Goal: Task Accomplishment & Management: Complete application form

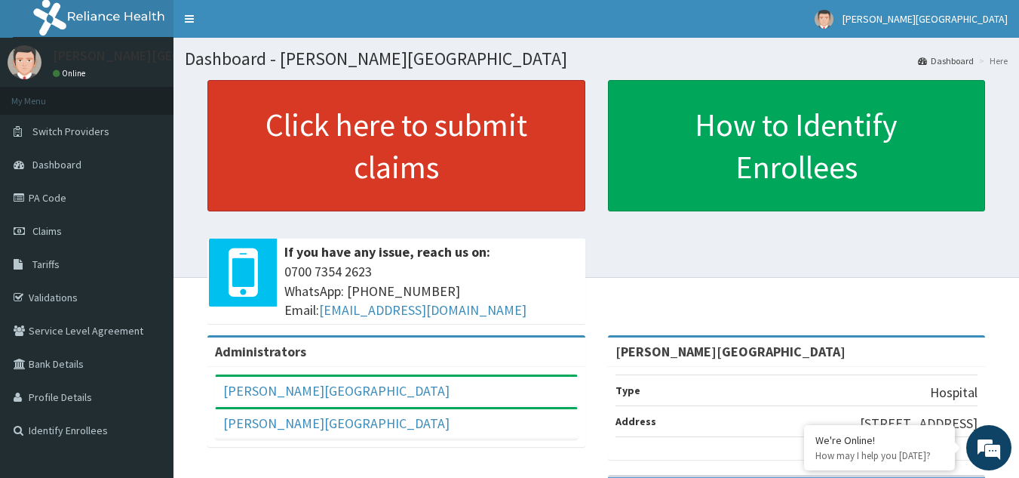
click at [404, 155] on link "Click here to submit claims" at bounding box center [396, 145] width 378 height 131
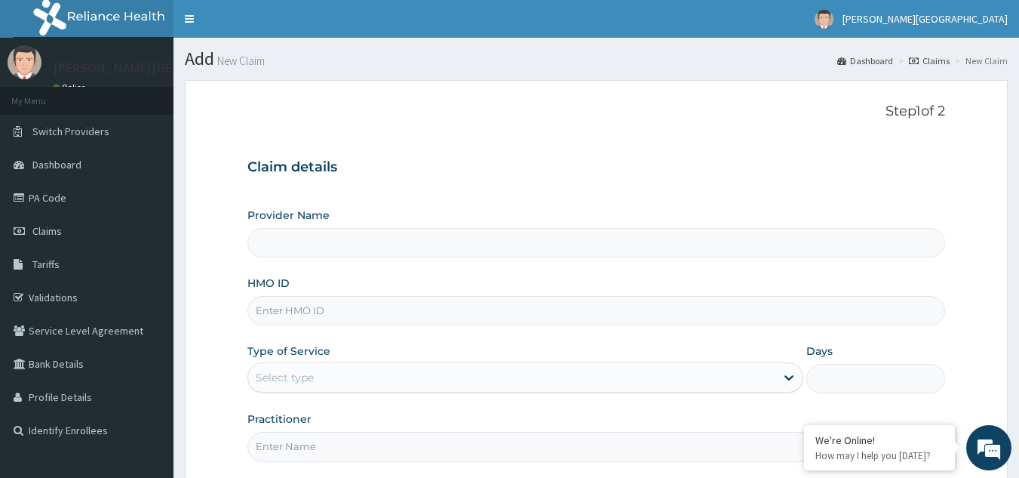
click at [408, 315] on input "HMO ID" at bounding box center [596, 310] width 699 height 29
type input "[PERSON_NAME][GEOGRAPHIC_DATA]"
type input "TLF/10156/C"
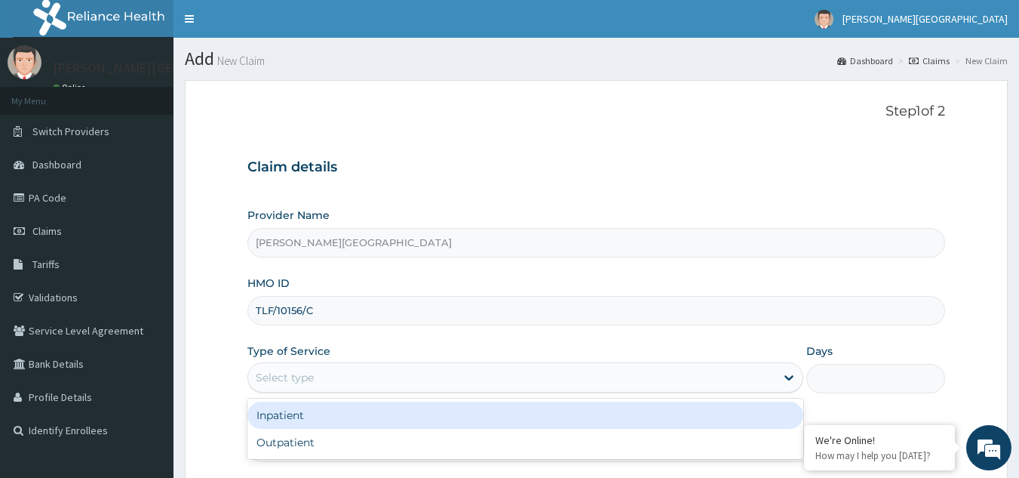
click at [389, 377] on div "Select type" at bounding box center [511, 377] width 527 height 24
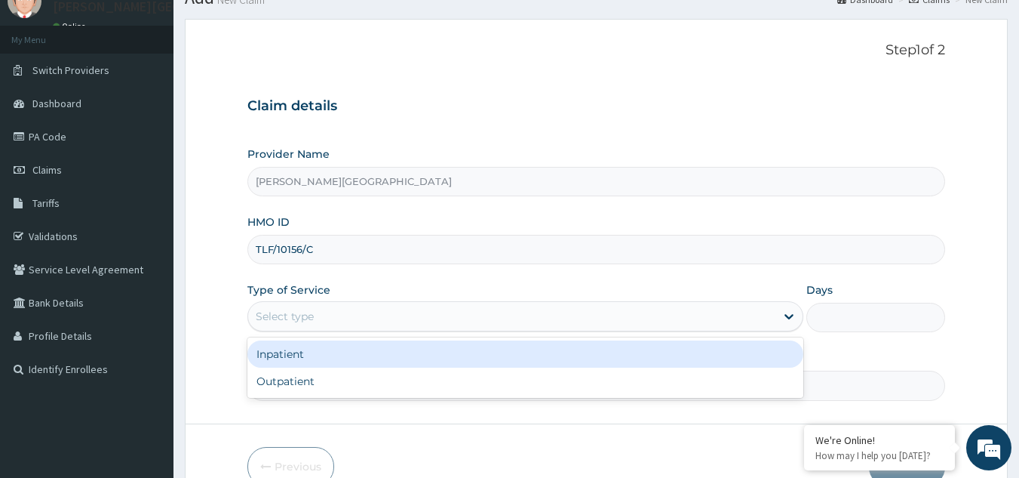
scroll to position [143, 0]
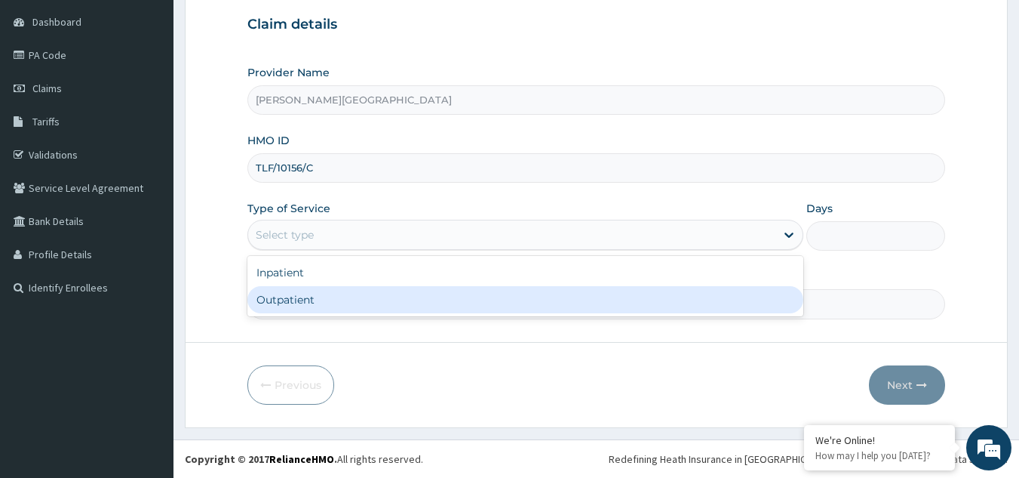
click at [396, 299] on div "Outpatient" at bounding box center [525, 299] width 556 height 27
type input "1"
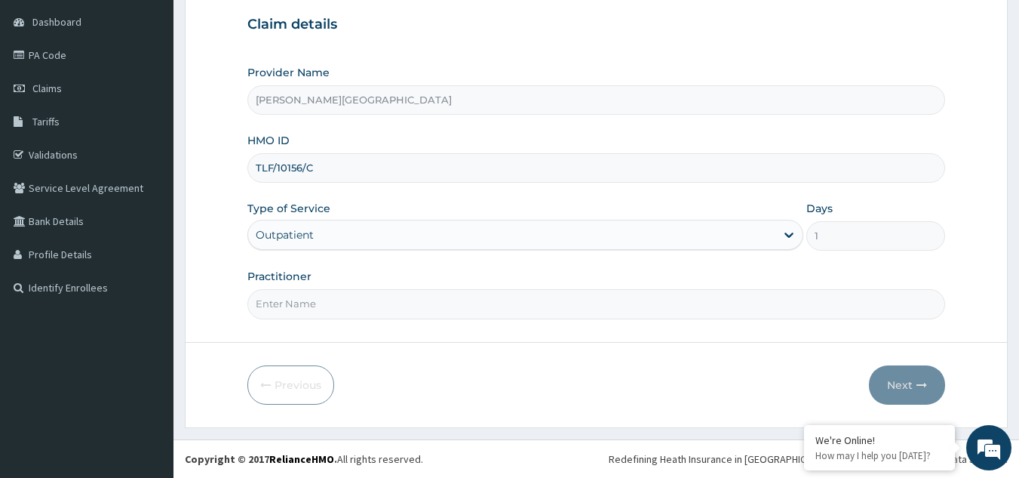
click at [392, 299] on input "Practitioner" at bounding box center [596, 303] width 699 height 29
type input "AWOYEMI"
click at [901, 378] on button "Next" at bounding box center [907, 384] width 76 height 39
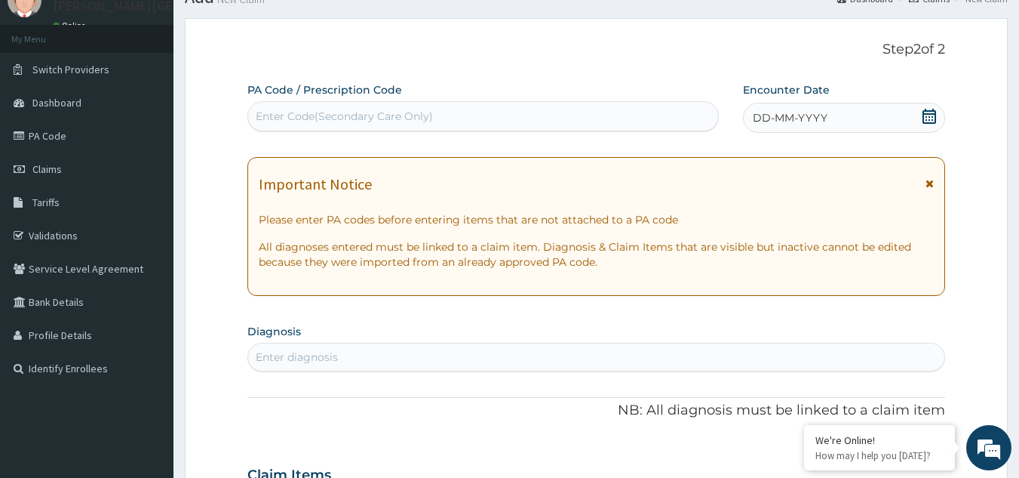
scroll to position [0, 0]
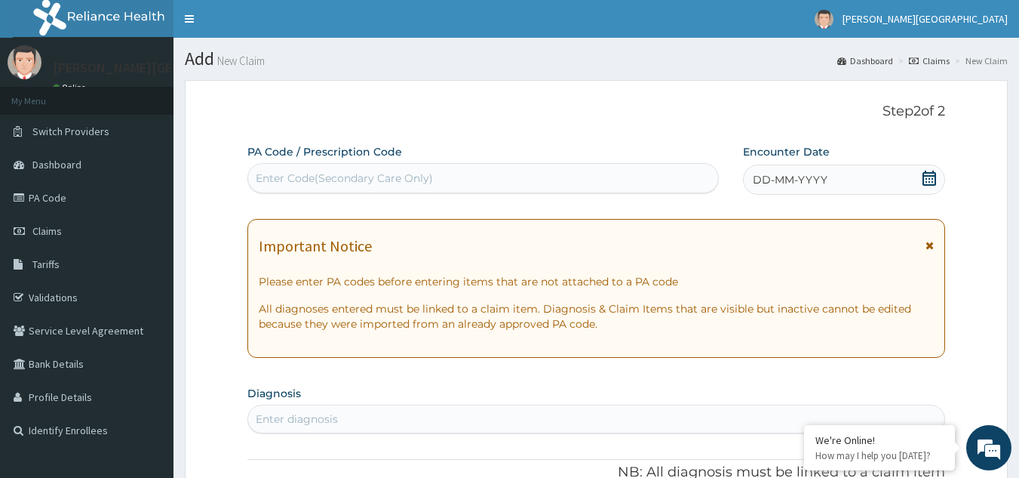
click at [754, 169] on div "DD-MM-YYYY" at bounding box center [844, 179] width 202 height 30
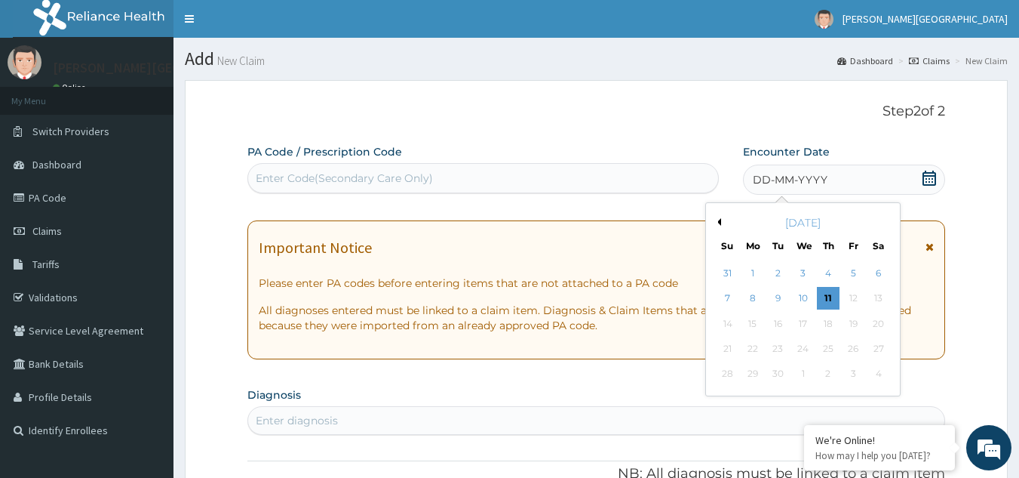
click at [718, 222] on button "Previous Month" at bounding box center [718, 222] width 8 height 8
click at [803, 372] on div "27" at bounding box center [803, 374] width 23 height 23
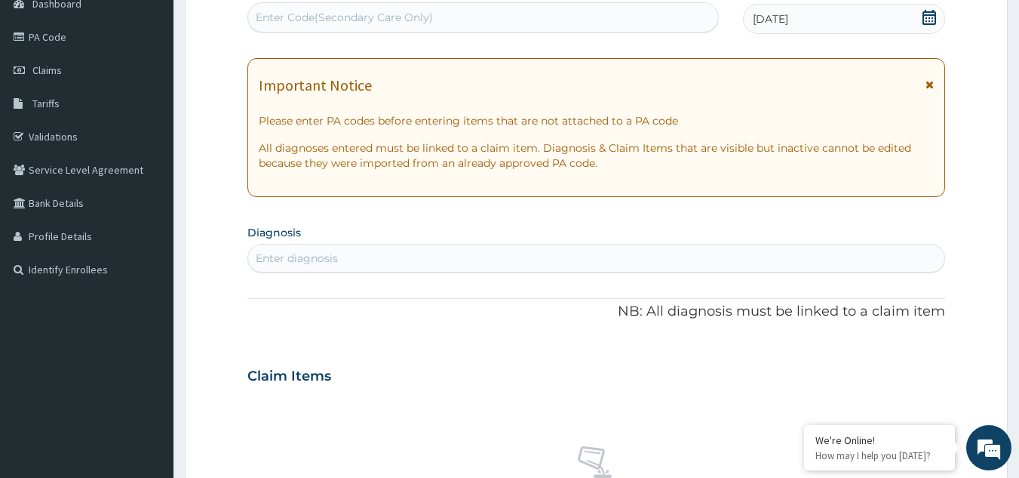
scroll to position [302, 0]
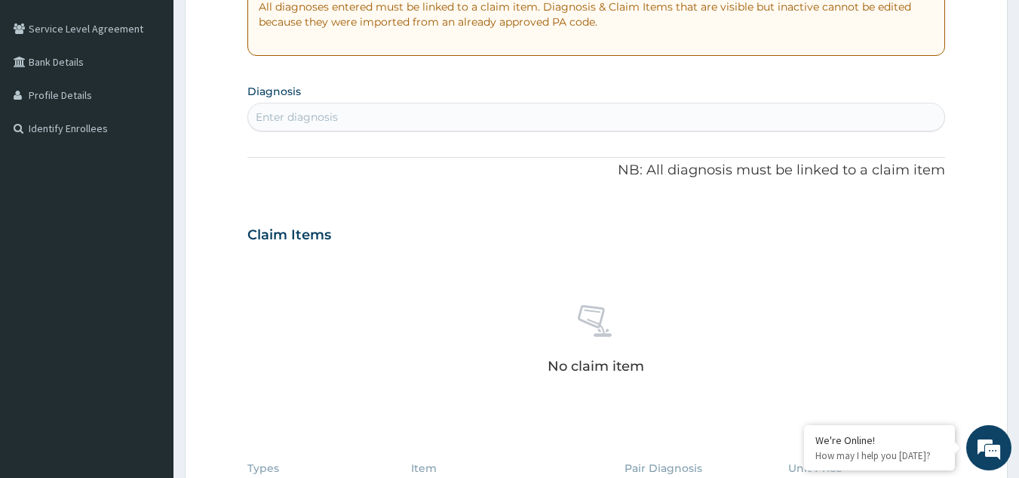
click at [430, 118] on div "Enter diagnosis" at bounding box center [596, 117] width 697 height 24
type input "UPPER RESPI"
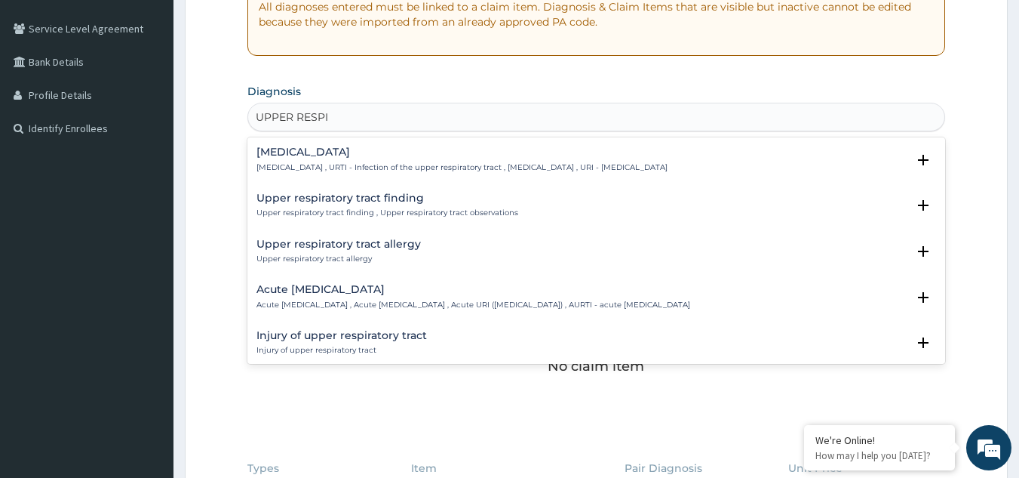
click at [380, 160] on div "Upper respiratory infection Upper respiratory infection , URTI - Infection of t…" at bounding box center [461, 159] width 411 height 26
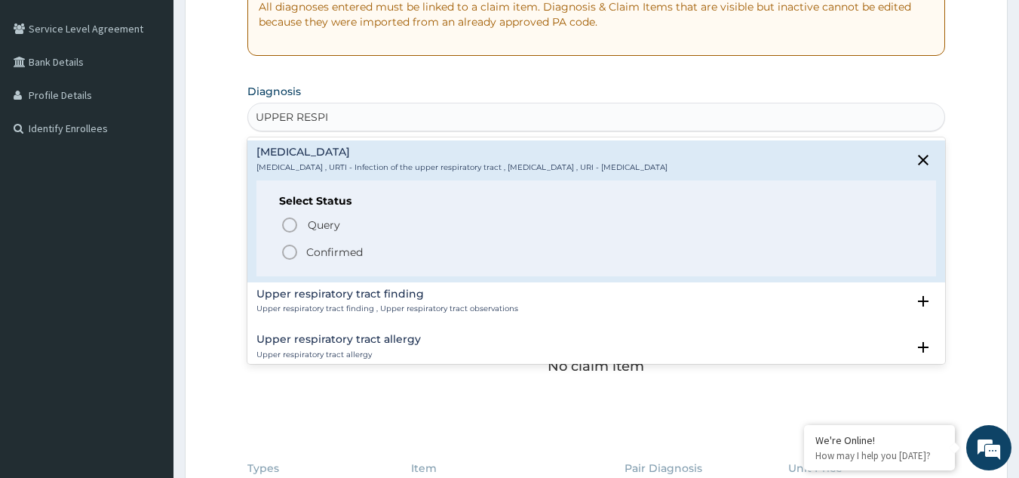
click at [349, 250] on p "Confirmed" at bounding box center [334, 251] width 57 height 15
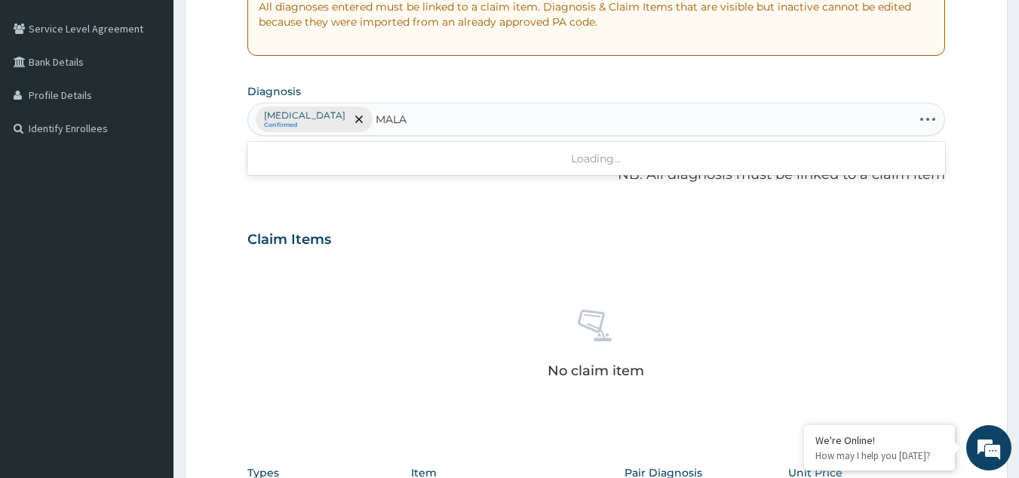
type input "MALAR"
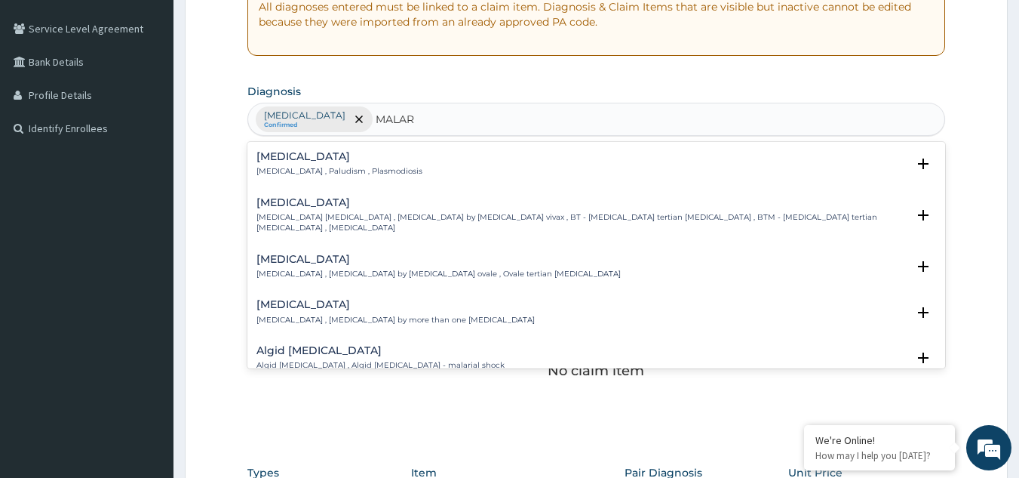
click at [295, 162] on h4 "Malaria" at bounding box center [339, 156] width 166 height 11
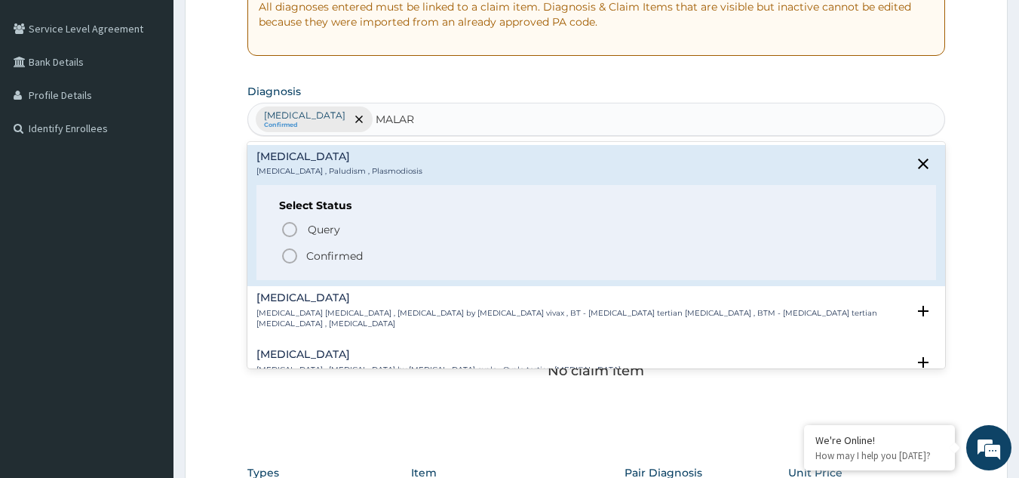
click at [333, 256] on p "Confirmed" at bounding box center [334, 255] width 57 height 15
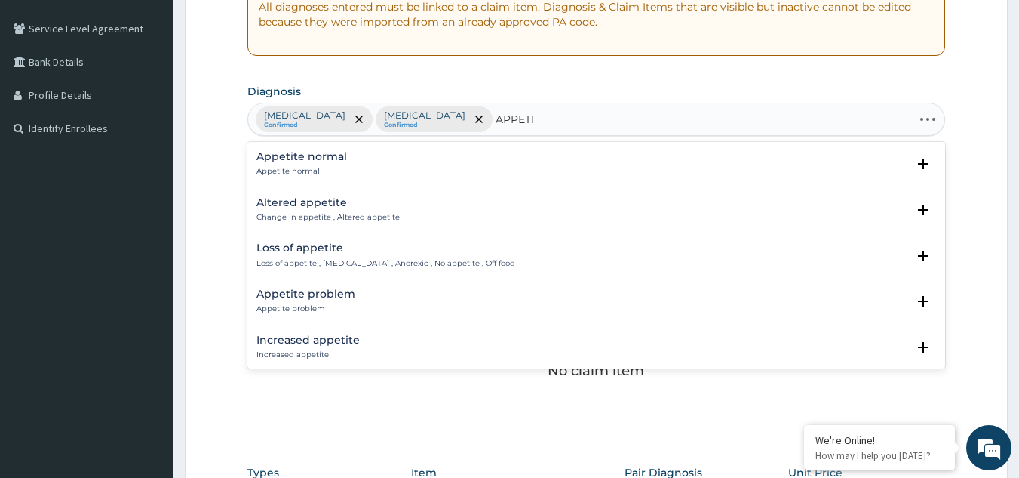
type input "APPETITE"
click at [330, 253] on h4 "Loss of appetite" at bounding box center [385, 247] width 259 height 11
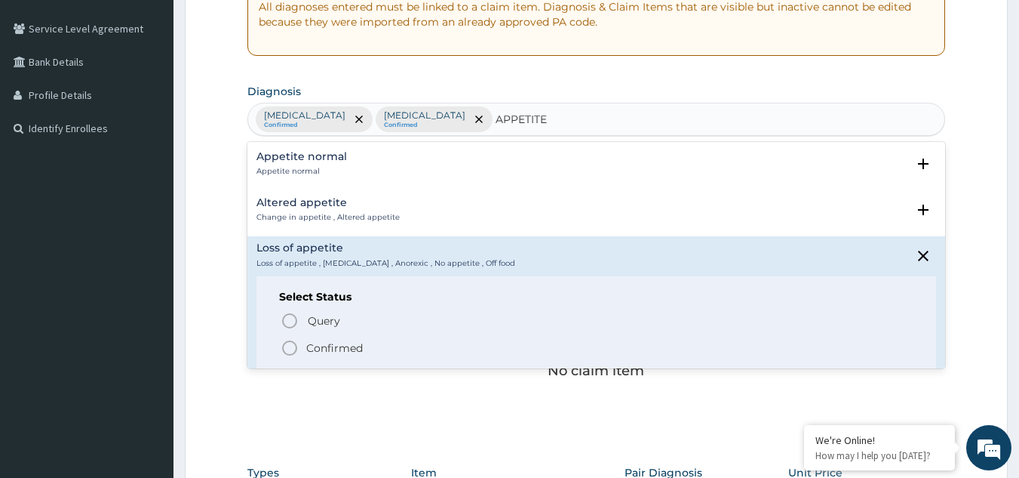
click at [333, 345] on p "Confirmed" at bounding box center [334, 347] width 57 height 15
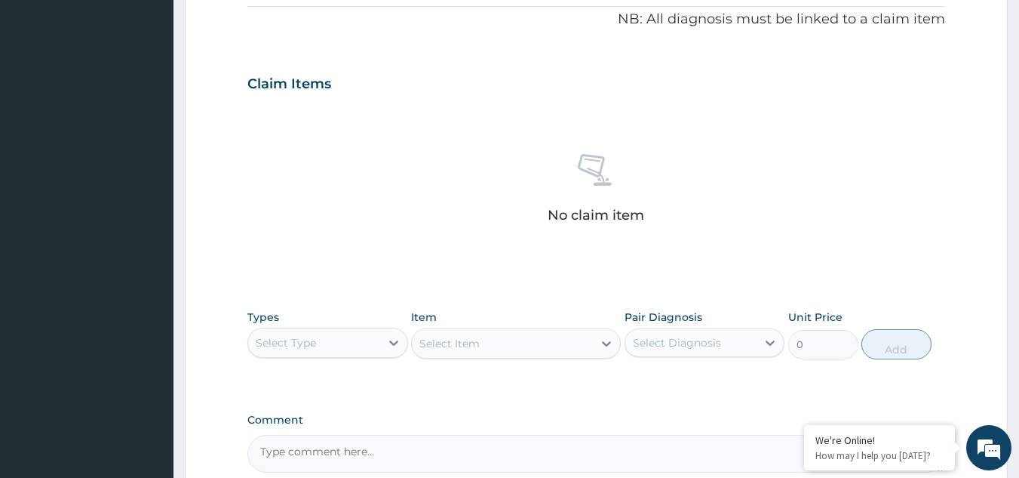
scroll to position [610, 0]
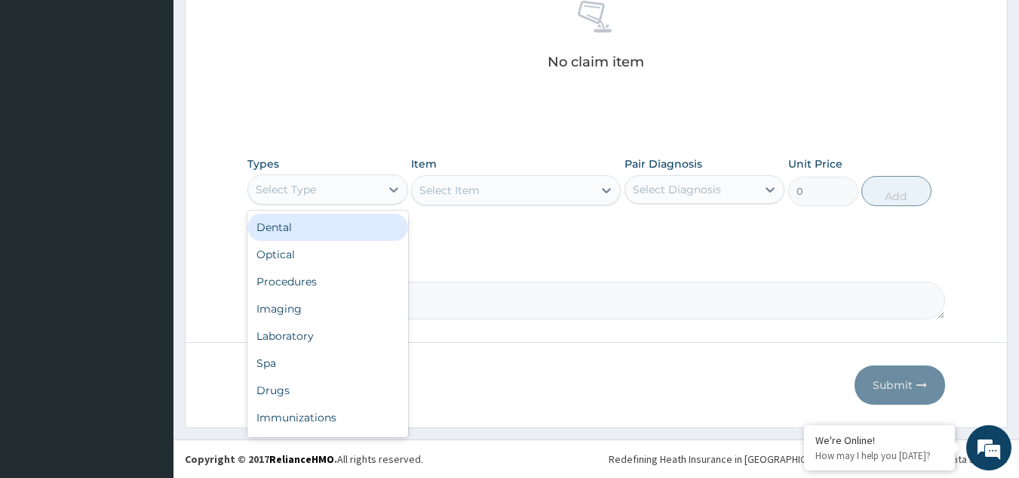
click at [354, 195] on div "Select Type" at bounding box center [314, 189] width 132 height 24
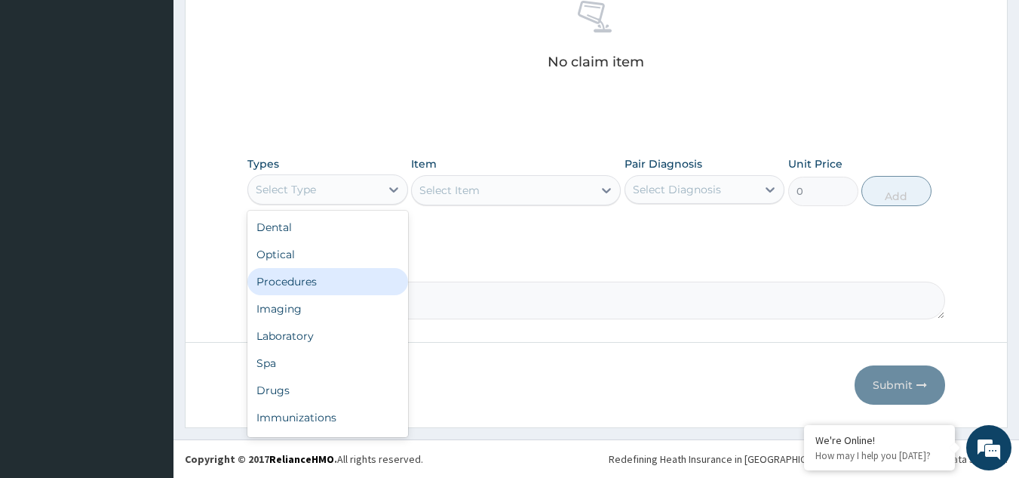
click at [342, 282] on div "Procedures" at bounding box center [327, 281] width 161 height 27
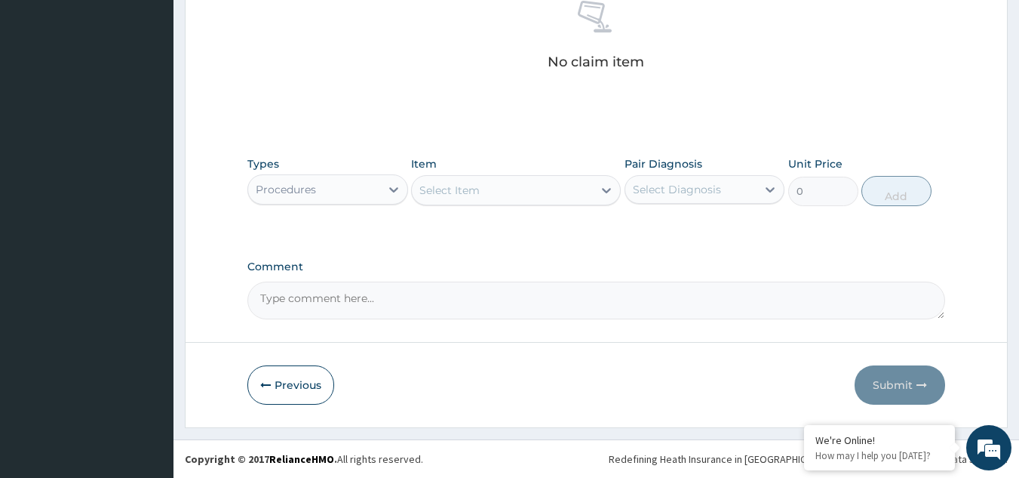
click at [467, 186] on div "Select Item" at bounding box center [449, 190] width 60 height 15
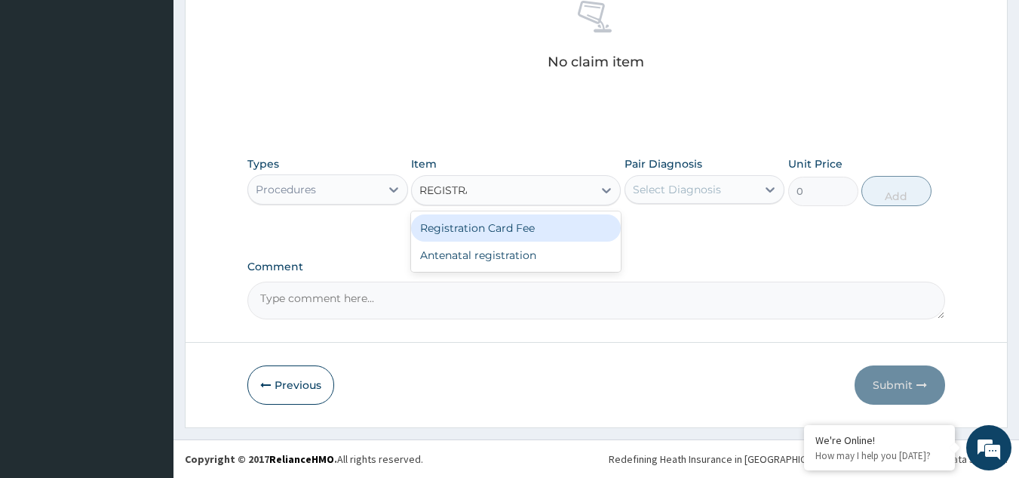
type input "REGISTRAT"
click at [486, 226] on div "Registration Card Fee" at bounding box center [516, 227] width 210 height 27
type input "2000"
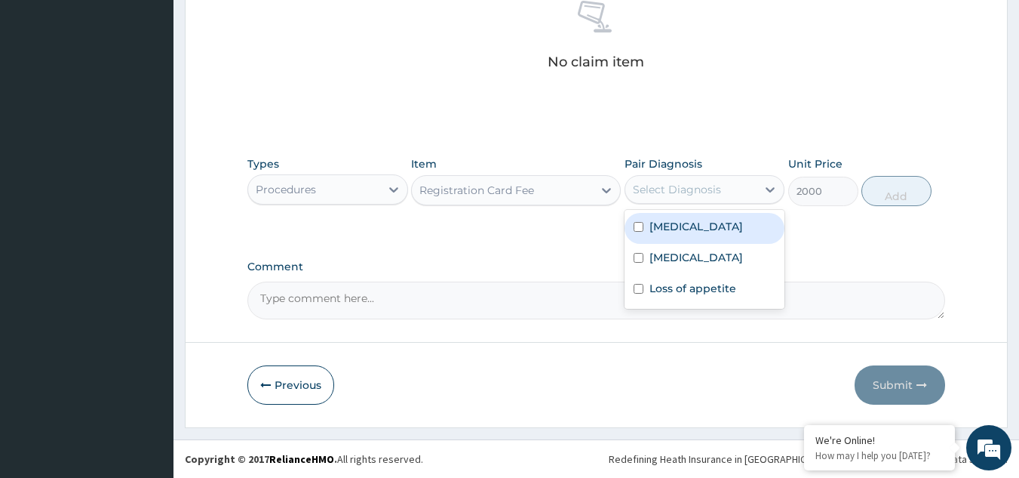
click at [675, 188] on div "Select Diagnosis" at bounding box center [677, 189] width 88 height 15
click at [674, 234] on label "Upper respiratory infection" at bounding box center [697, 226] width 94 height 15
checkbox input "true"
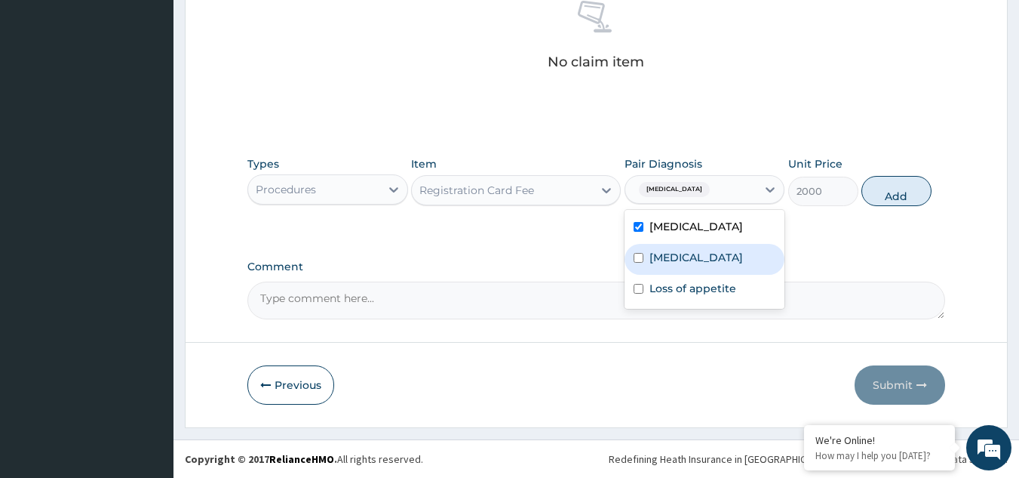
click at [671, 265] on label "Malaria" at bounding box center [697, 257] width 94 height 15
checkbox input "true"
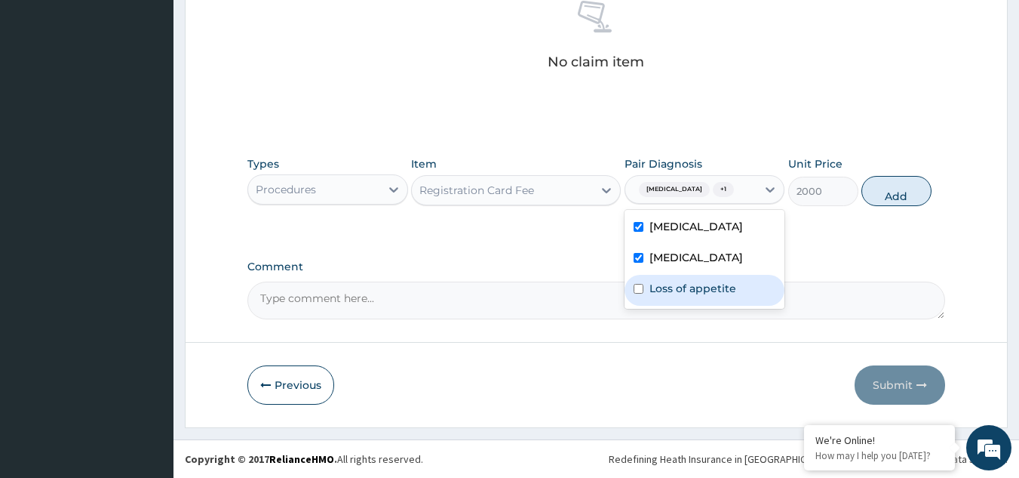
drag, startPoint x: 680, startPoint y: 318, endPoint x: 773, endPoint y: 256, distance: 111.7
click at [685, 296] on label "Loss of appetite" at bounding box center [693, 288] width 87 height 15
checkbox input "true"
click at [884, 196] on button "Add" at bounding box center [897, 191] width 70 height 30
type input "0"
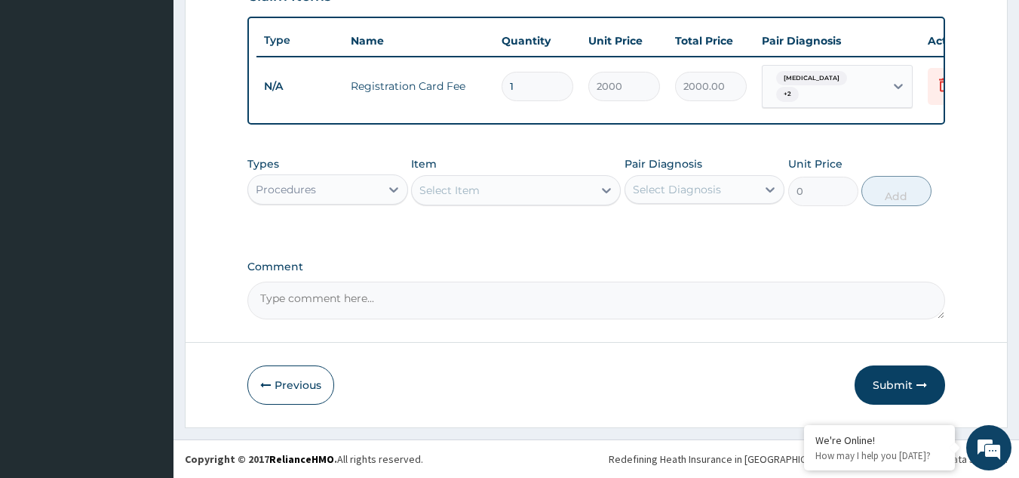
scroll to position [556, 0]
click at [524, 195] on div "Select Item" at bounding box center [502, 190] width 181 height 24
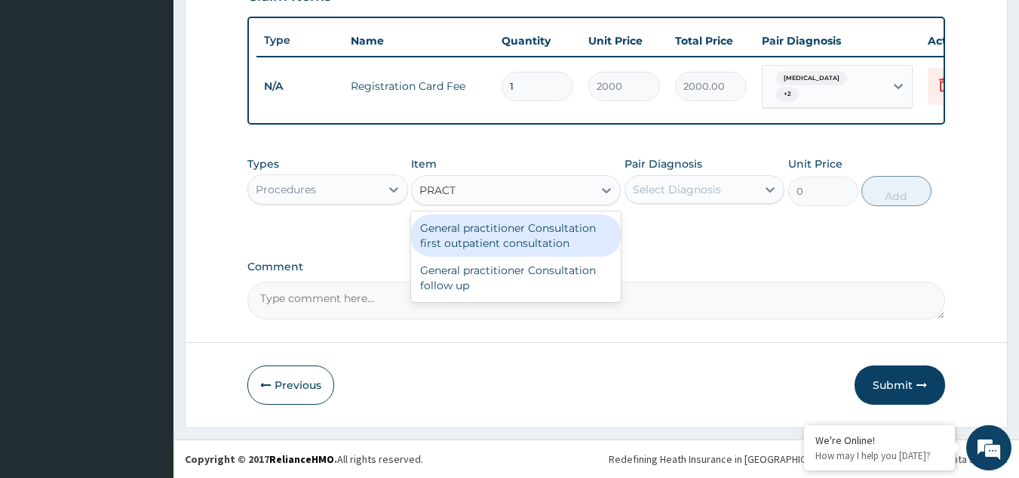
type input "PRACTI"
click at [494, 247] on div "General practitioner Consultation first outpatient consultation" at bounding box center [516, 235] width 210 height 42
type input "2400"
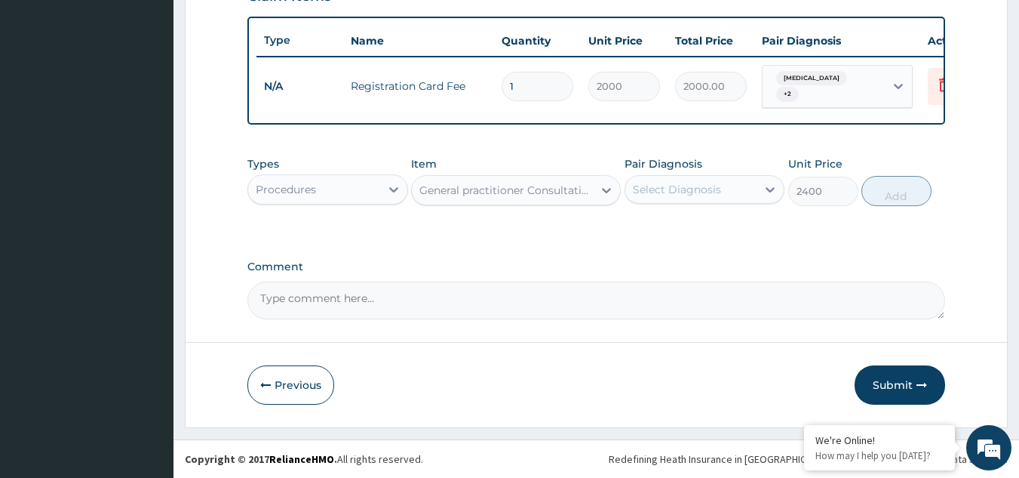
click at [641, 191] on div "Select Diagnosis" at bounding box center [677, 189] width 88 height 15
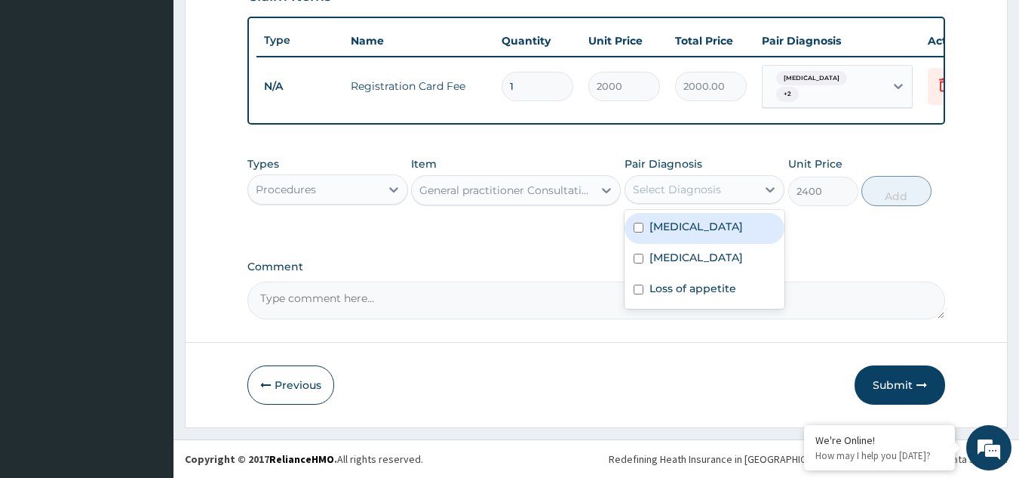
click at [653, 234] on label "Upper respiratory infection" at bounding box center [697, 226] width 94 height 15
checkbox input "true"
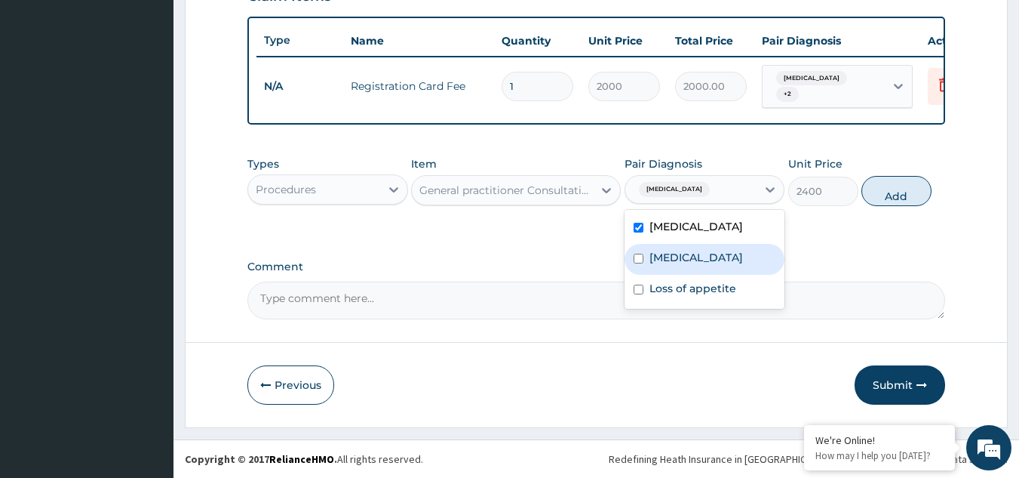
click at [653, 265] on label "Malaria" at bounding box center [697, 257] width 94 height 15
checkbox input "true"
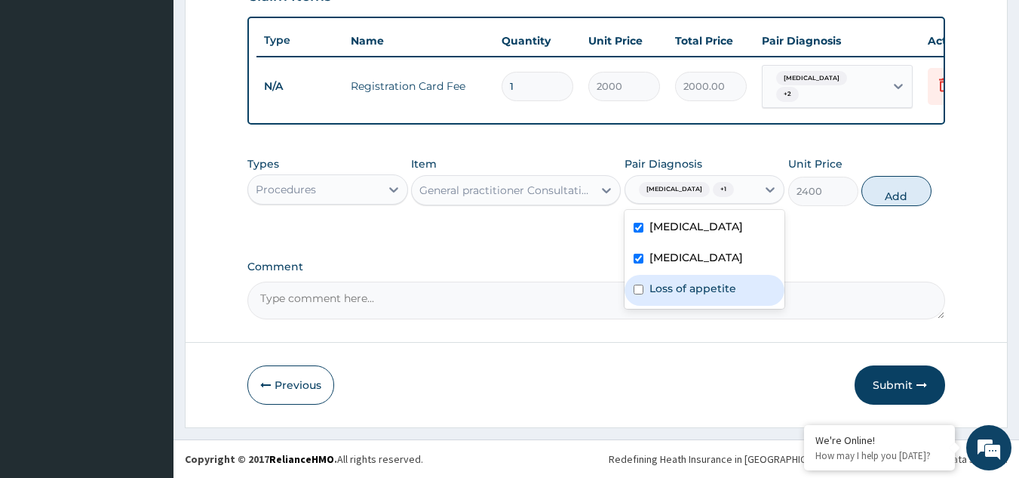
click at [662, 296] on label "Loss of appetite" at bounding box center [693, 288] width 87 height 15
checkbox input "true"
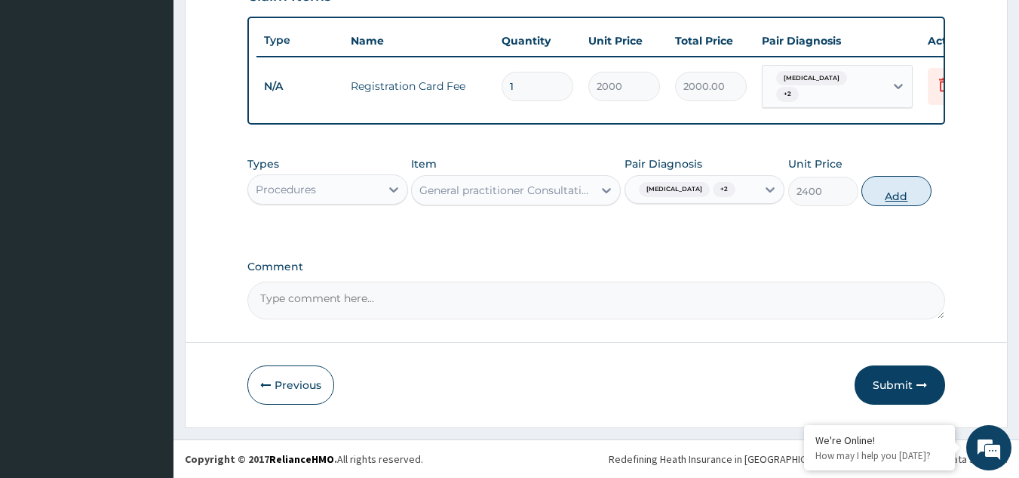
click at [908, 205] on button "Add" at bounding box center [897, 191] width 70 height 30
type input "0"
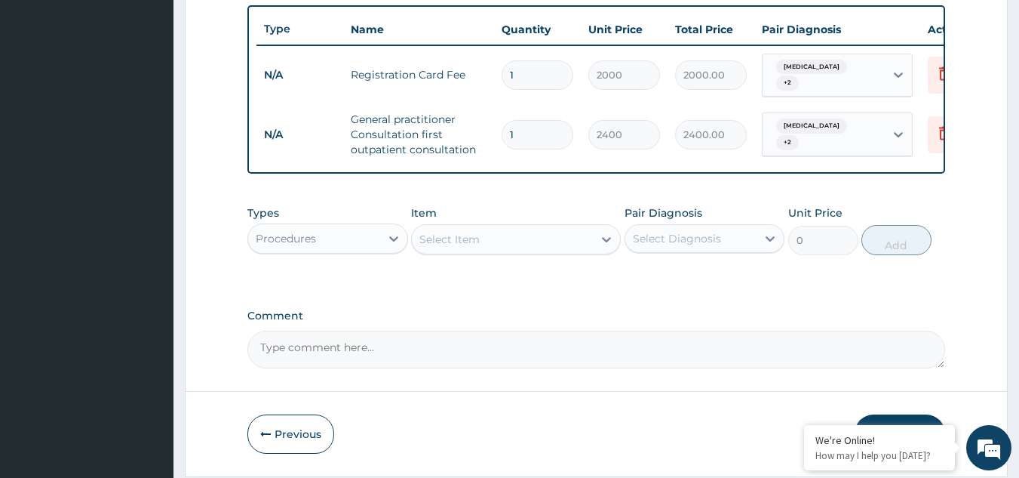
click at [374, 250] on div "Procedures" at bounding box center [314, 238] width 132 height 24
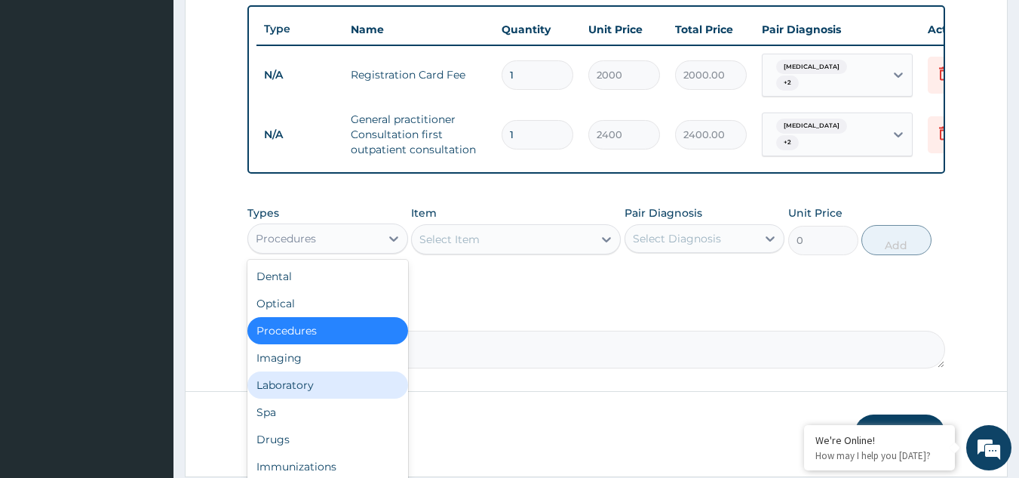
drag, startPoint x: 327, startPoint y: 399, endPoint x: 358, endPoint y: 384, distance: 34.4
click at [336, 397] on div "Laboratory" at bounding box center [327, 384] width 161 height 27
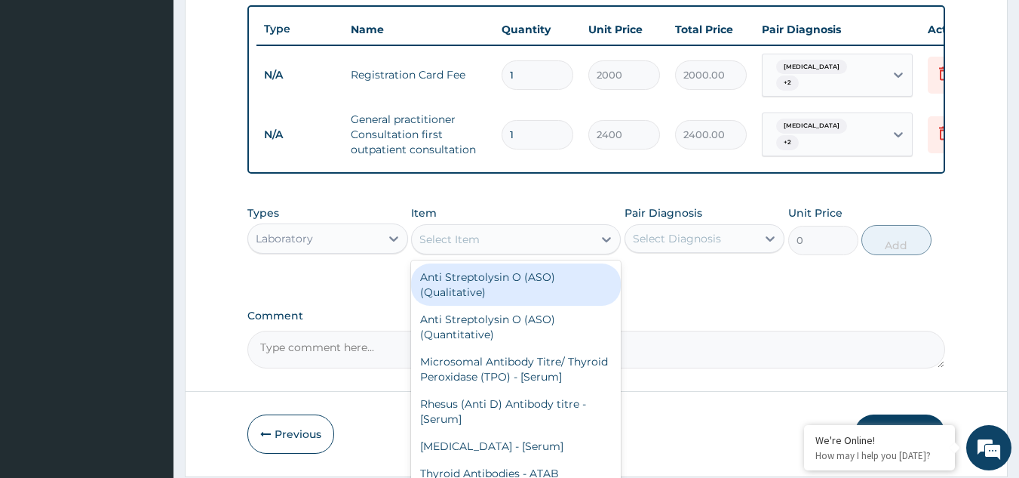
click at [496, 251] on div "Select Item" at bounding box center [502, 239] width 181 height 24
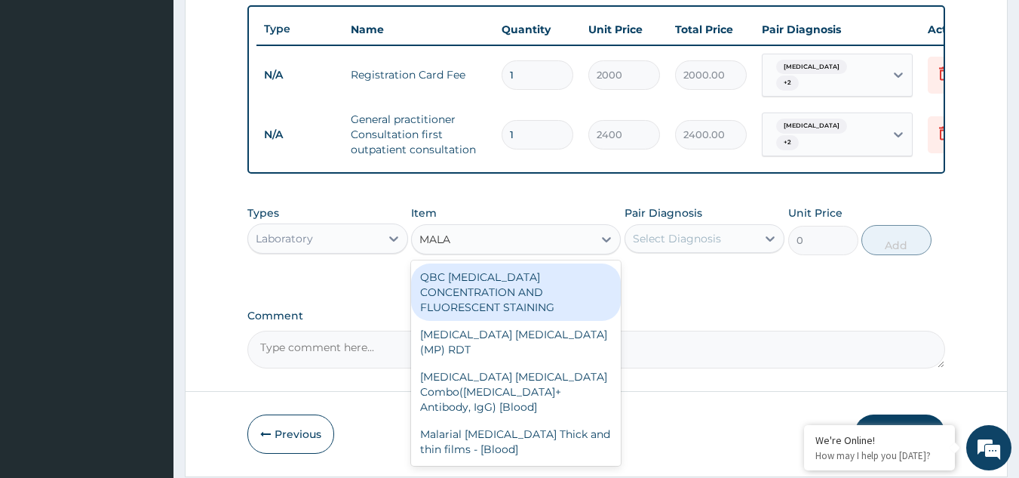
type input "MALAR"
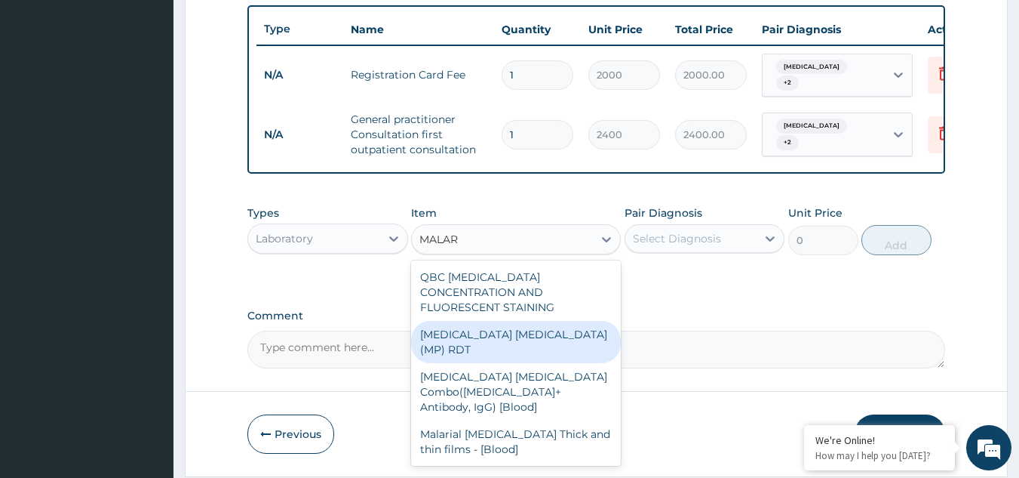
drag, startPoint x: 467, startPoint y: 330, endPoint x: 484, endPoint y: 326, distance: 17.2
click at [467, 331] on div "MALARIA PARASITE (MP) RDT" at bounding box center [516, 342] width 210 height 42
type input "1500"
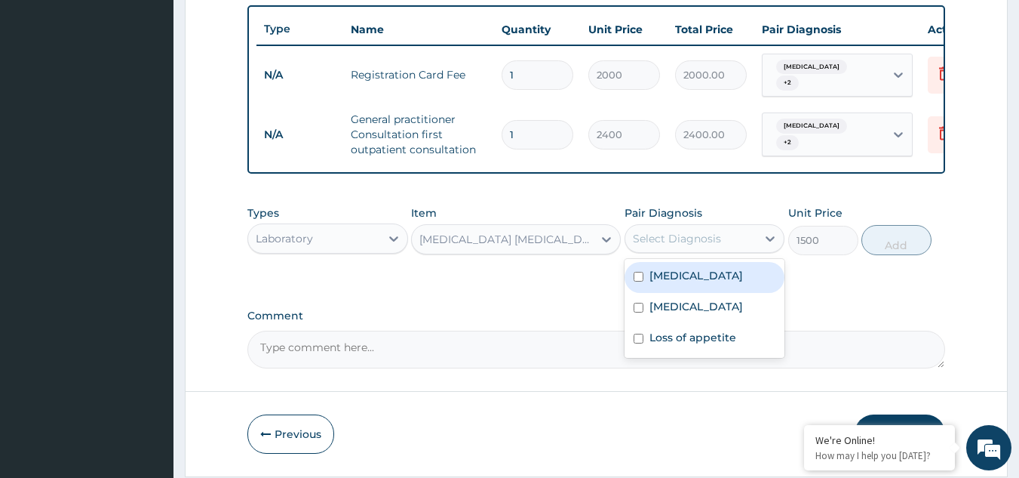
click at [658, 246] on div "Select Diagnosis" at bounding box center [677, 238] width 88 height 15
click at [662, 283] on label "Upper respiratory infection" at bounding box center [697, 275] width 94 height 15
checkbox input "true"
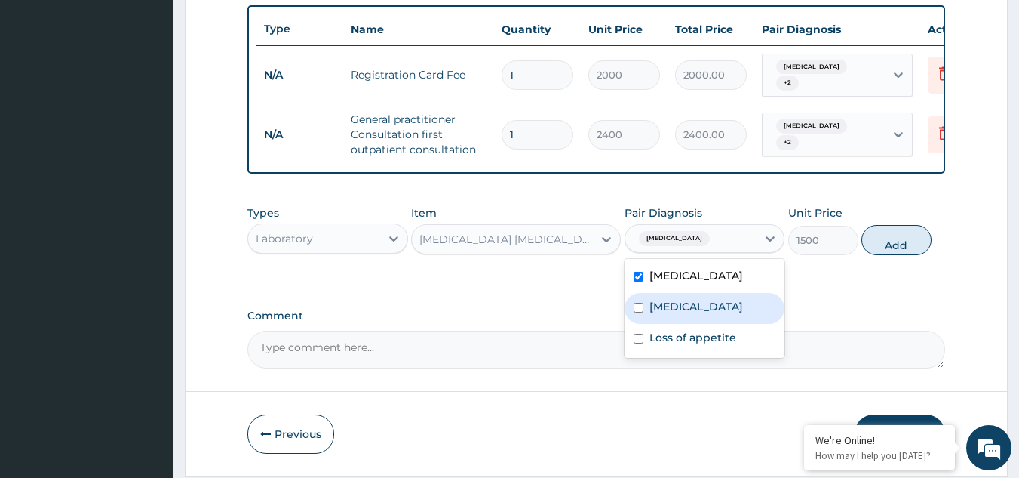
click at [659, 314] on label "Malaria" at bounding box center [697, 306] width 94 height 15
checkbox input "true"
click at [669, 283] on label "Upper respiratory infection" at bounding box center [697, 275] width 94 height 15
checkbox input "false"
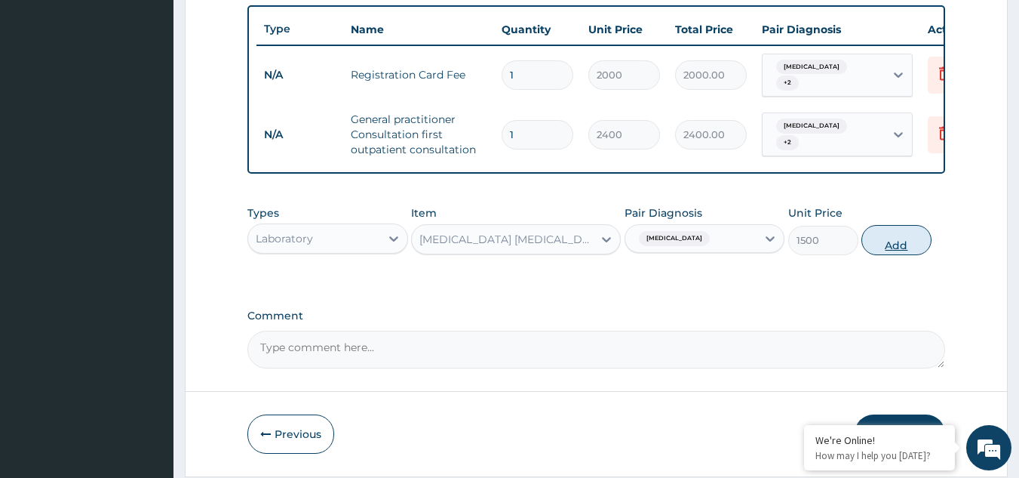
click at [884, 251] on button "Add" at bounding box center [897, 240] width 70 height 30
type input "0"
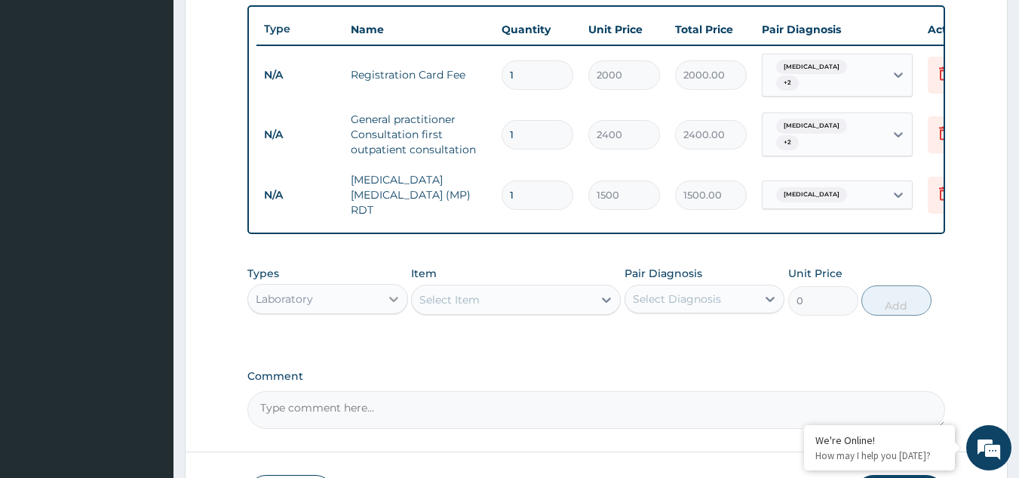
click at [390, 300] on icon at bounding box center [393, 298] width 9 height 5
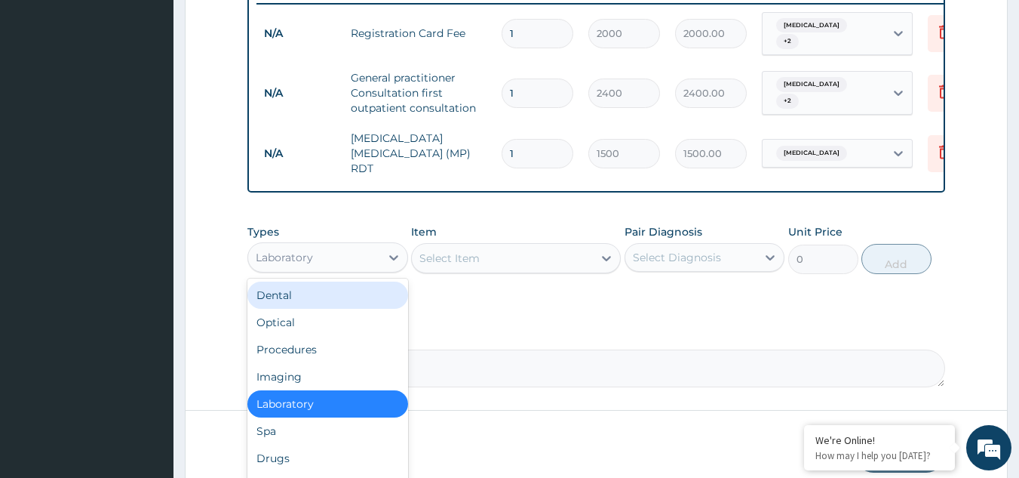
scroll to position [668, 0]
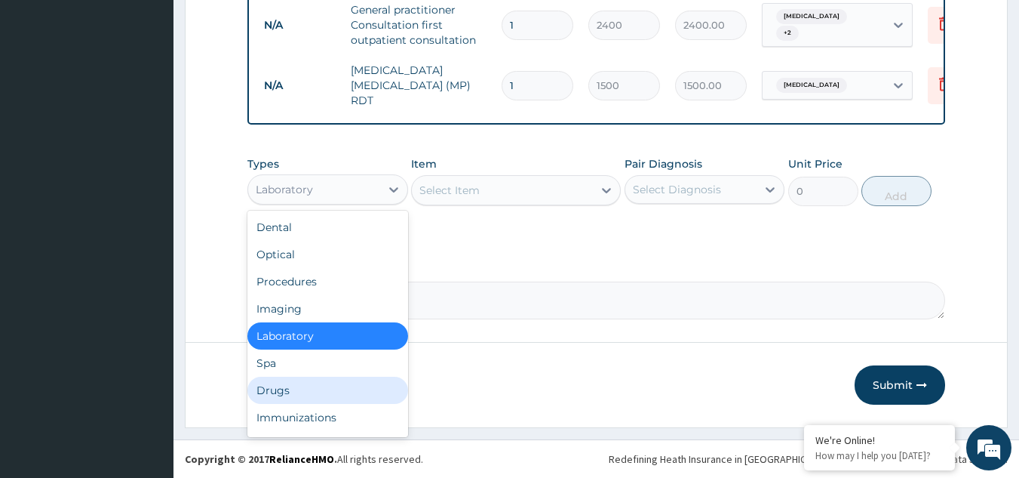
click at [341, 392] on div "Drugs" at bounding box center [327, 389] width 161 height 27
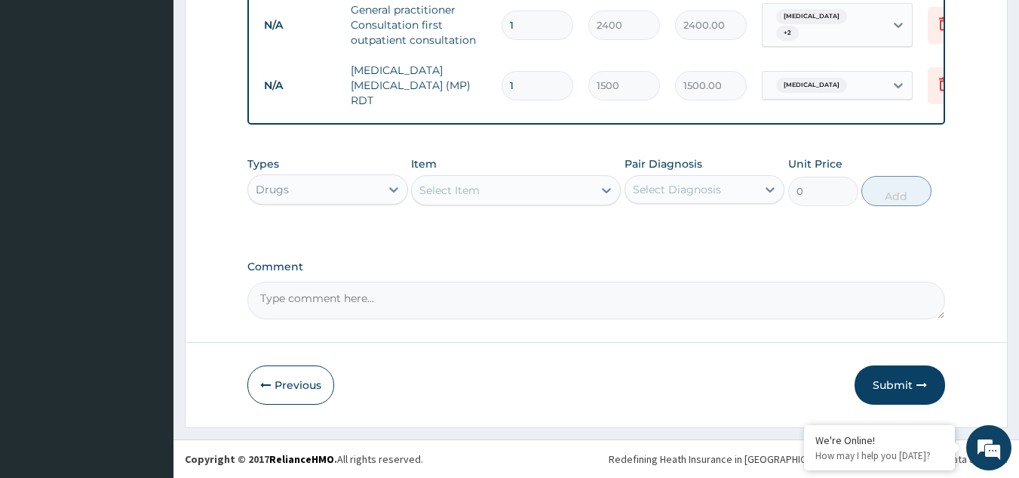
click at [476, 195] on div "Select Item" at bounding box center [449, 190] width 60 height 15
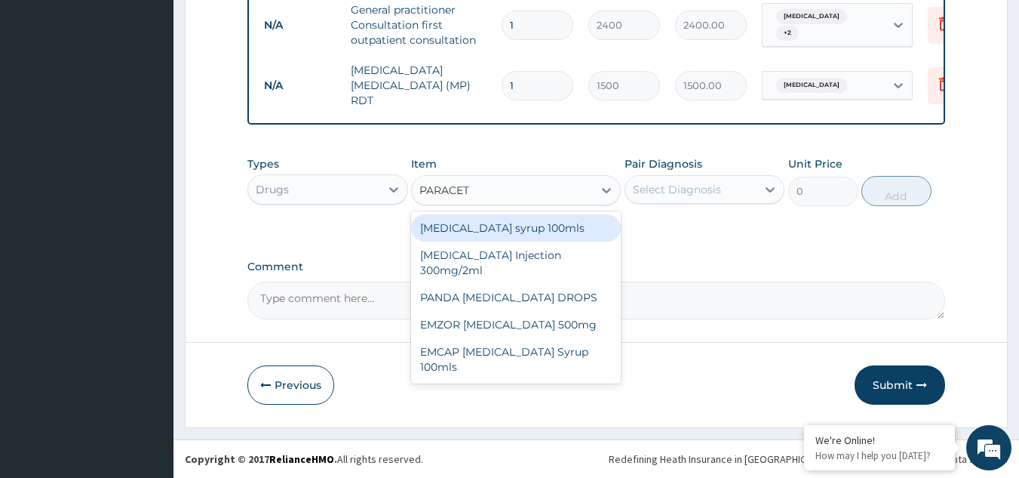
type input "PARACETA"
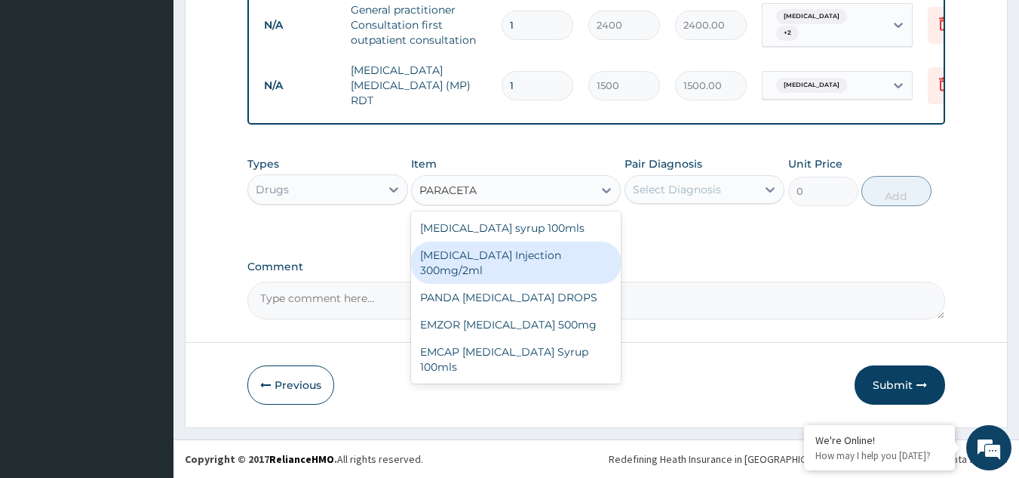
click at [474, 255] on div "PARACETAMOL Injection 300mg/2ml" at bounding box center [516, 262] width 210 height 42
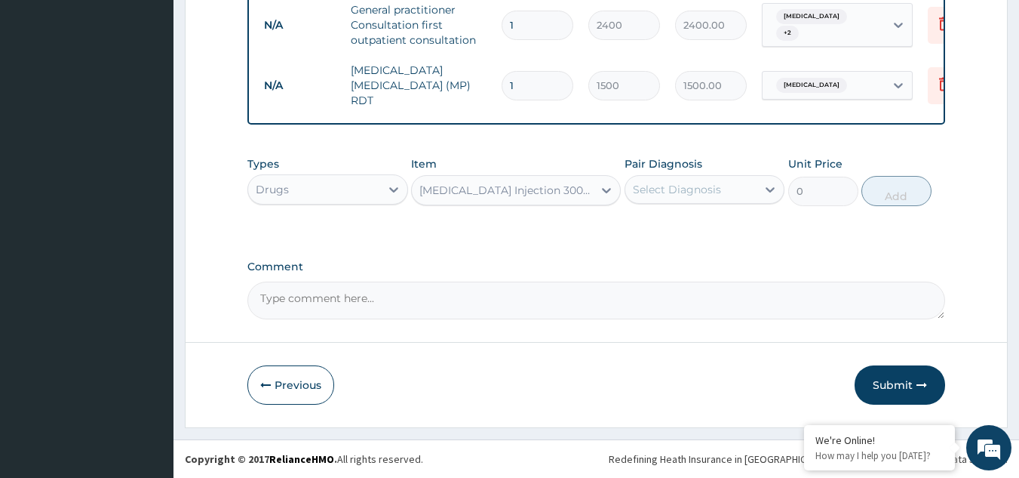
type input "450"
click at [661, 197] on div "Select Diagnosis" at bounding box center [677, 189] width 88 height 15
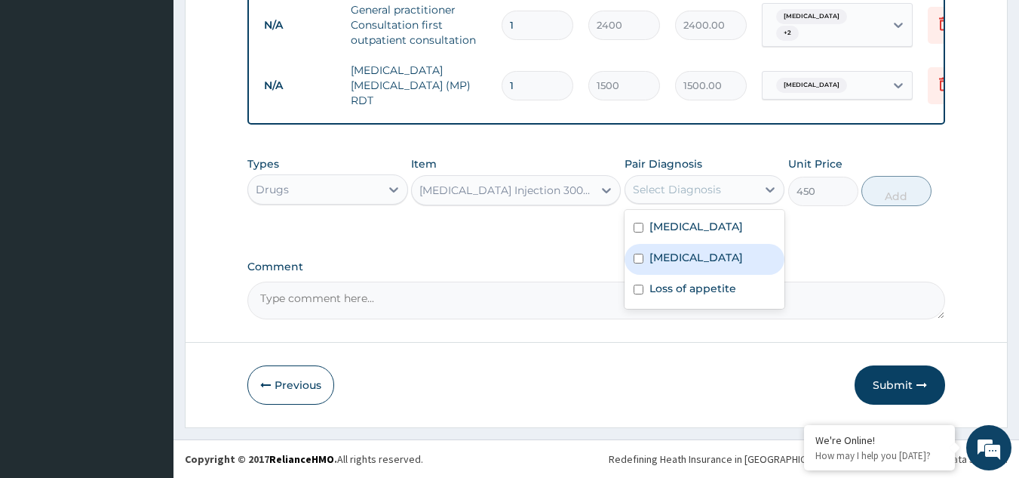
click at [652, 265] on label "Malaria" at bounding box center [697, 257] width 94 height 15
checkbox input "true"
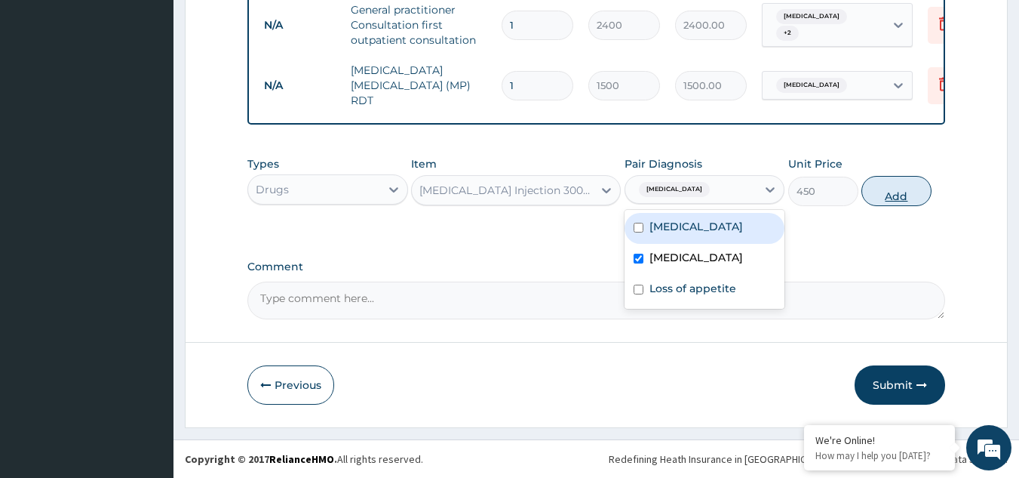
click at [892, 195] on button "Add" at bounding box center [897, 191] width 70 height 30
type input "0"
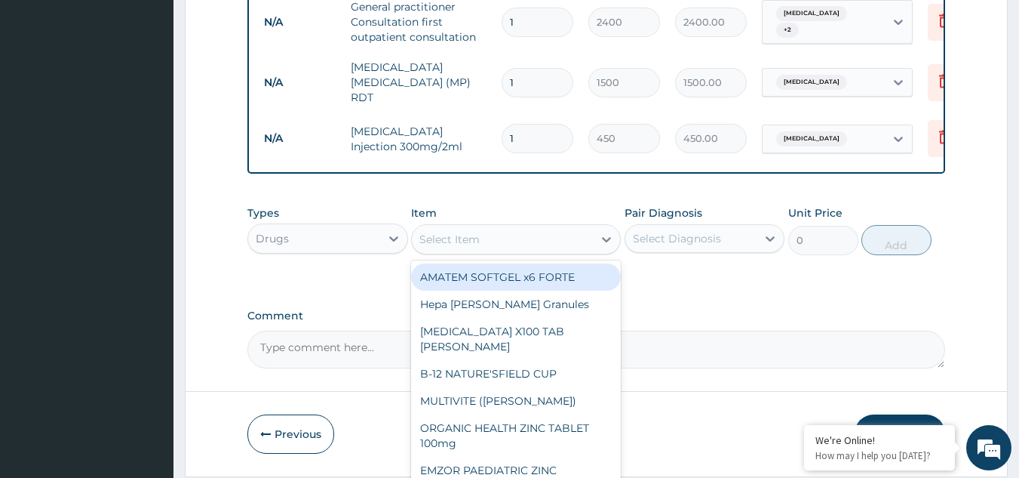
click at [468, 241] on div "Select Item" at bounding box center [449, 239] width 60 height 15
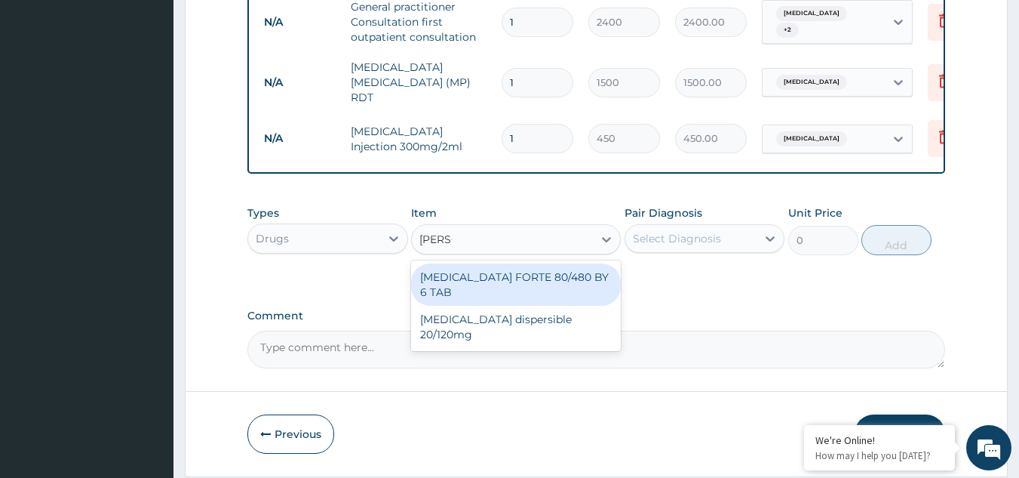
type input "COART"
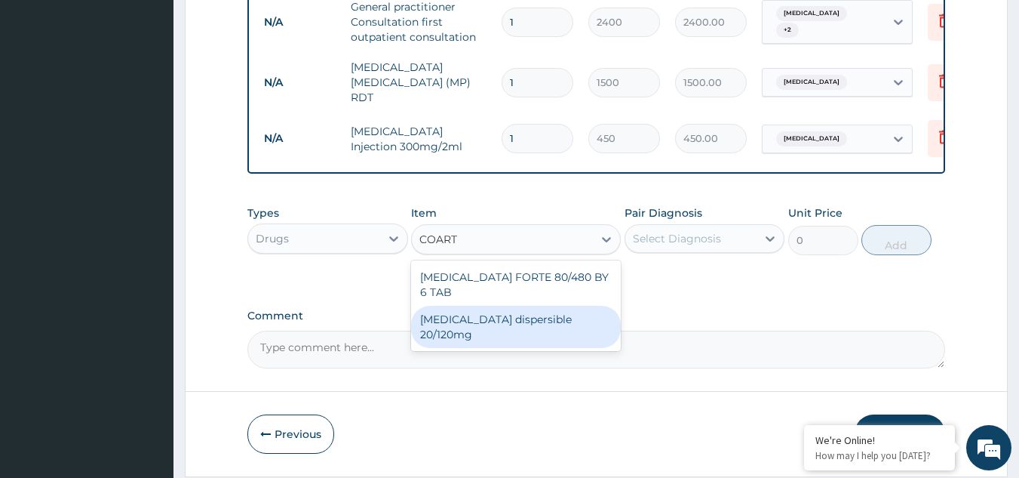
click at [496, 306] on div "Coartem dispersible 20/120mg" at bounding box center [516, 327] width 210 height 42
type input "105"
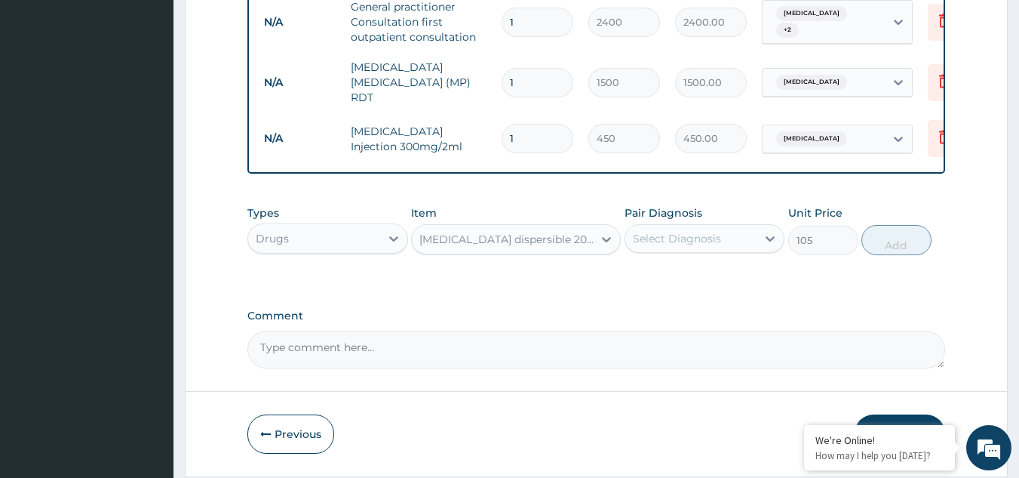
click at [540, 241] on div "Coartem dispersible 20/120mg" at bounding box center [506, 239] width 175 height 15
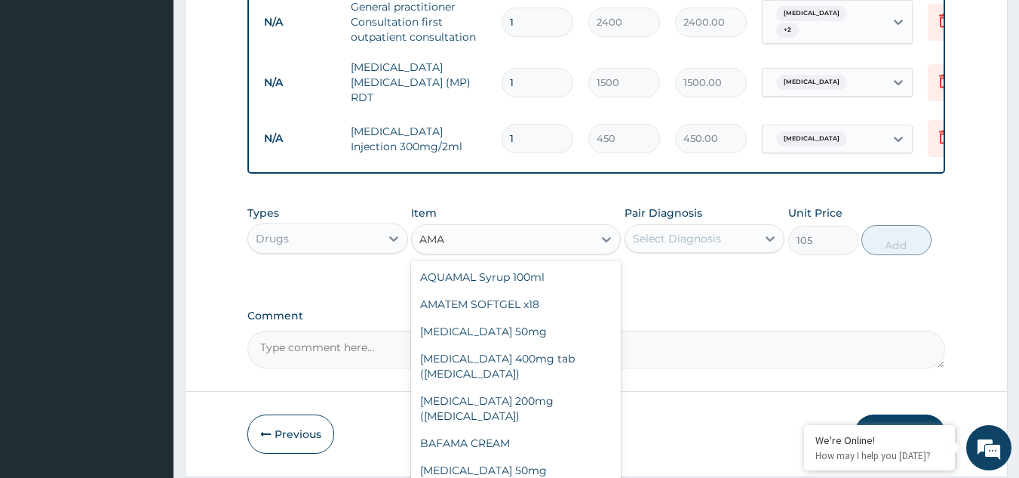
scroll to position [81, 0]
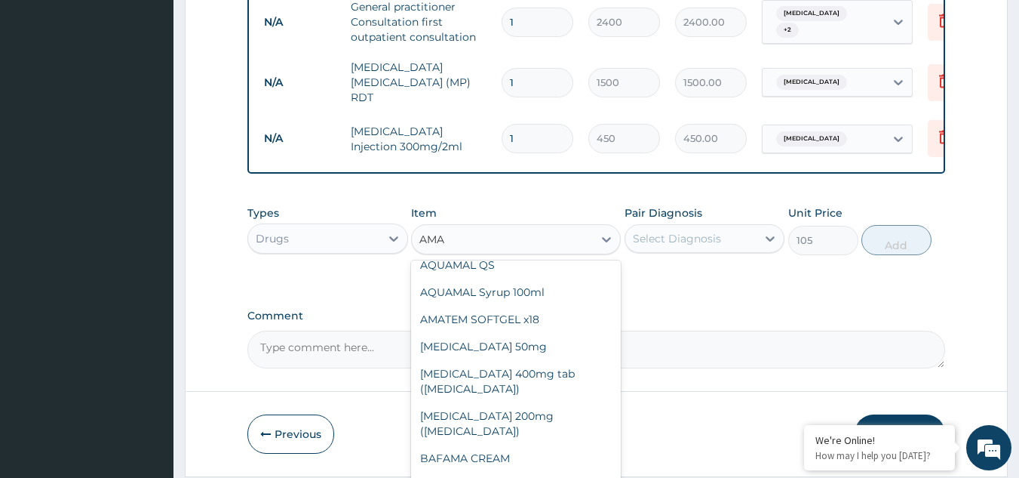
type input "AMAT"
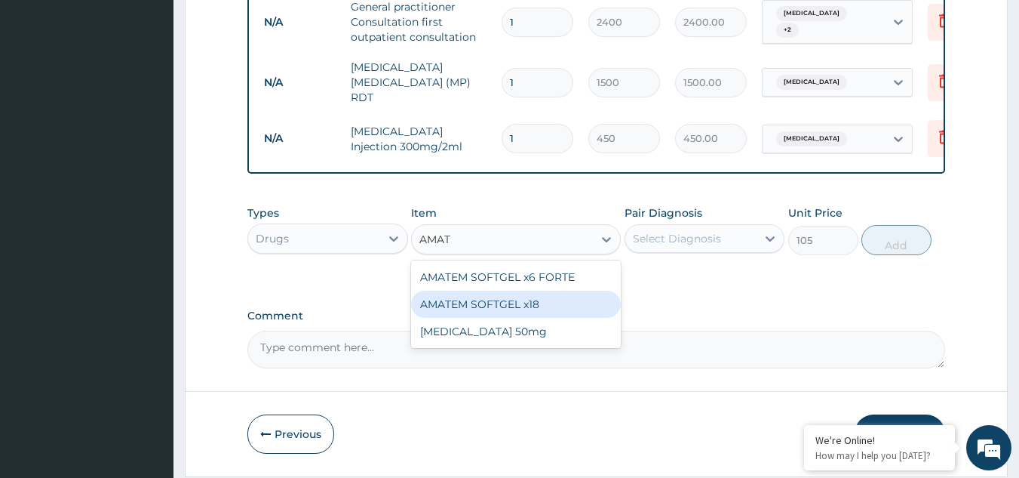
click at [520, 306] on div "AMATEM SOFTGEL x18" at bounding box center [516, 303] width 210 height 27
type input "120"
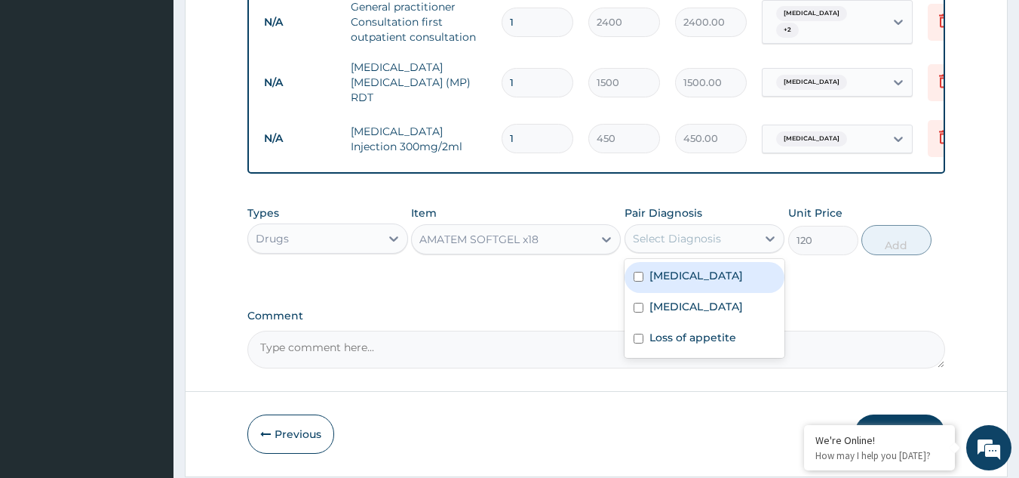
click at [647, 240] on div "Select Diagnosis" at bounding box center [677, 238] width 88 height 15
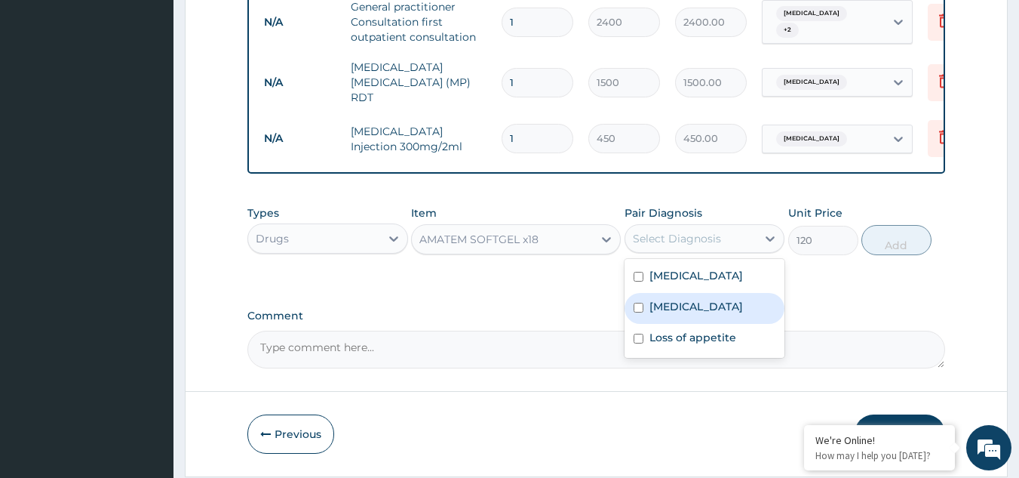
drag, startPoint x: 653, startPoint y: 329, endPoint x: 676, endPoint y: 317, distance: 26.3
click at [659, 314] on label "Malaria" at bounding box center [697, 306] width 94 height 15
checkbox input "true"
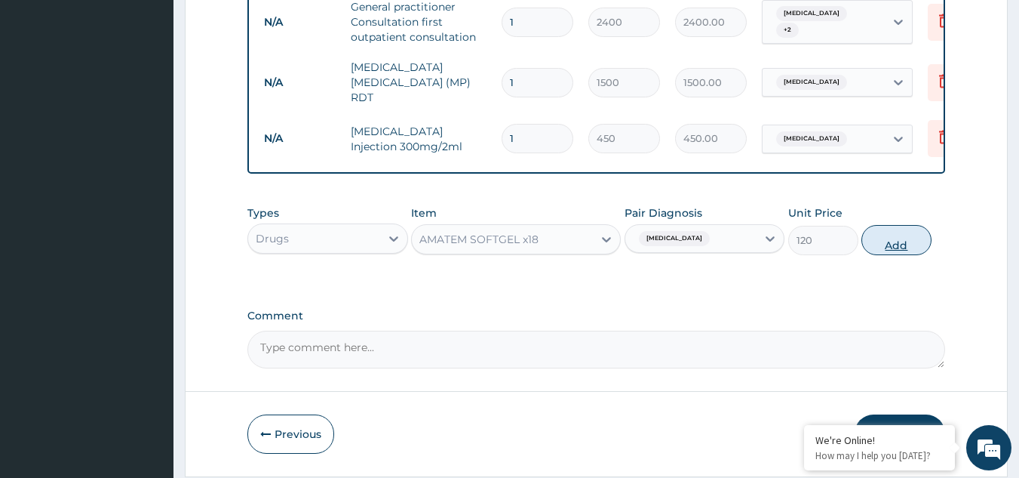
click at [890, 244] on button "Add" at bounding box center [897, 240] width 70 height 30
type input "0"
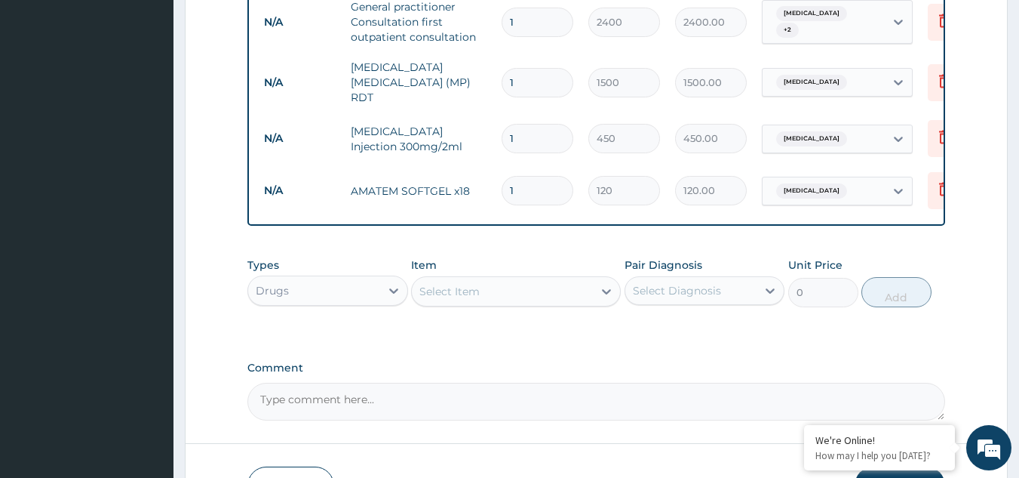
type input "0.00"
type input "6"
type input "720.00"
type input "6"
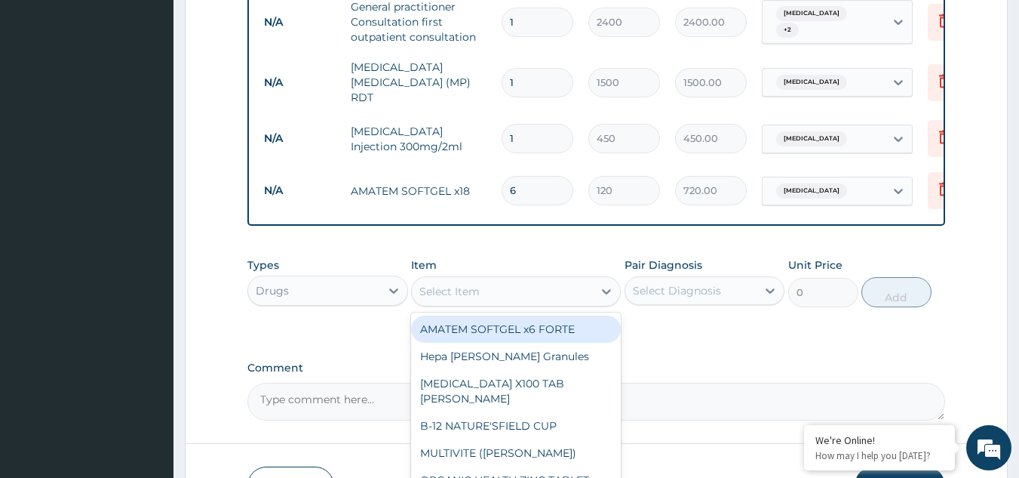
click at [523, 293] on div "Select Item" at bounding box center [502, 291] width 181 height 24
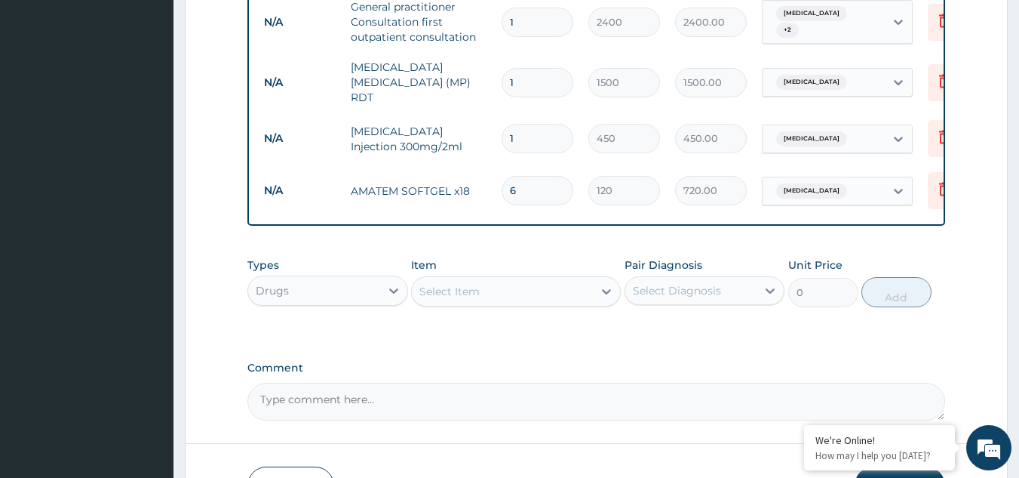
click at [524, 293] on div "Select Item" at bounding box center [502, 291] width 181 height 24
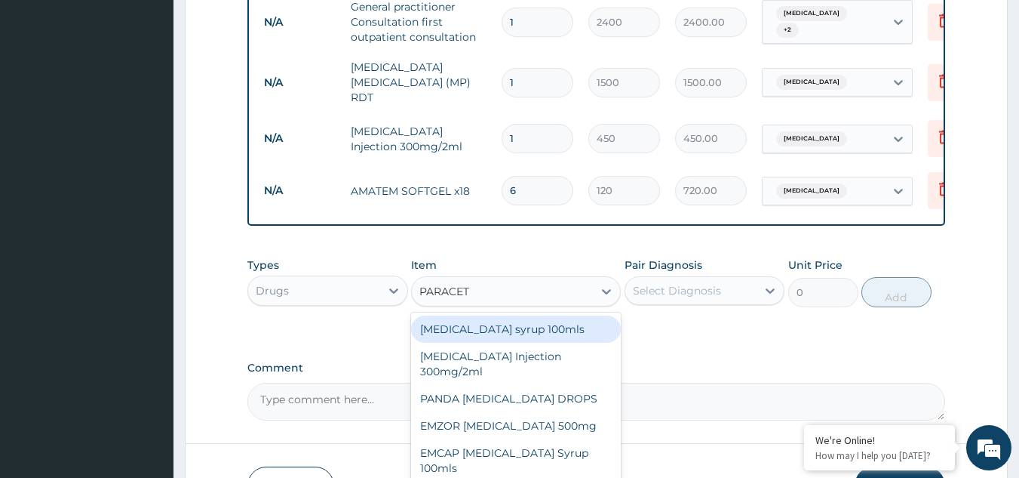
type input "PARACETA"
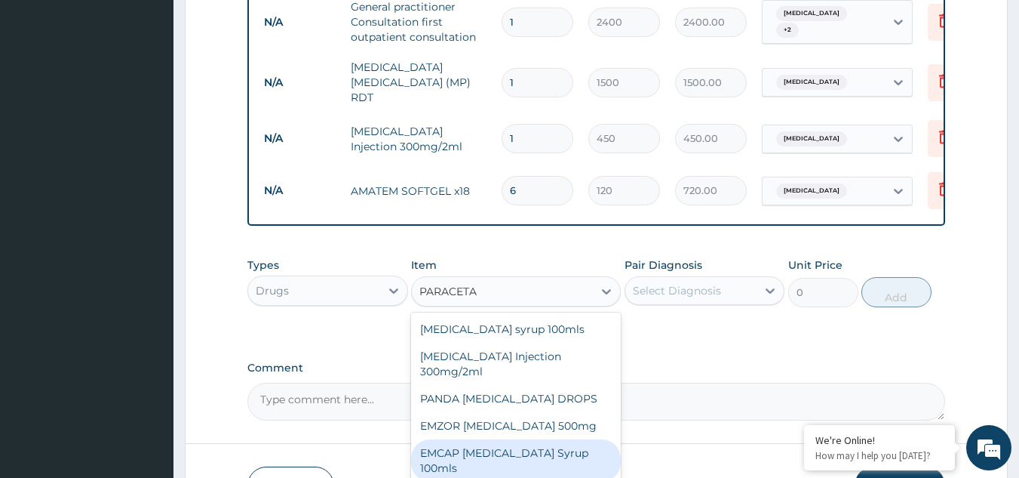
click at [530, 449] on div "EMCAP PARACETAMOL Syrup 100mls" at bounding box center [516, 460] width 210 height 42
type input "850"
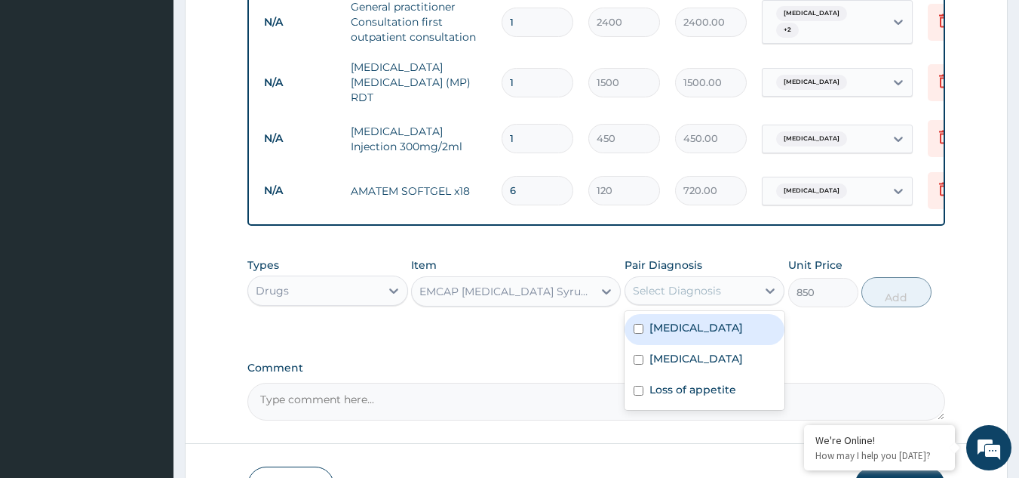
click at [659, 287] on div "Select Diagnosis" at bounding box center [677, 290] width 88 height 15
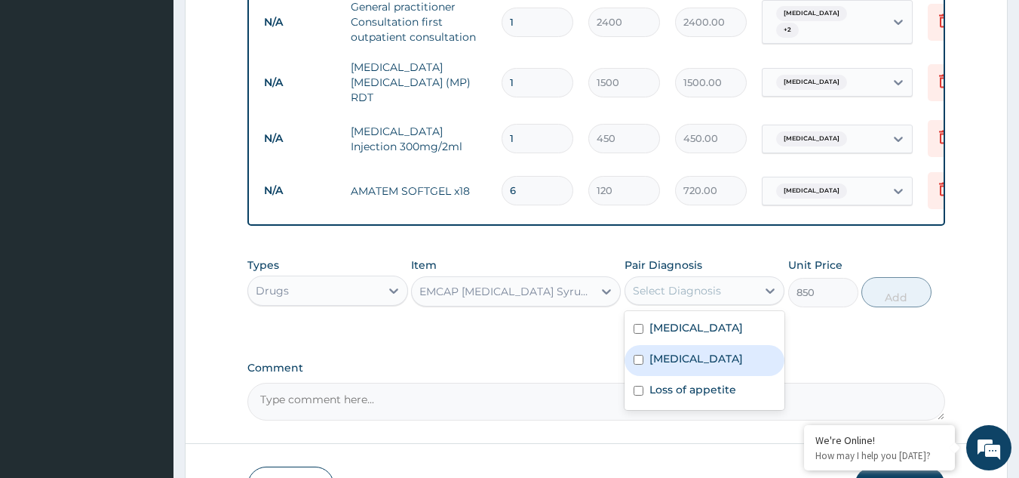
click at [671, 366] on label "Malaria" at bounding box center [697, 358] width 94 height 15
checkbox input "true"
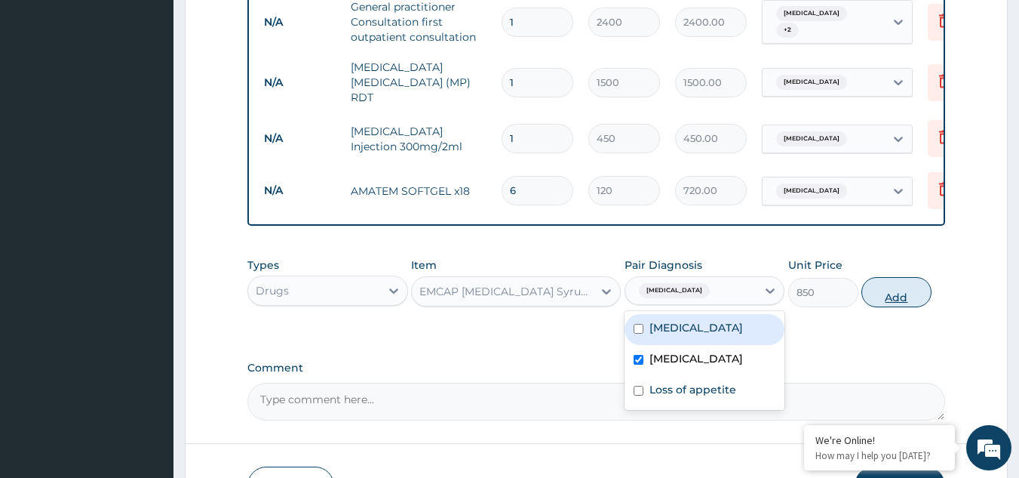
click at [889, 300] on button "Add" at bounding box center [897, 292] width 70 height 30
type input "0"
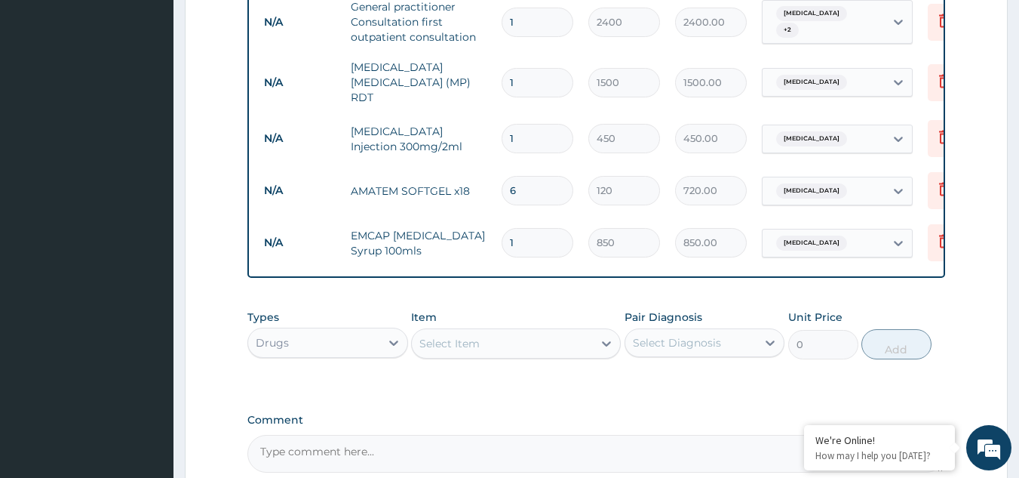
click at [465, 347] on div "Select Item" at bounding box center [449, 343] width 60 height 15
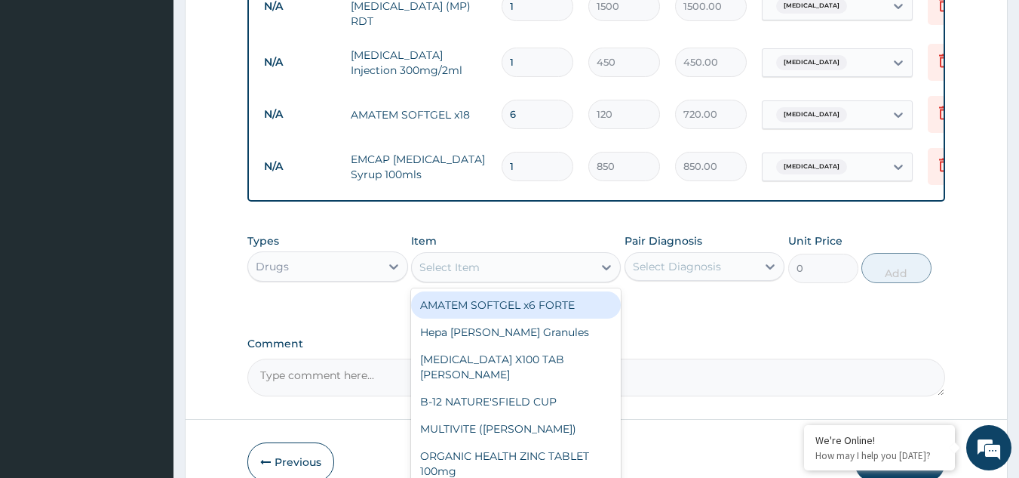
scroll to position [819, 0]
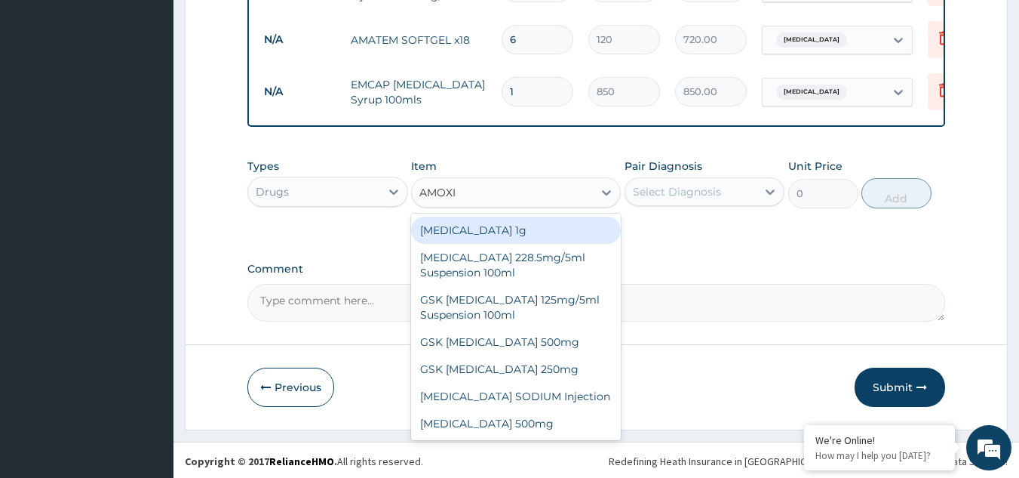
type input "AMOXIC"
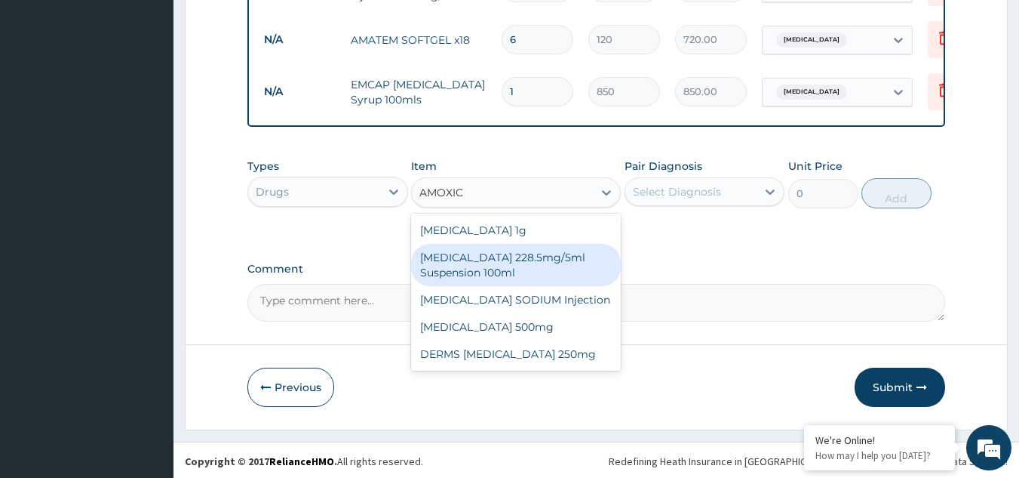
click at [484, 266] on div "CO-AMOXICLAV 228.5mg/5ml Suspension 100ml" at bounding box center [516, 265] width 210 height 42
type input "2650"
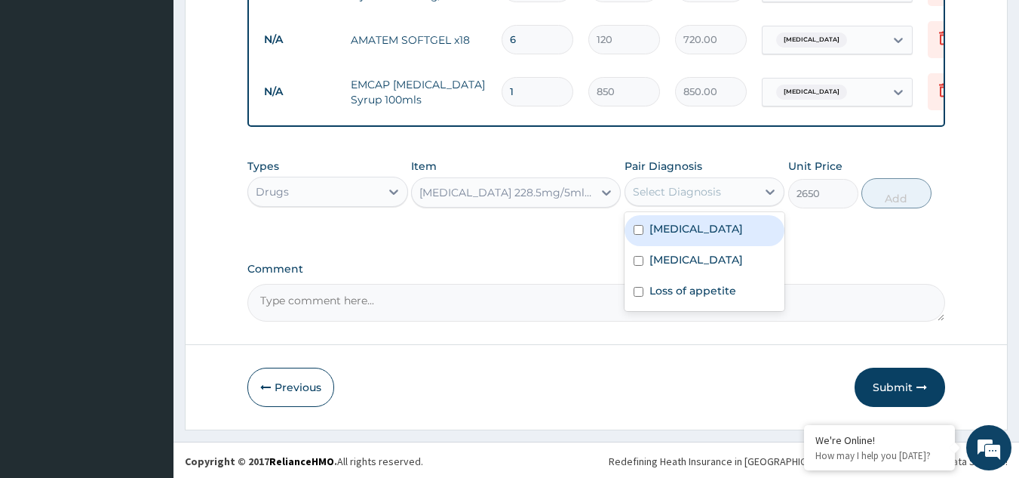
click at [649, 187] on div "Select Diagnosis" at bounding box center [677, 191] width 88 height 15
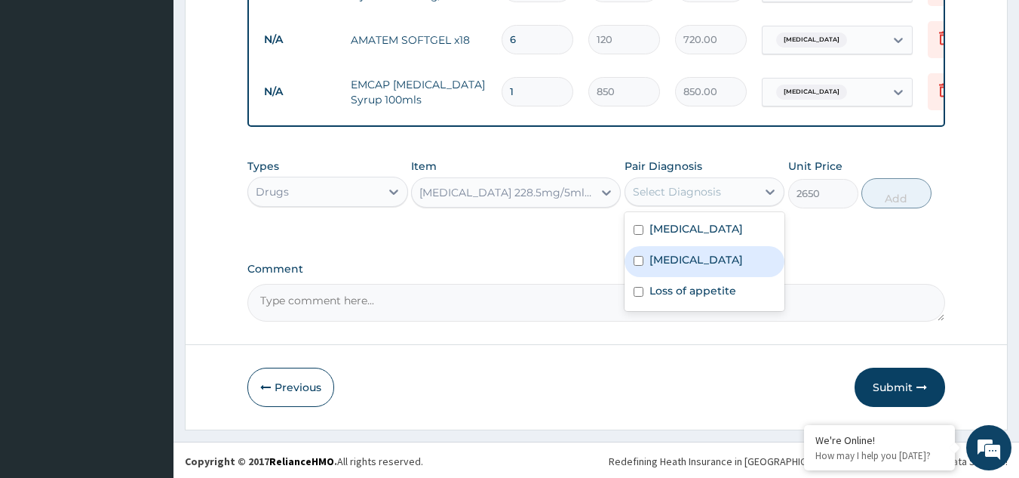
click at [664, 267] on label "Malaria" at bounding box center [697, 259] width 94 height 15
checkbox input "true"
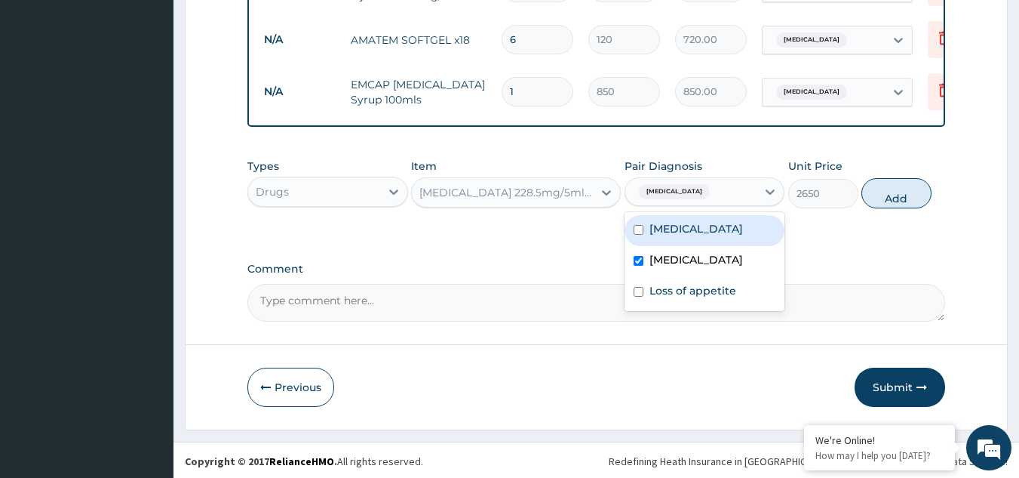
click at [637, 235] on input "checkbox" at bounding box center [639, 230] width 10 height 10
checkbox input "true"
click at [878, 197] on button "Add" at bounding box center [897, 193] width 70 height 30
type input "0"
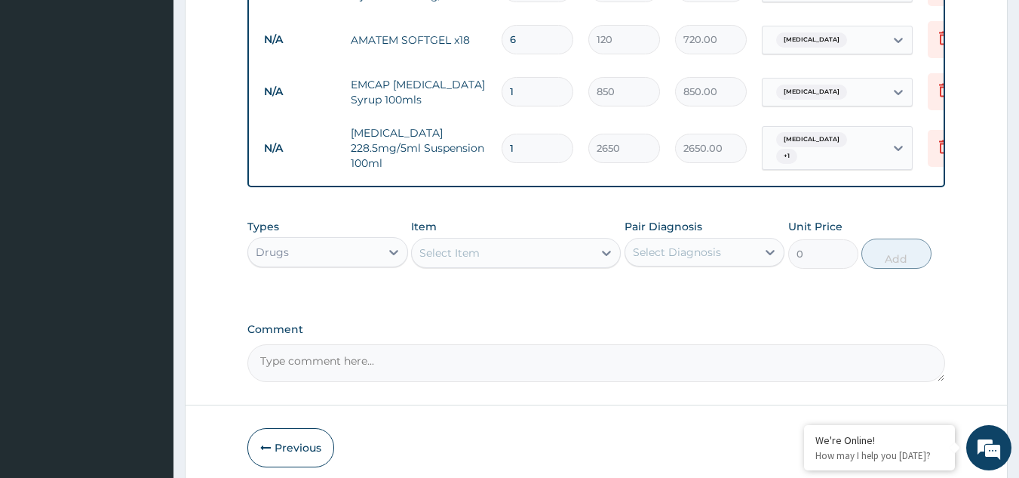
click at [459, 254] on div "Select Item" at bounding box center [449, 252] width 60 height 15
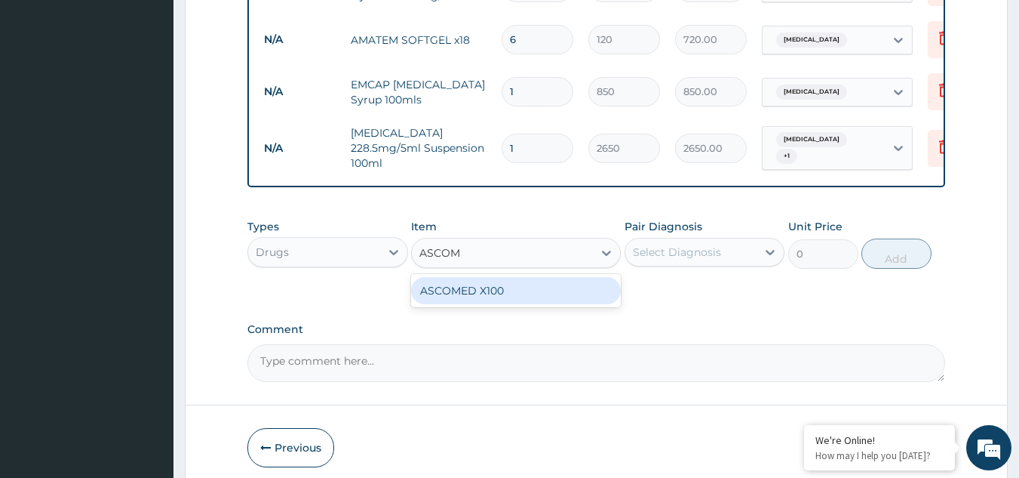
type input "ASCO"
click at [543, 290] on div "ASCOBION C300 VIT-C Syrup 100ml" at bounding box center [516, 290] width 210 height 27
type input "860"
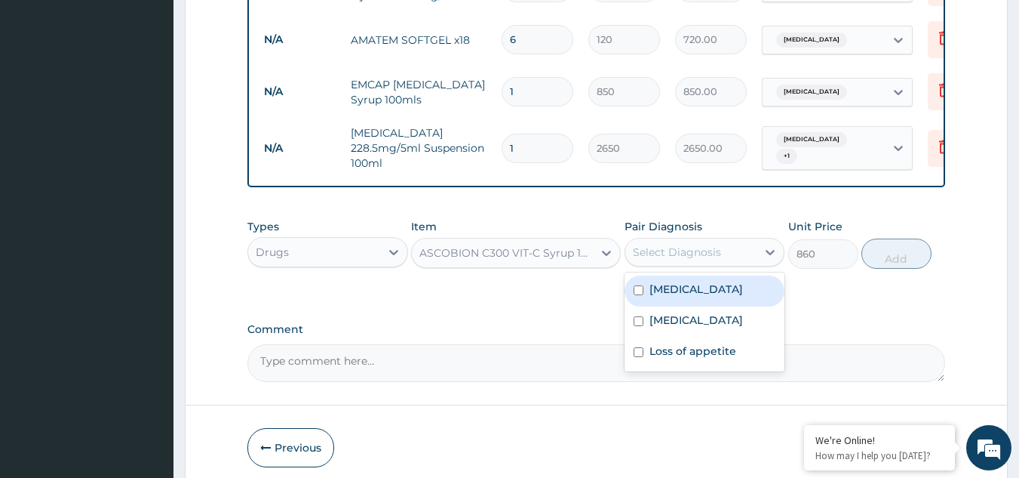
click at [703, 256] on div "Select Diagnosis" at bounding box center [677, 251] width 88 height 15
click at [692, 294] on label "Upper respiratory infection" at bounding box center [697, 288] width 94 height 15
checkbox input "true"
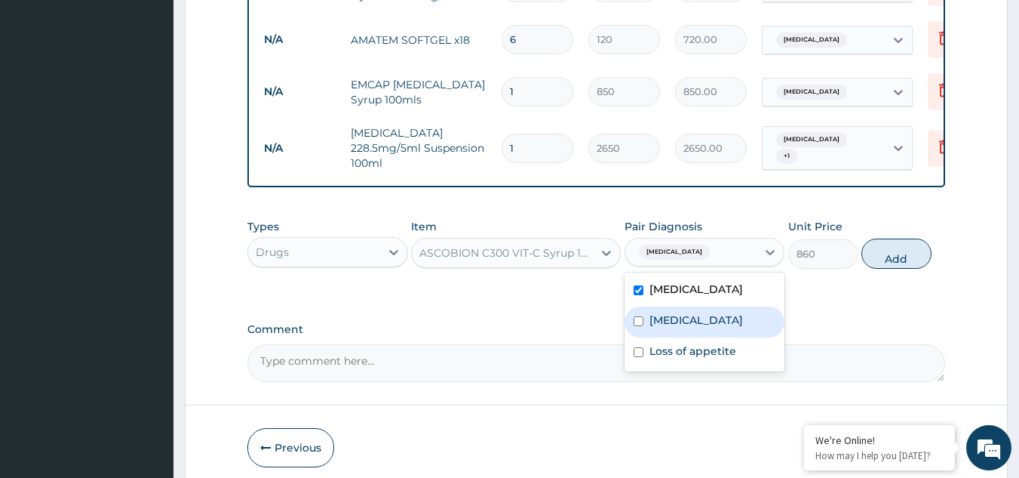
drag, startPoint x: 668, startPoint y: 336, endPoint x: 694, endPoint y: 324, distance: 28.7
click at [672, 327] on label "Malaria" at bounding box center [697, 319] width 94 height 15
checkbox input "true"
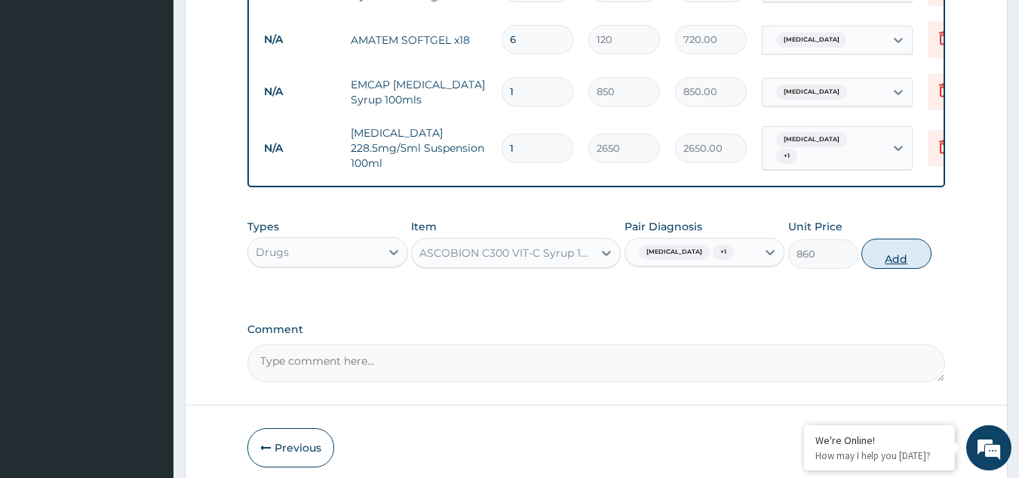
click at [897, 269] on button "Add" at bounding box center [897, 253] width 70 height 30
type input "0"
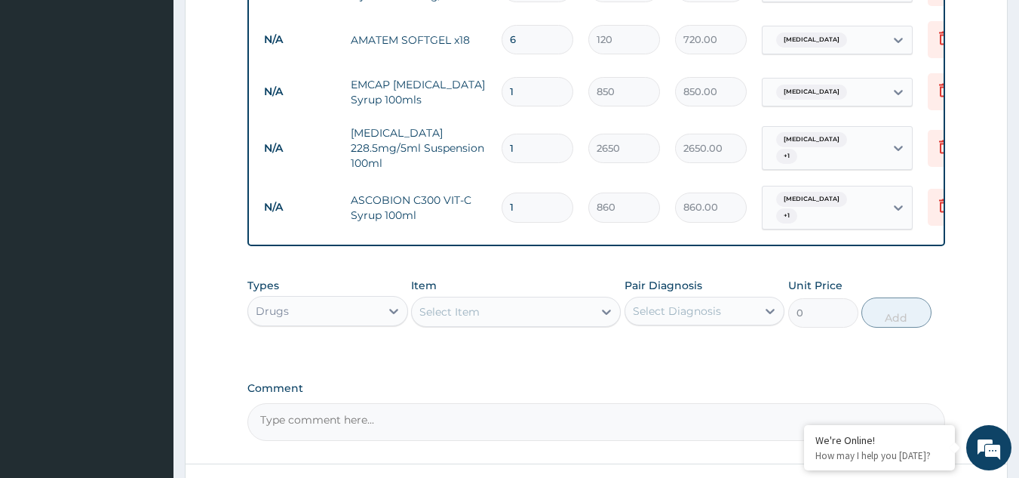
click at [534, 316] on div "Select Item" at bounding box center [502, 311] width 181 height 24
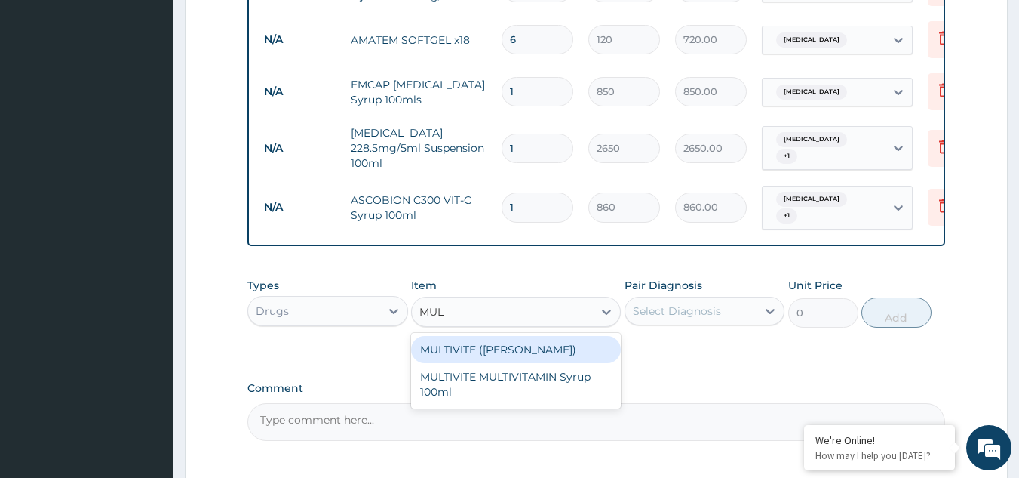
type input "MULT"
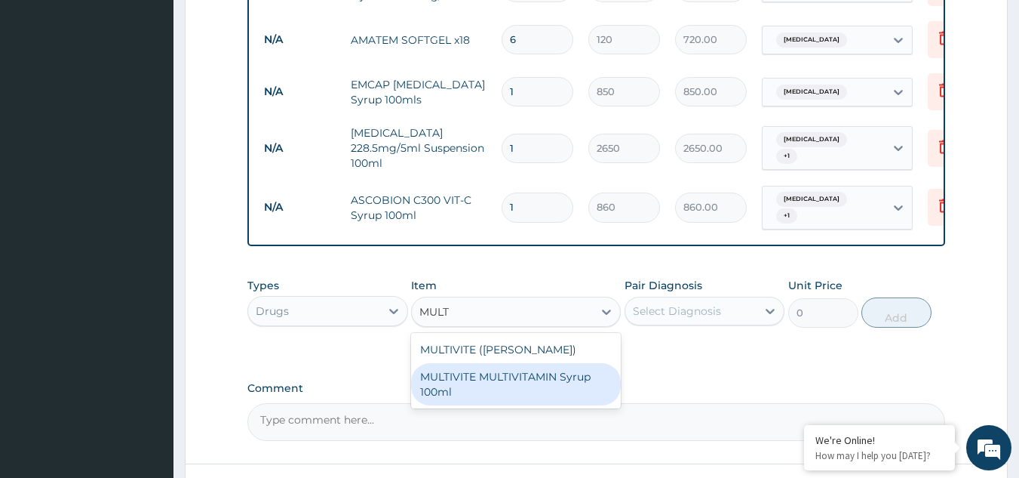
click at [495, 378] on div "MULTIVITE MULTIVITAMIN Syrup 100ml" at bounding box center [516, 384] width 210 height 42
type input "860"
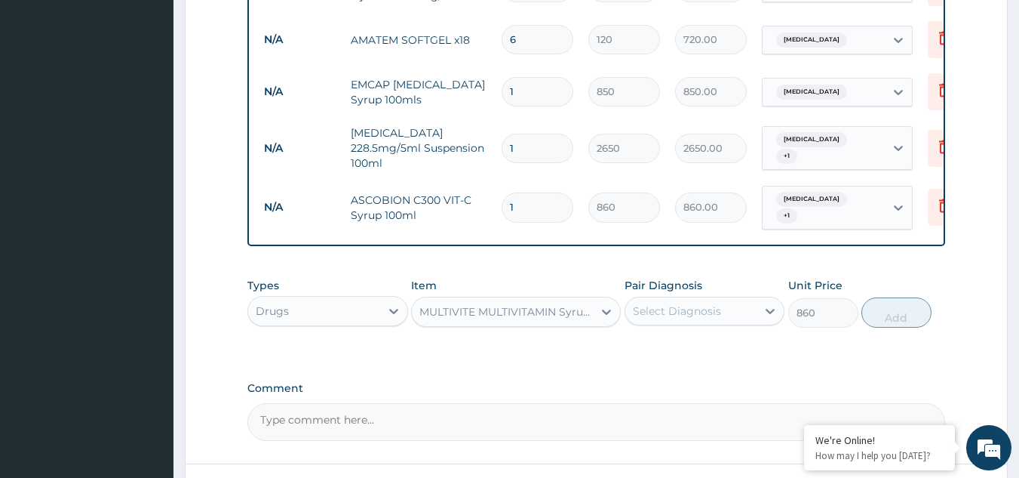
click at [672, 318] on div "Select Diagnosis" at bounding box center [677, 310] width 88 height 15
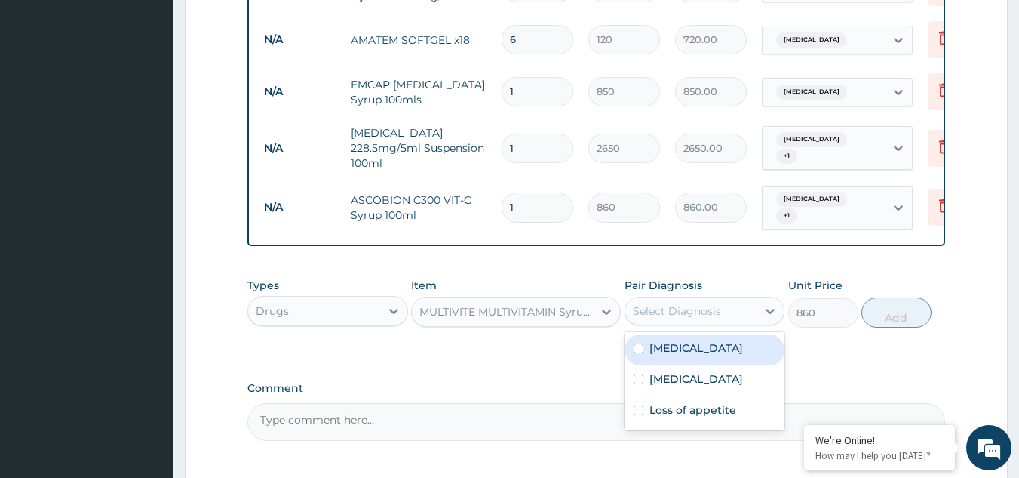
click at [652, 355] on label "Upper respiratory infection" at bounding box center [697, 347] width 94 height 15
checkbox input "true"
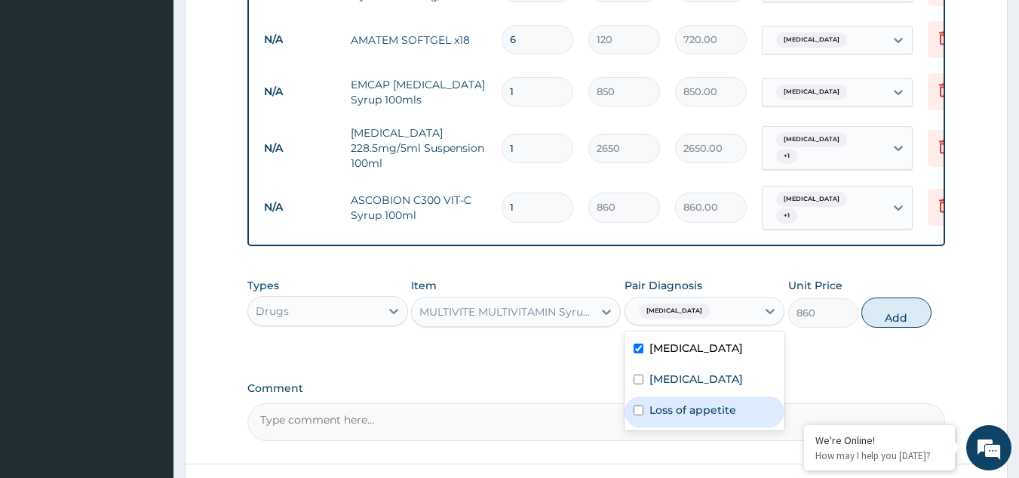
drag, startPoint x: 653, startPoint y: 428, endPoint x: 659, endPoint y: 394, distance: 34.5
click at [653, 417] on label "Loss of appetite" at bounding box center [693, 409] width 87 height 15
checkbox input "true"
click at [640, 353] on input "checkbox" at bounding box center [639, 348] width 10 height 10
checkbox input "false"
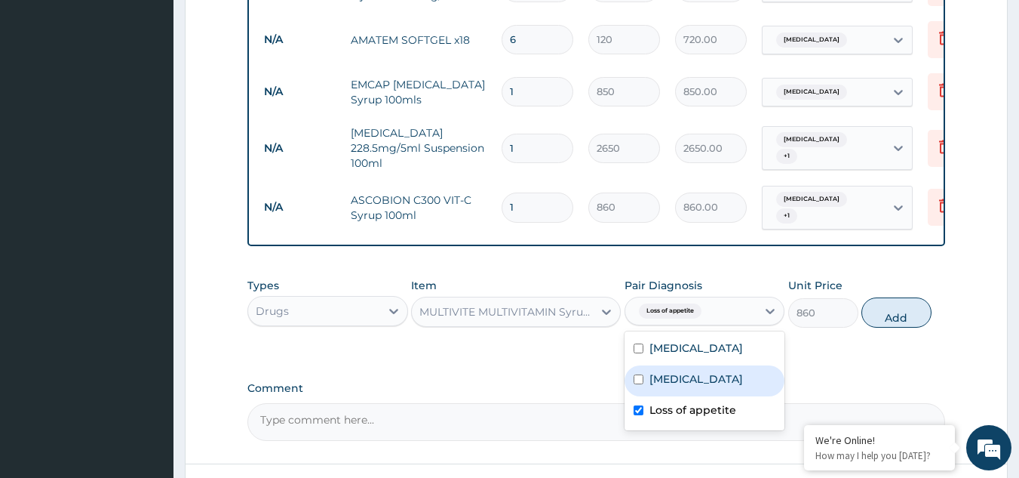
click at [694, 395] on div "Malaria" at bounding box center [705, 380] width 161 height 31
click at [707, 396] on div "Malaria" at bounding box center [705, 380] width 161 height 31
checkbox input "false"
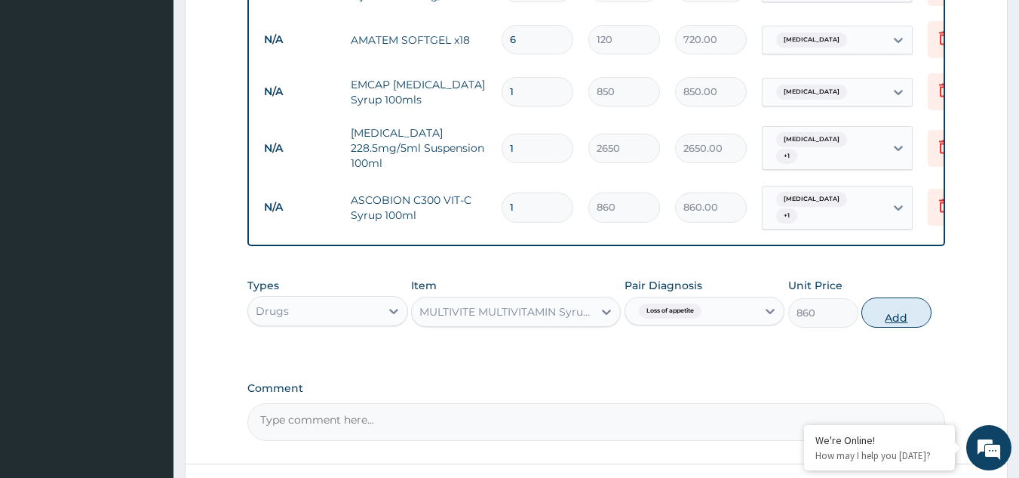
click at [894, 319] on button "Add" at bounding box center [897, 312] width 70 height 30
type input "0"
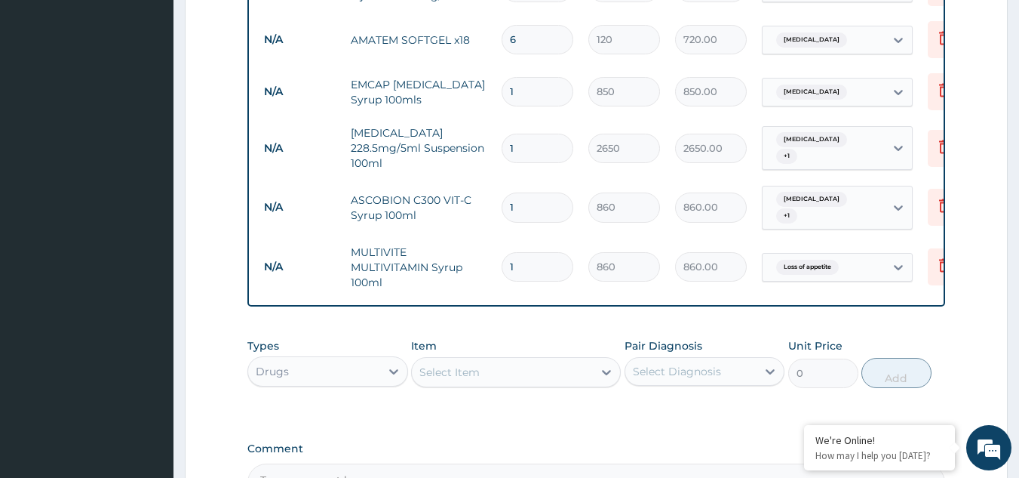
click at [529, 374] on div "Select Item" at bounding box center [502, 372] width 181 height 24
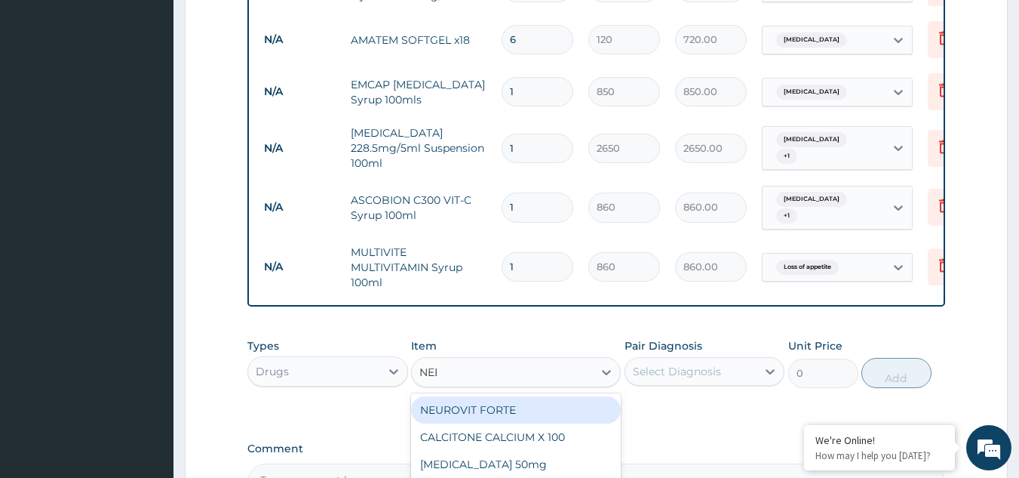
type input "NEED"
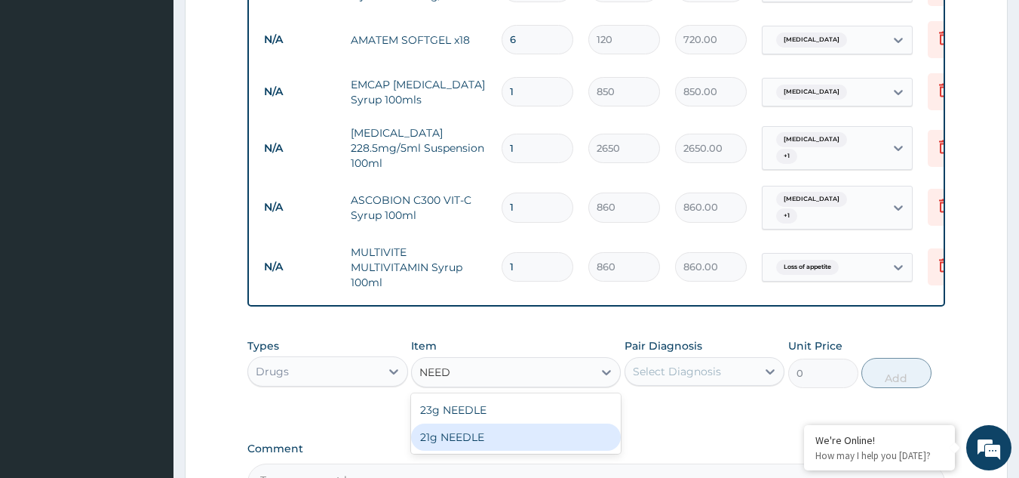
click at [484, 438] on div "21g NEEDLE" at bounding box center [516, 436] width 210 height 27
type input "75"
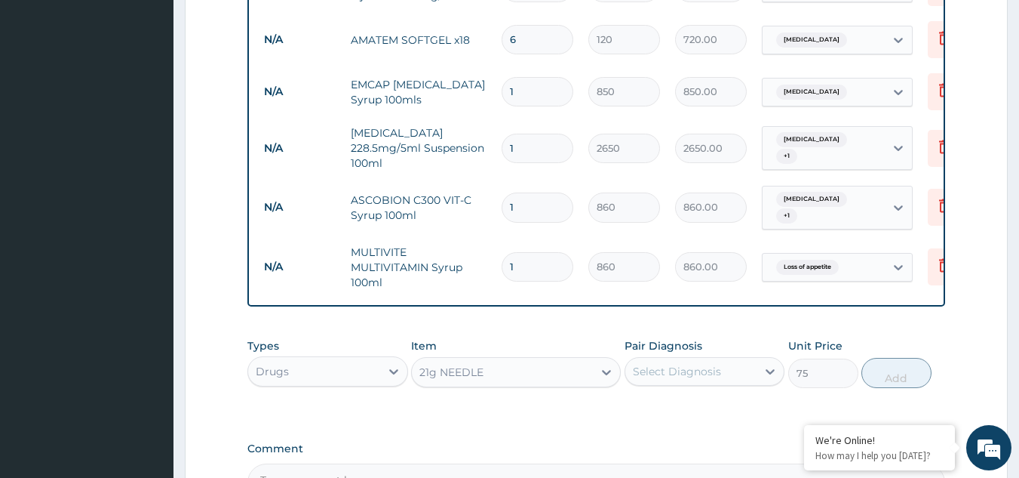
click at [694, 370] on div "Select Diagnosis" at bounding box center [677, 371] width 88 height 15
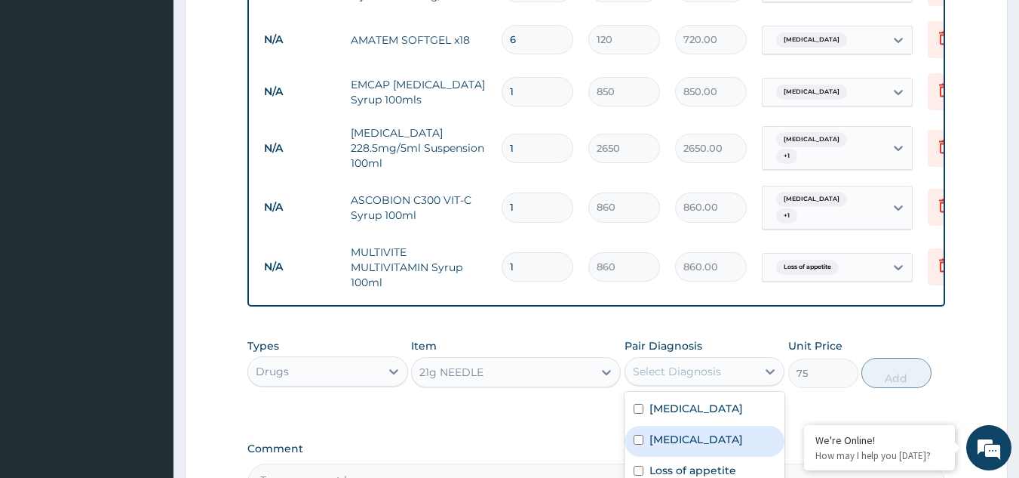
drag, startPoint x: 677, startPoint y: 455, endPoint x: 739, endPoint y: 420, distance: 71.6
click at [680, 447] on label "Malaria" at bounding box center [697, 439] width 94 height 15
checkbox input "true"
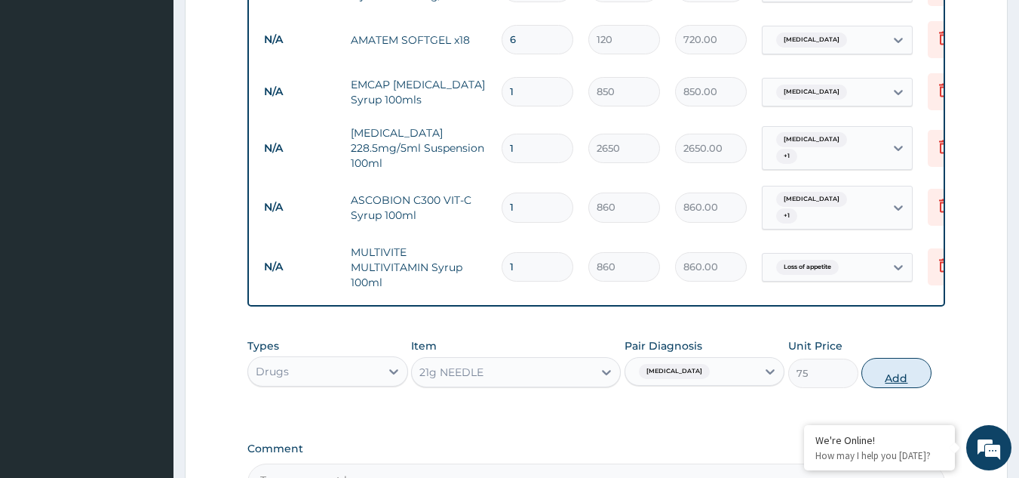
click at [877, 373] on button "Add" at bounding box center [897, 373] width 70 height 30
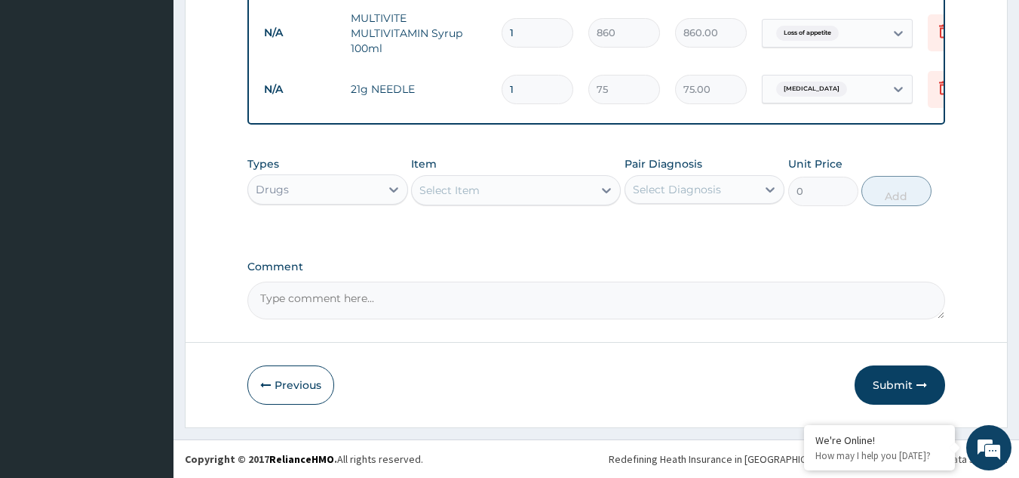
scroll to position [1056, 0]
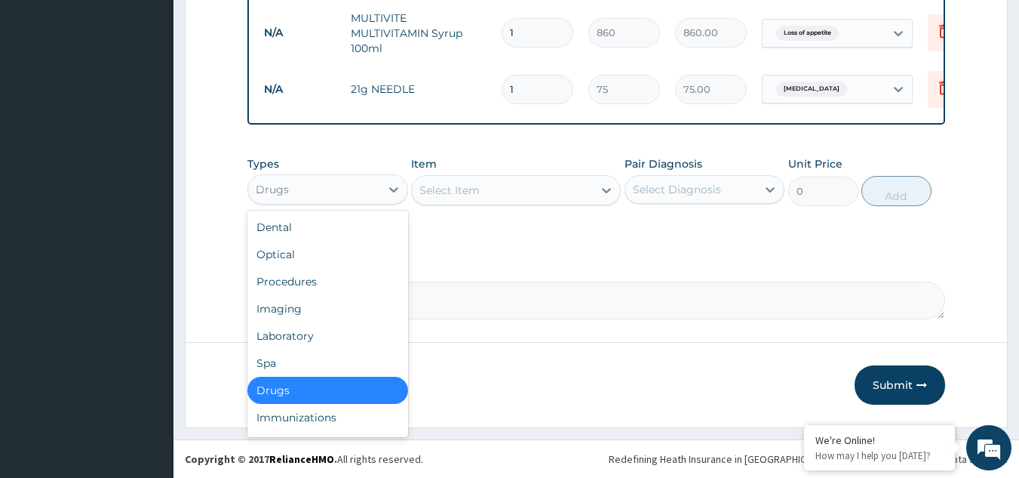
click at [342, 189] on div "Drugs" at bounding box center [314, 189] width 132 height 24
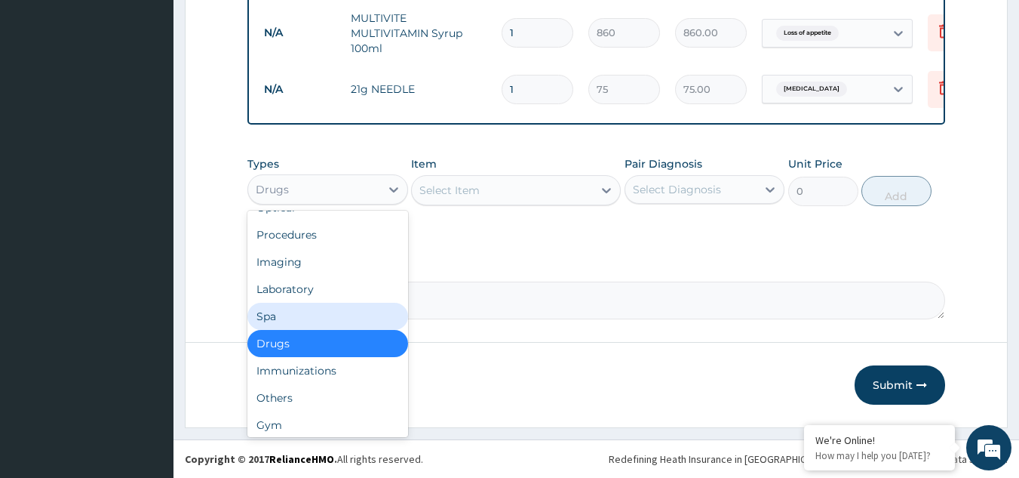
scroll to position [51, 0]
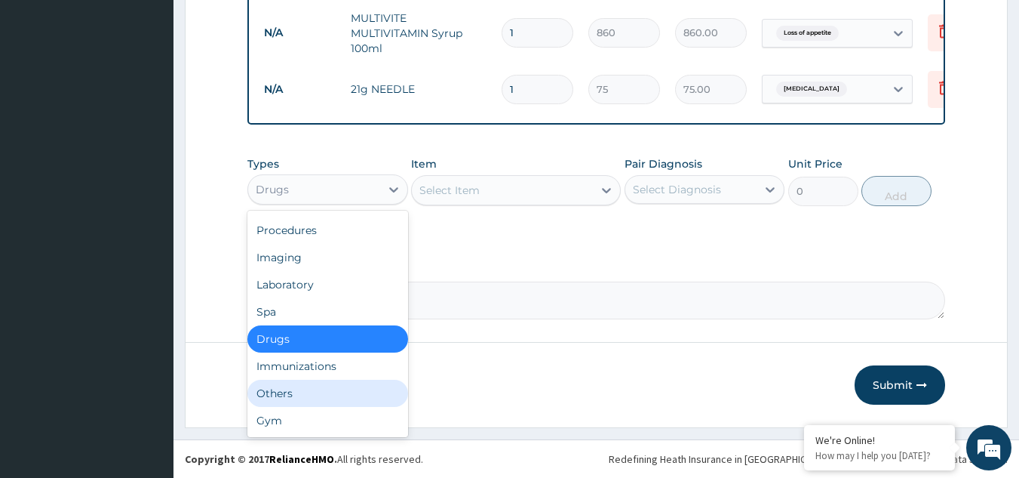
click at [341, 397] on div "Others" at bounding box center [327, 392] width 161 height 27
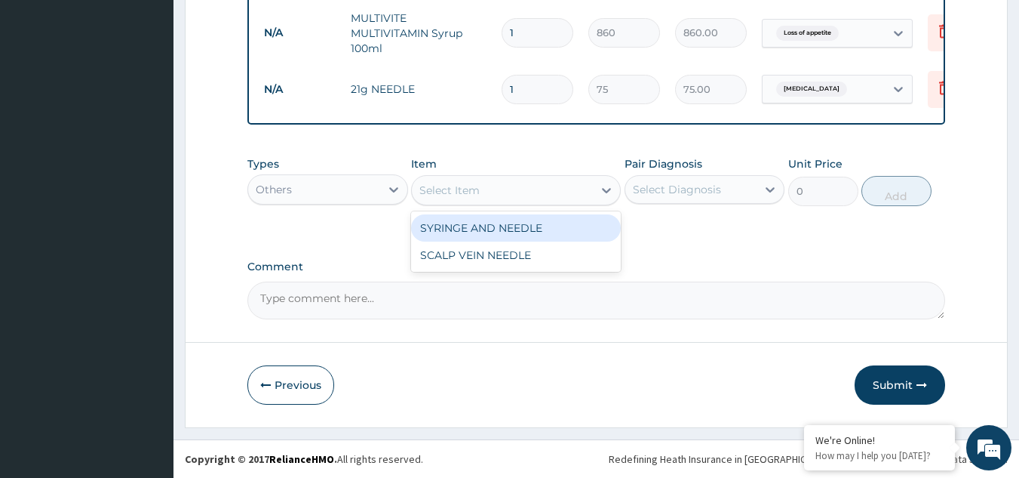
click at [475, 190] on div "Select Item" at bounding box center [449, 190] width 60 height 15
click at [472, 235] on div "SYRINGE AND NEEDLE" at bounding box center [516, 227] width 210 height 27
type input "150"
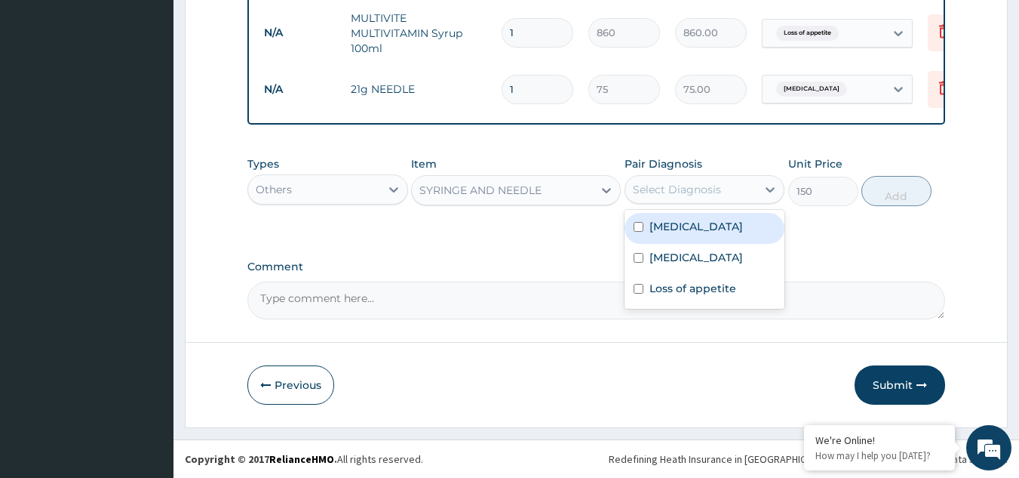
click at [662, 194] on div "Select Diagnosis" at bounding box center [677, 189] width 88 height 15
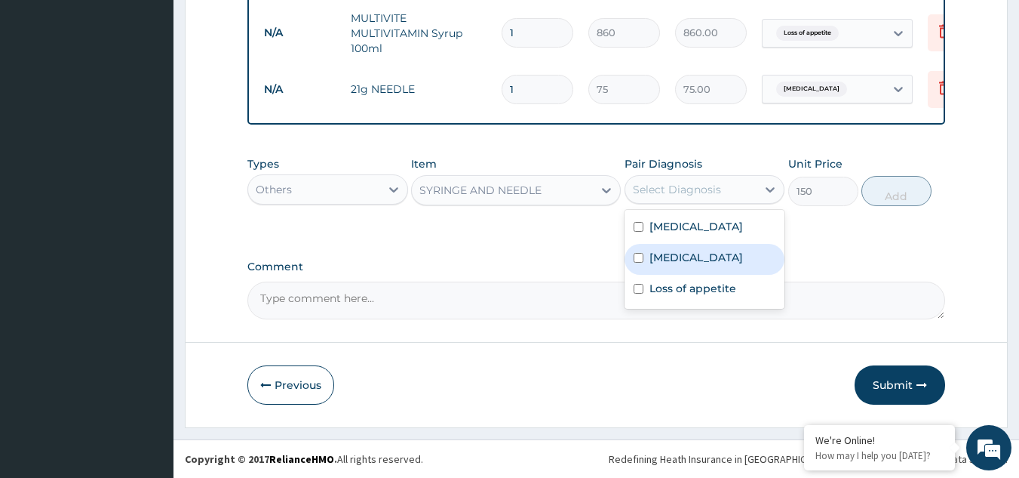
click at [665, 265] on label "Malaria" at bounding box center [697, 257] width 94 height 15
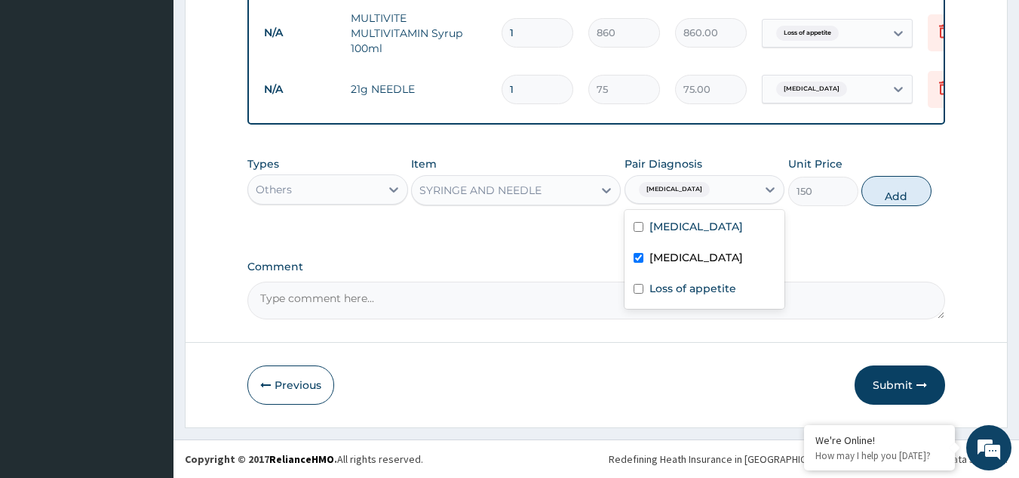
checkbox input "true"
click at [883, 195] on button "Add" at bounding box center [897, 191] width 70 height 30
type input "0"
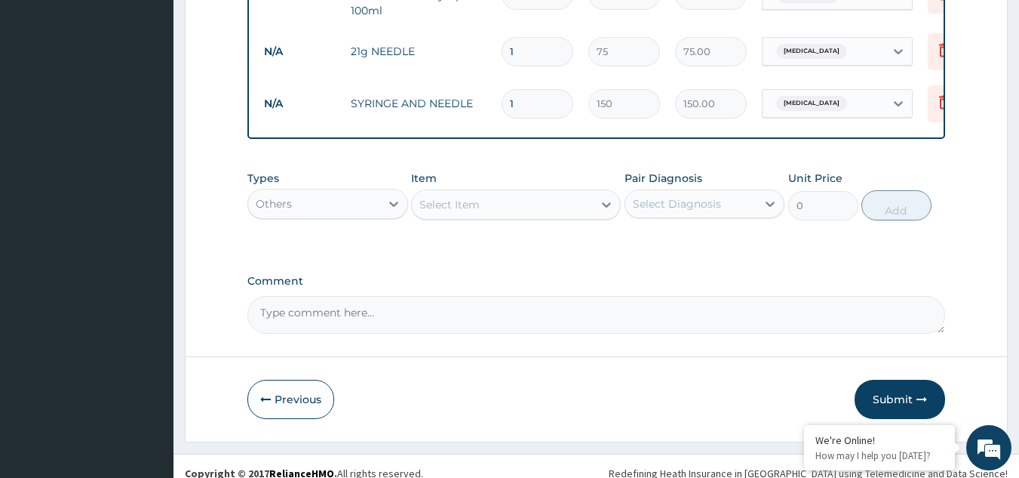
scroll to position [1108, 0]
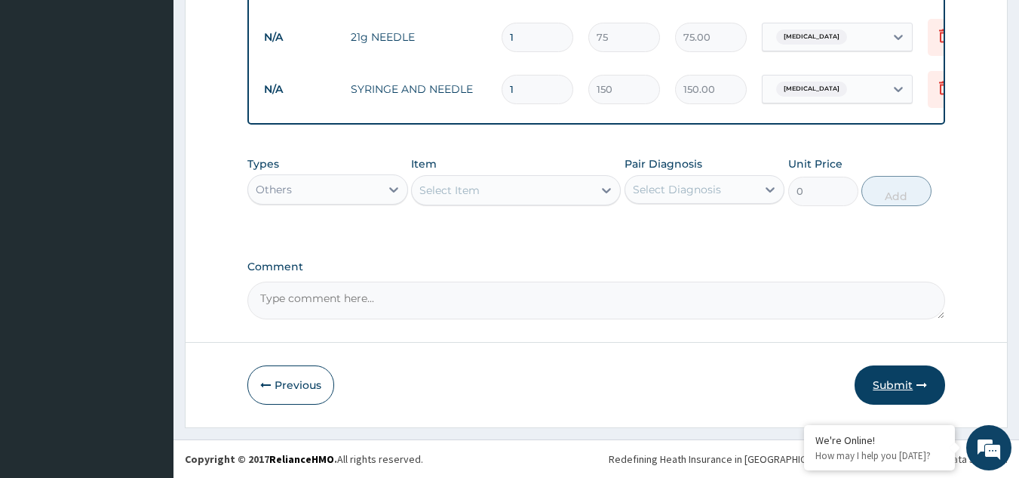
click at [895, 384] on button "Submit" at bounding box center [900, 384] width 91 height 39
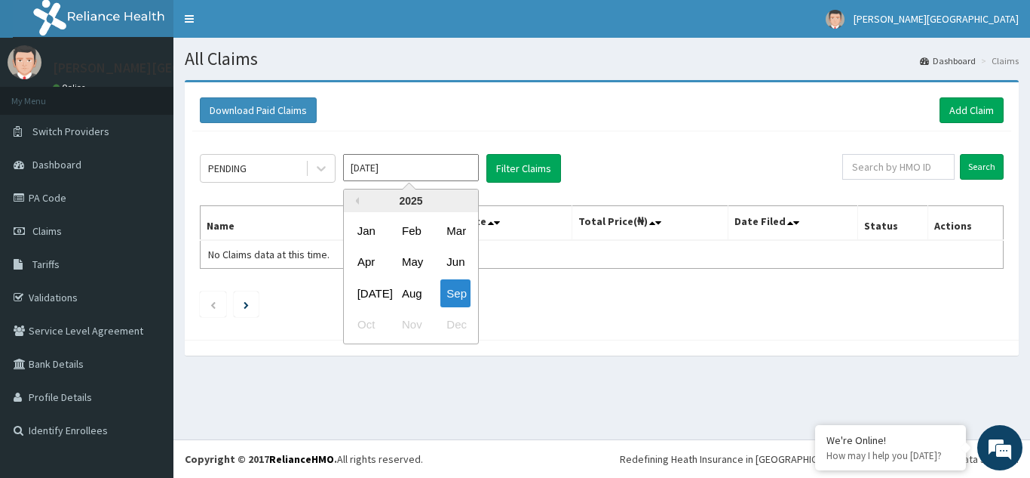
click at [368, 161] on input "Sep 2025" at bounding box center [411, 167] width 136 height 27
drag, startPoint x: 413, startPoint y: 292, endPoint x: 426, endPoint y: 264, distance: 30.7
click at [414, 292] on div "Aug" at bounding box center [411, 293] width 30 height 28
type input "Aug 2025"
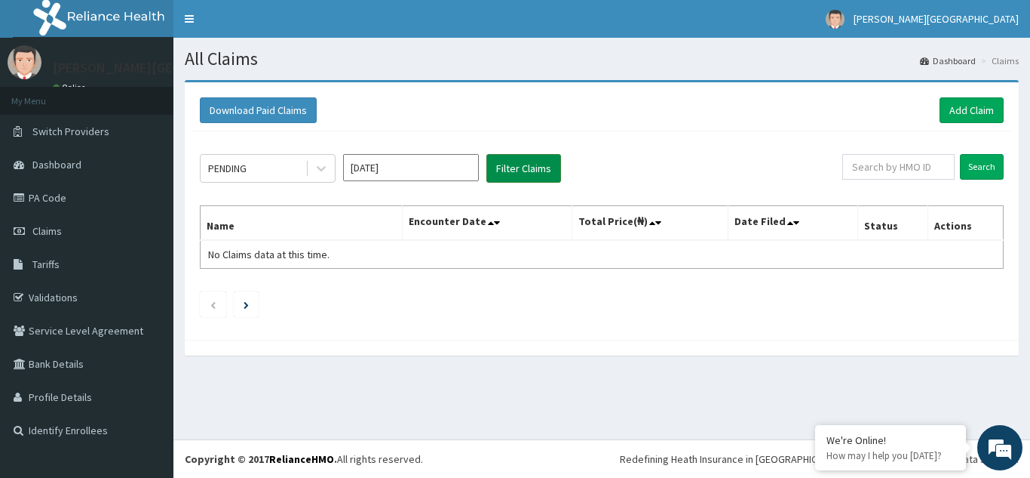
click at [505, 173] on button "Filter Claims" at bounding box center [524, 168] width 75 height 29
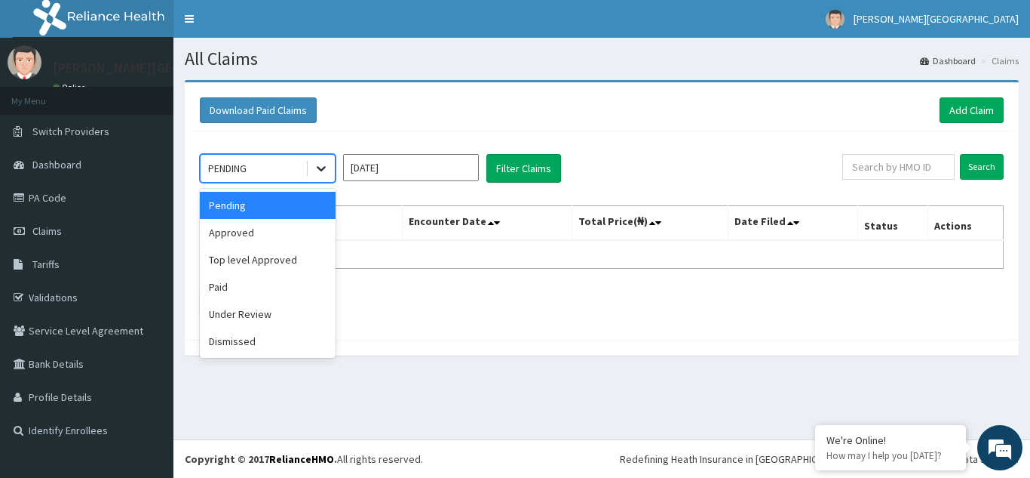
click at [322, 174] on icon at bounding box center [321, 168] width 15 height 15
click at [296, 234] on div "Approved" at bounding box center [268, 232] width 136 height 27
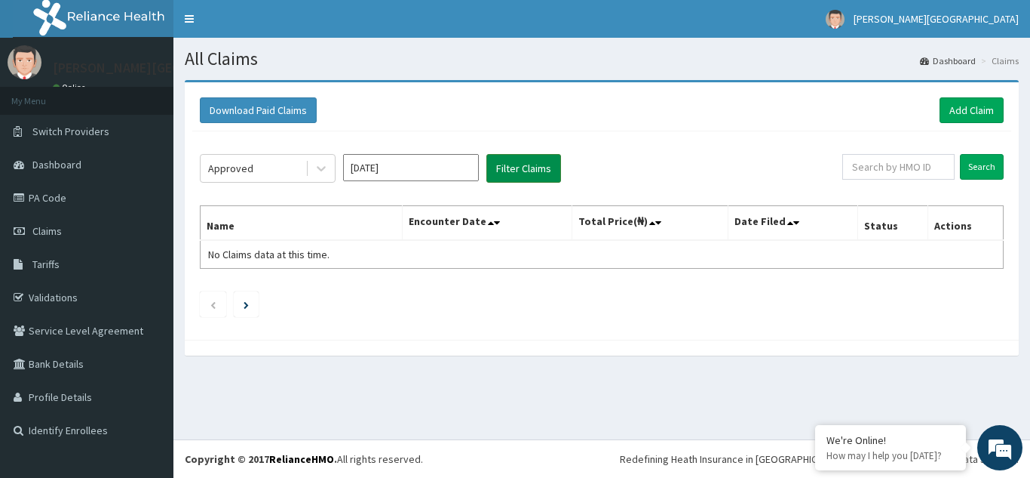
click at [502, 171] on button "Filter Claims" at bounding box center [524, 168] width 75 height 29
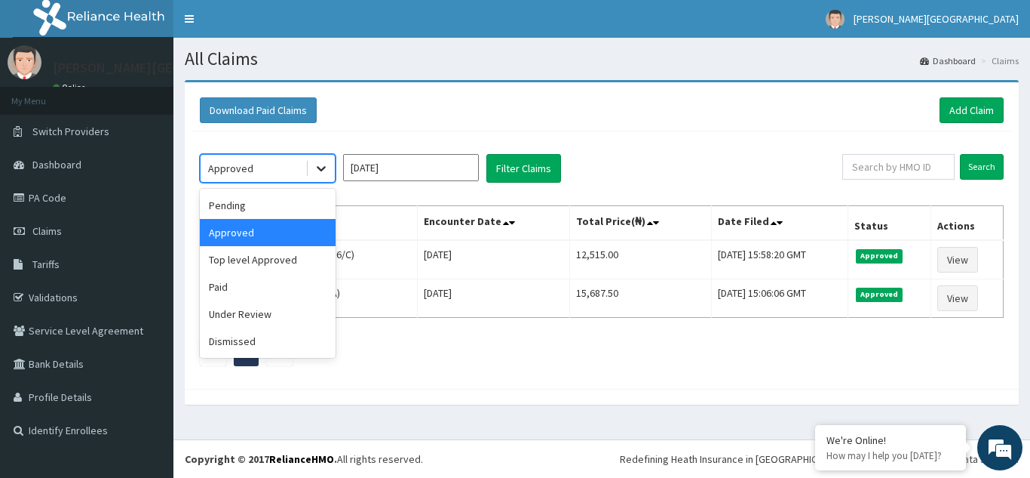
click at [319, 172] on icon at bounding box center [321, 168] width 15 height 15
click at [282, 260] on div "Top level Approved" at bounding box center [268, 259] width 136 height 27
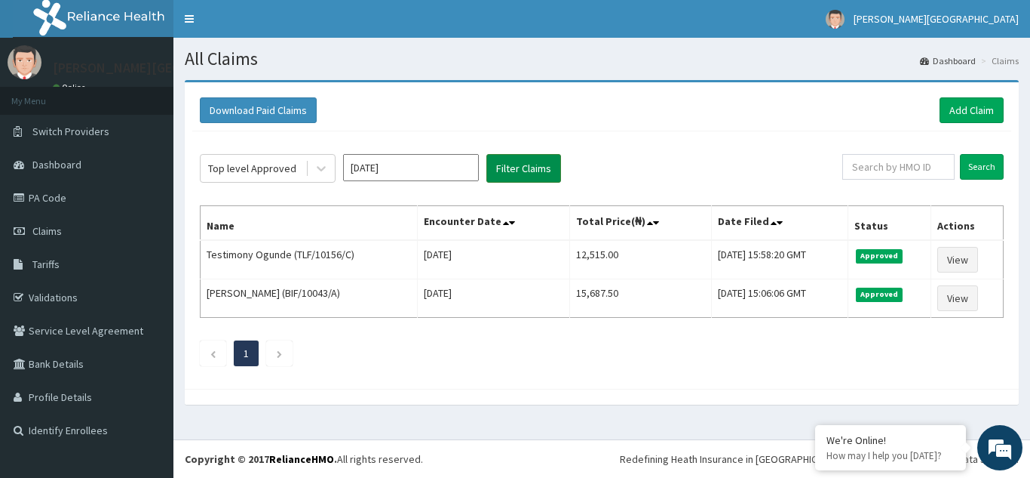
click at [508, 169] on button "Filter Claims" at bounding box center [524, 168] width 75 height 29
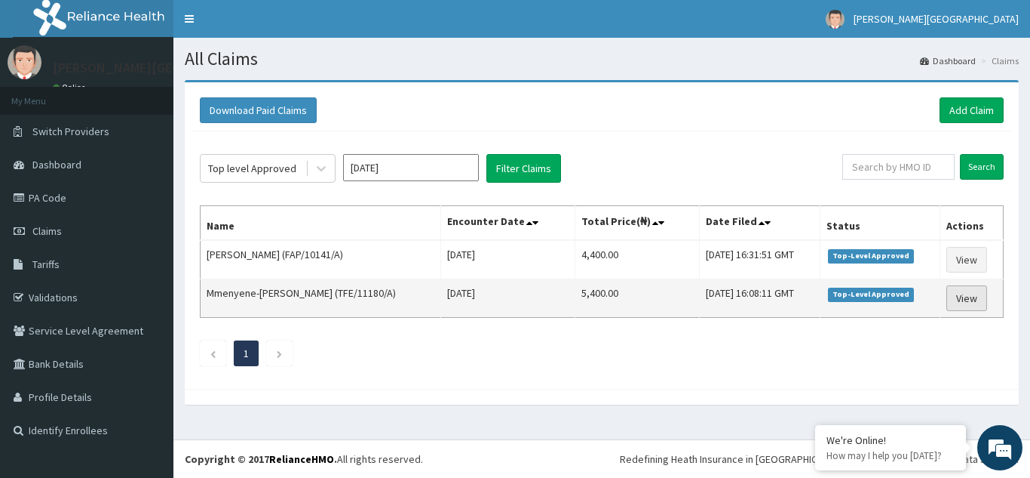
click at [959, 300] on link "View" at bounding box center [967, 298] width 41 height 26
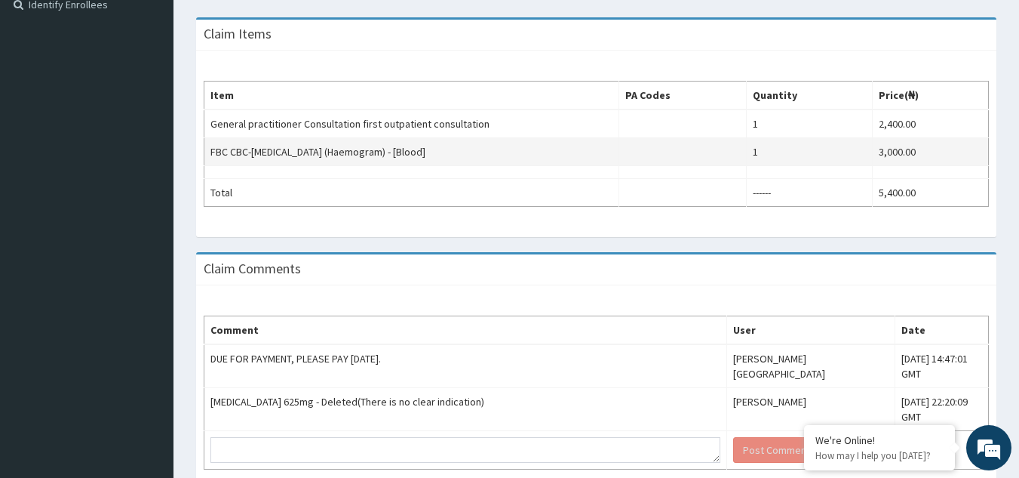
scroll to position [501, 0]
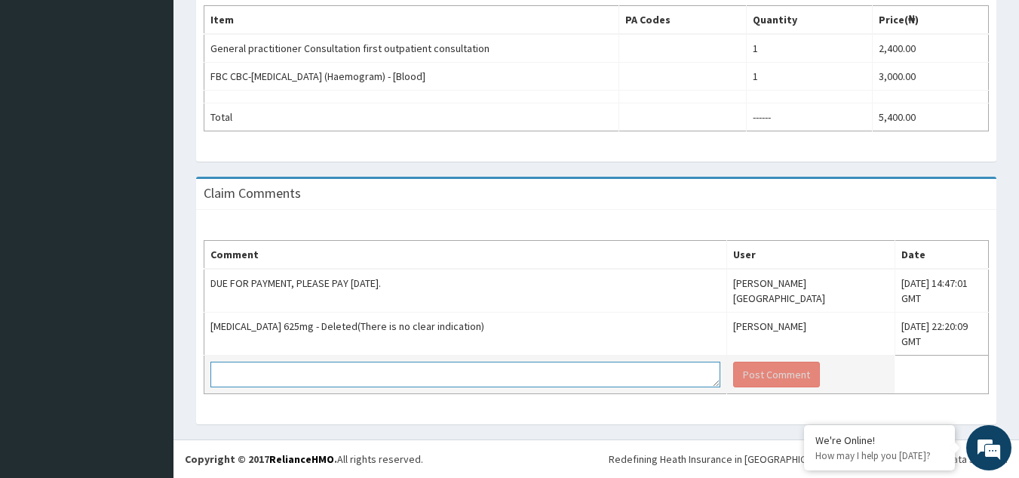
click at [451, 376] on textarea at bounding box center [465, 374] width 510 height 26
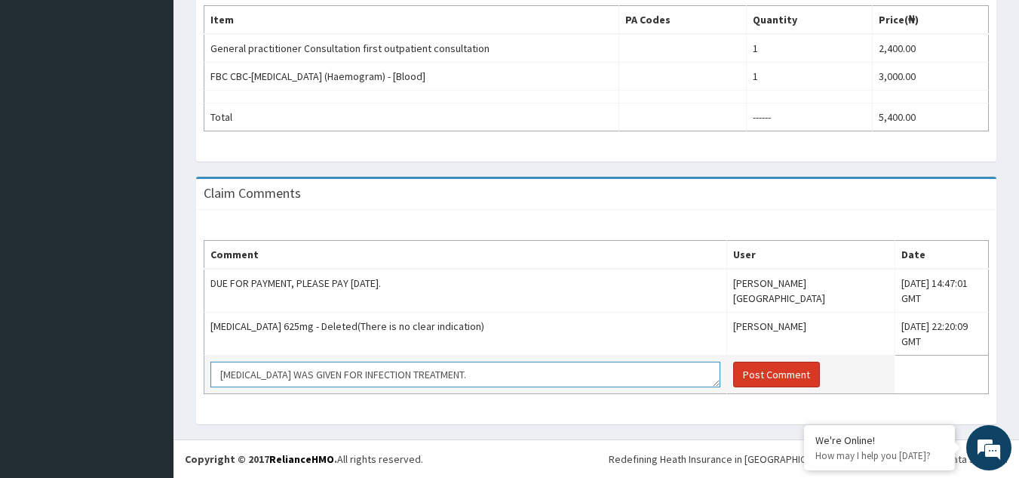
type textarea "AUGMENTIN WAS GIVEN FOR INFECTION TREATMENT."
click at [743, 376] on button "Post Comment" at bounding box center [776, 374] width 87 height 26
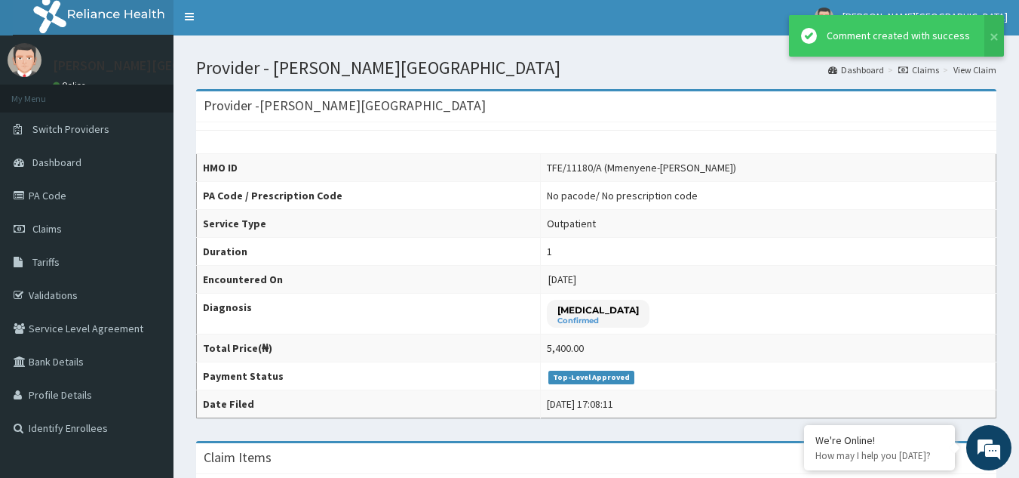
scroll to position [0, 0]
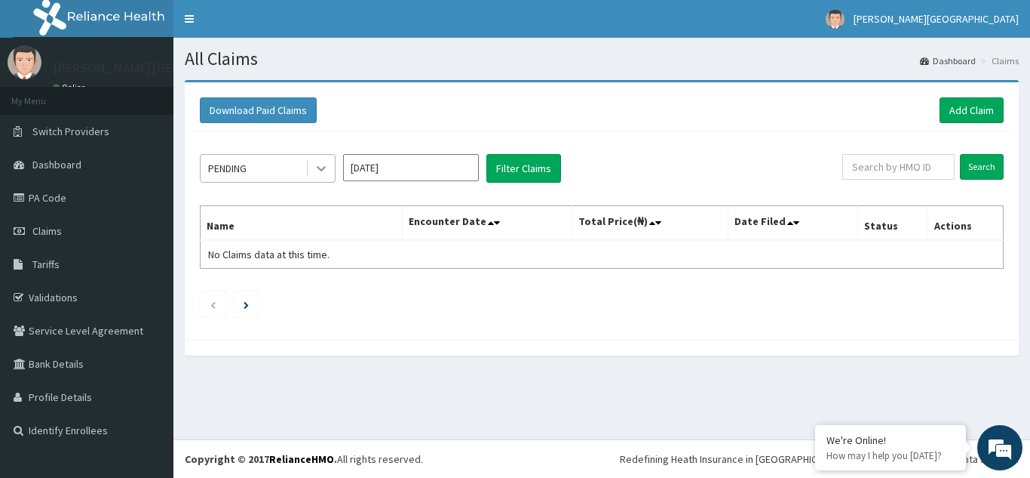
click at [320, 164] on icon at bounding box center [321, 168] width 15 height 15
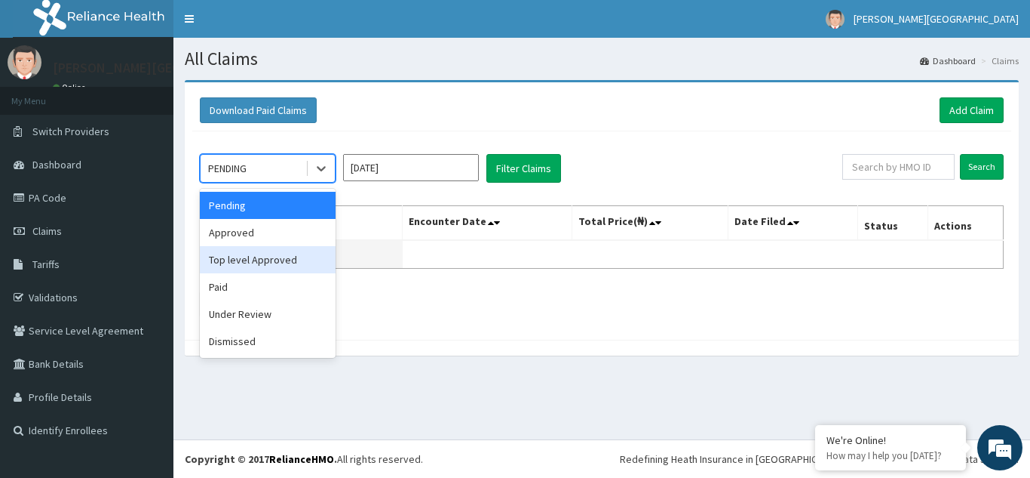
drag, startPoint x: 290, startPoint y: 258, endPoint x: 330, endPoint y: 242, distance: 43.0
click at [299, 255] on div "Top level Approved" at bounding box center [268, 259] width 136 height 27
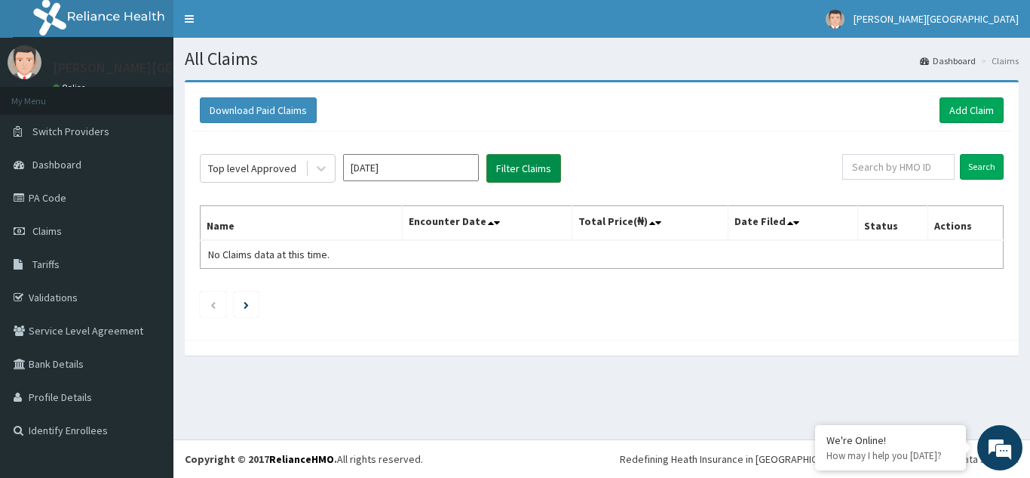
click at [542, 169] on button "Filter Claims" at bounding box center [524, 168] width 75 height 29
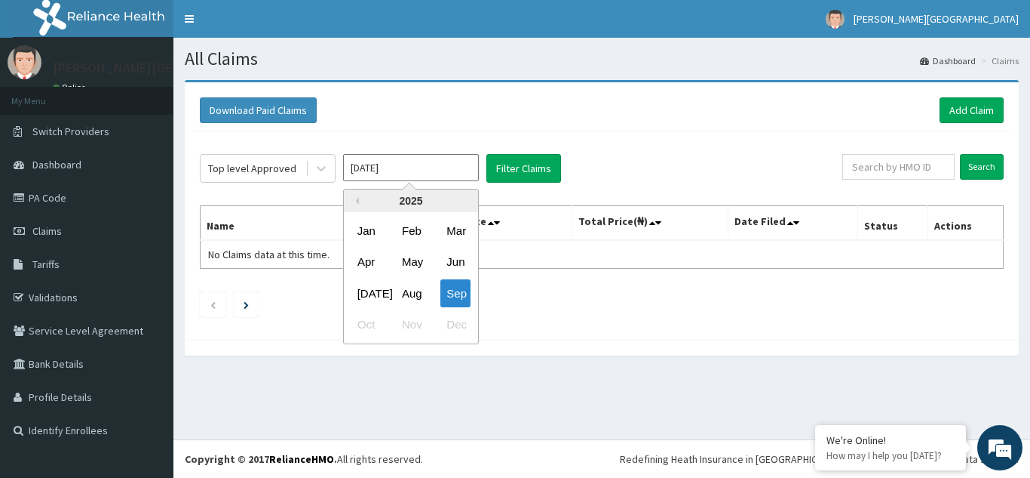
click at [441, 167] on input "Sep 2025" at bounding box center [411, 167] width 136 height 27
drag, startPoint x: 411, startPoint y: 289, endPoint x: 444, endPoint y: 247, distance: 52.7
click at [417, 285] on div "Aug" at bounding box center [411, 293] width 30 height 28
type input "Aug 2025"
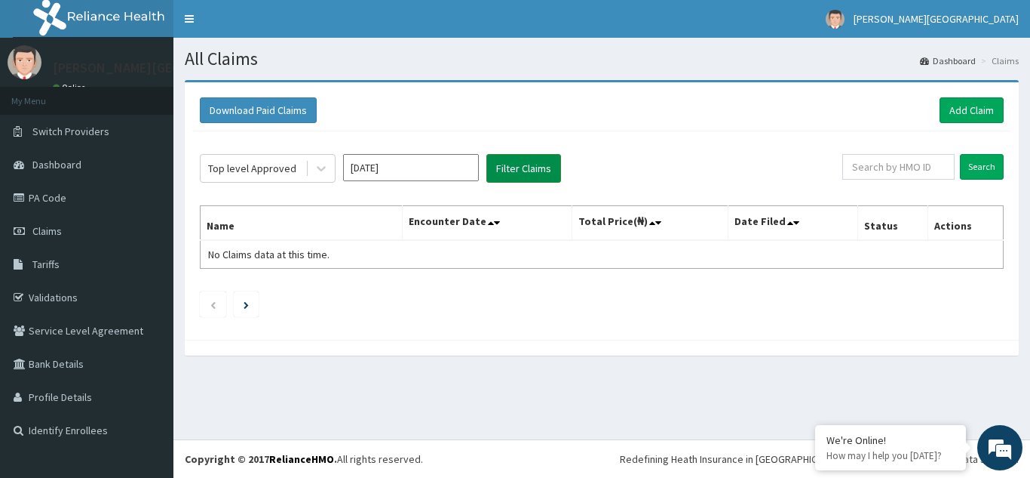
click at [514, 163] on button "Filter Claims" at bounding box center [524, 168] width 75 height 29
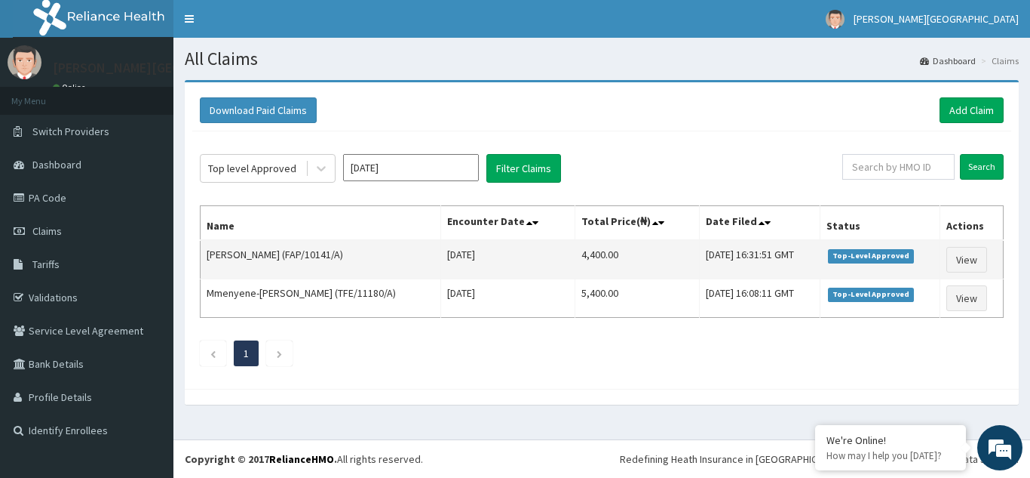
click at [875, 259] on span "Top-Level Approved" at bounding box center [871, 256] width 87 height 14
click at [963, 257] on link "View" at bounding box center [967, 260] width 41 height 26
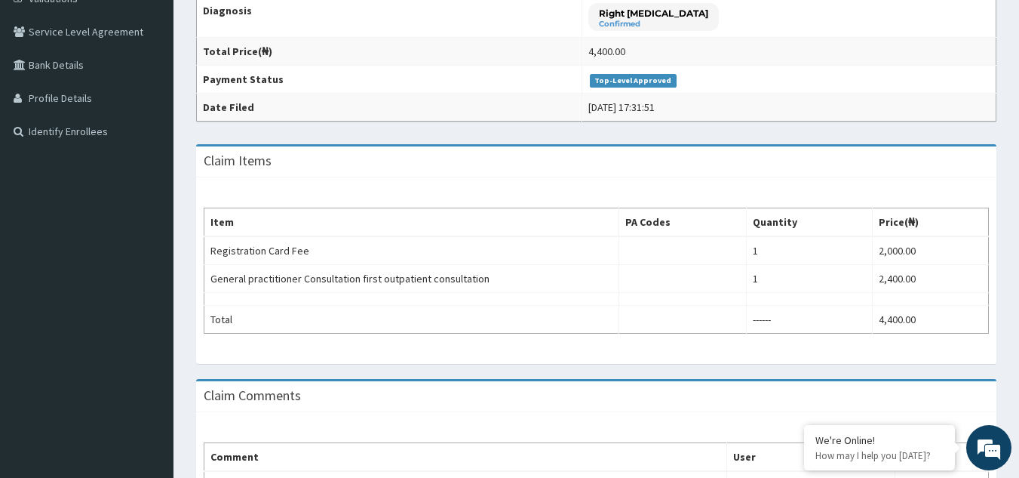
scroll to position [501, 0]
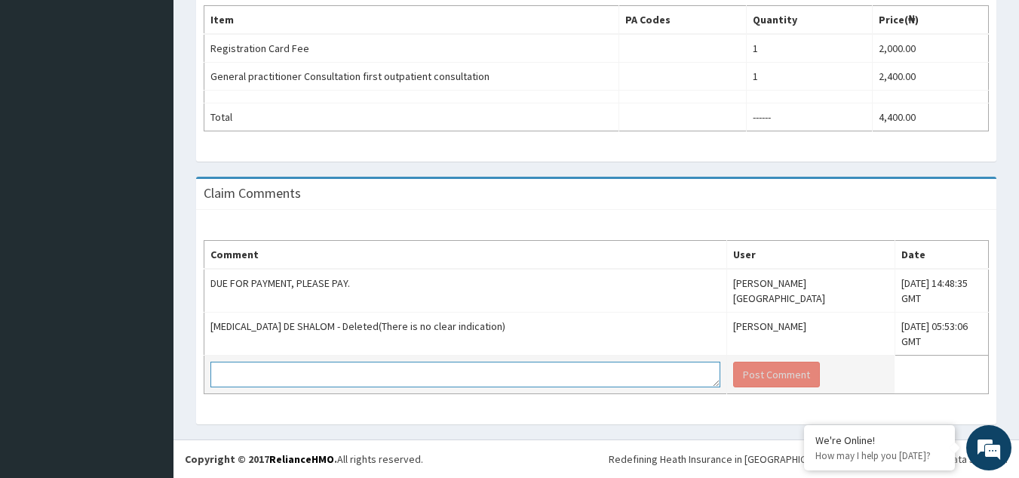
click at [492, 378] on textarea at bounding box center [465, 374] width 510 height 26
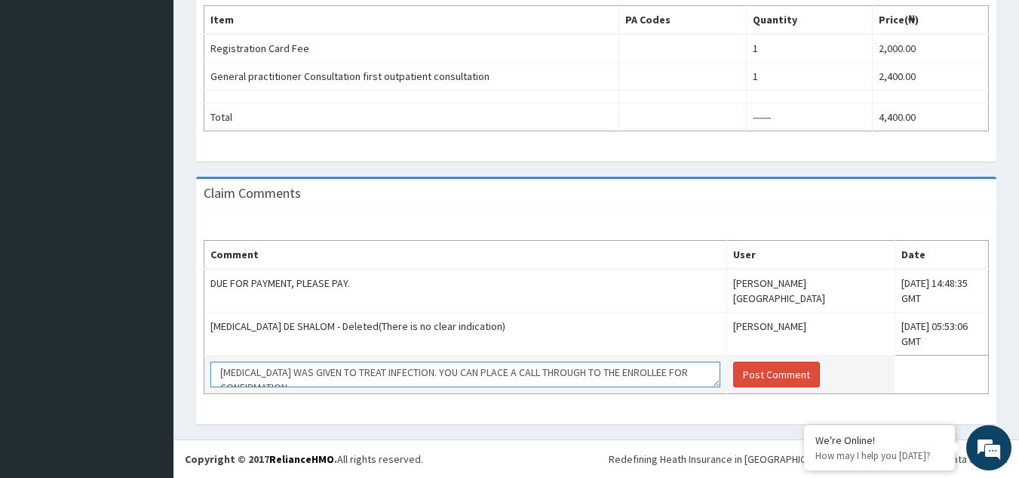
scroll to position [0, 0]
click at [399, 373] on textarea "NITROFURANTOIN WAS GIVEN TO TREAT INFECTION. YOU CAN PLACE A CALL THROUGH TO TH…" at bounding box center [465, 374] width 510 height 26
type textarea "NITROFURANTOIN WAS GIVEN TO TREAT UTI INFECTION. YOU CAN PLACE A CALL THROUGH T…"
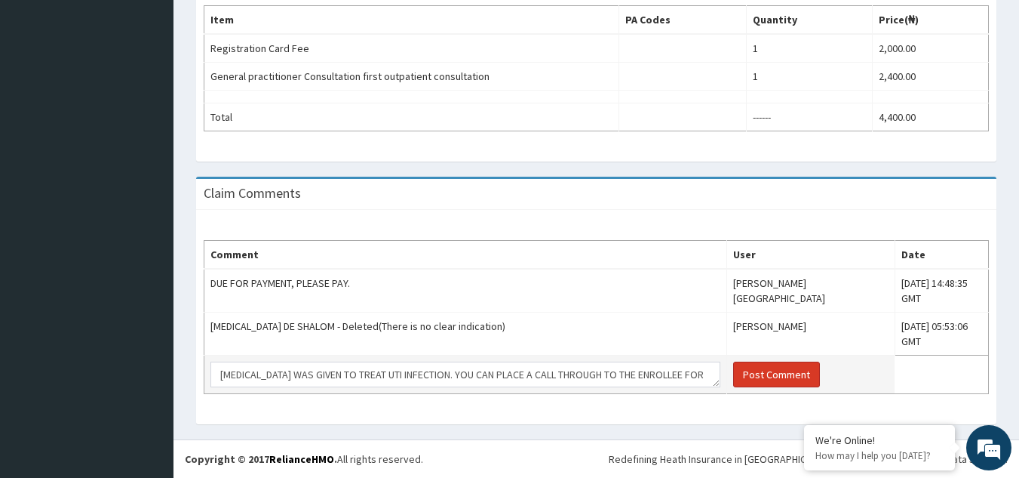
click at [733, 377] on button "Post Comment" at bounding box center [776, 374] width 87 height 26
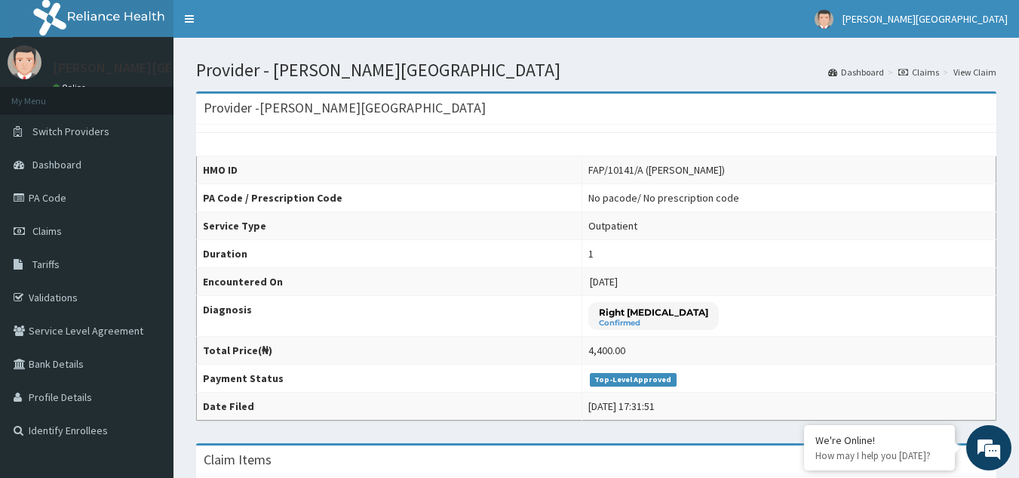
click at [928, 72] on link "Claims" at bounding box center [918, 72] width 41 height 13
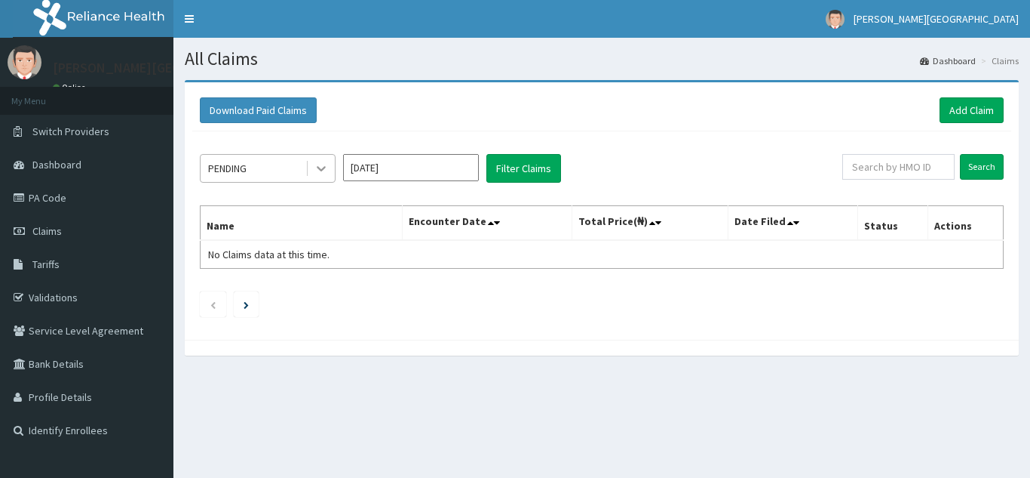
click at [327, 167] on icon at bounding box center [321, 168] width 15 height 15
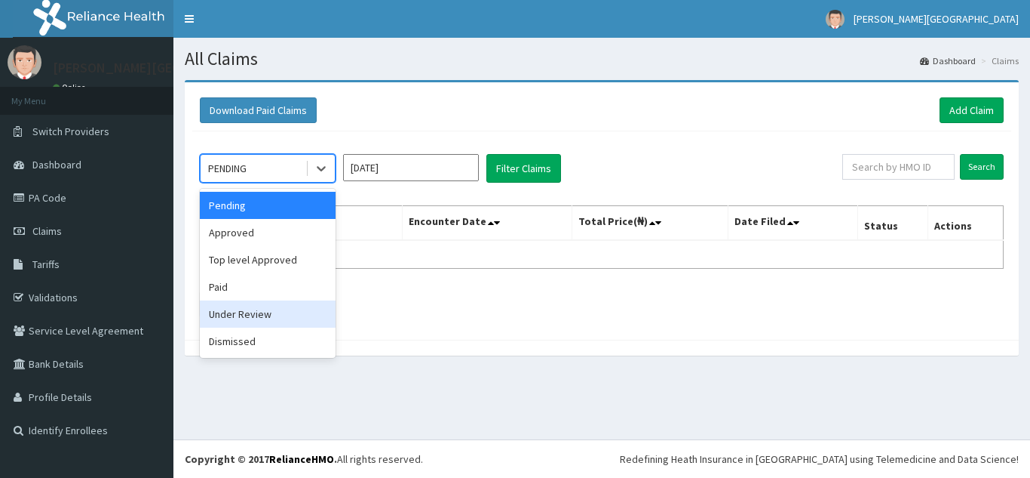
click at [276, 318] on div "Under Review" at bounding box center [268, 313] width 136 height 27
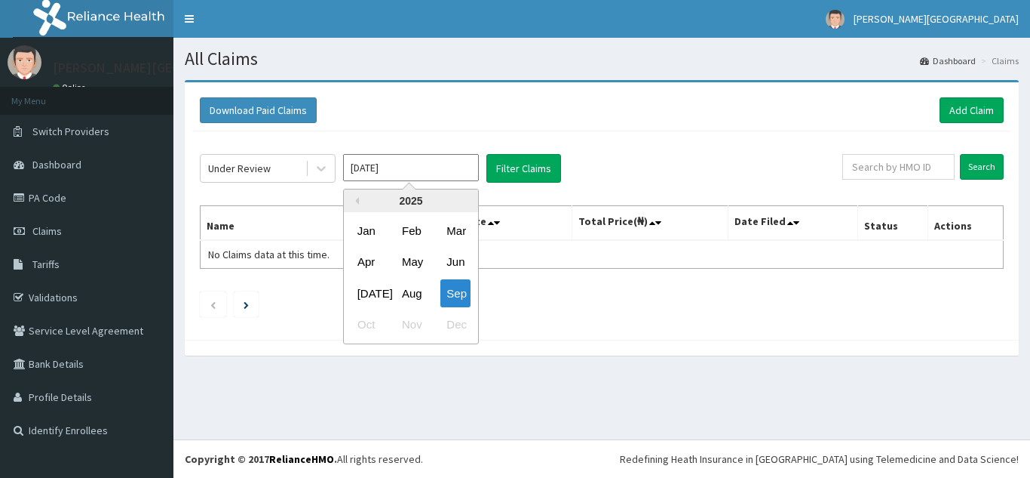
click at [451, 169] on input "[DATE]" at bounding box center [411, 167] width 136 height 27
drag, startPoint x: 412, startPoint y: 290, endPoint x: 422, endPoint y: 282, distance: 13.4
click at [413, 290] on div "Aug" at bounding box center [411, 293] width 30 height 28
type input "Aug 2025"
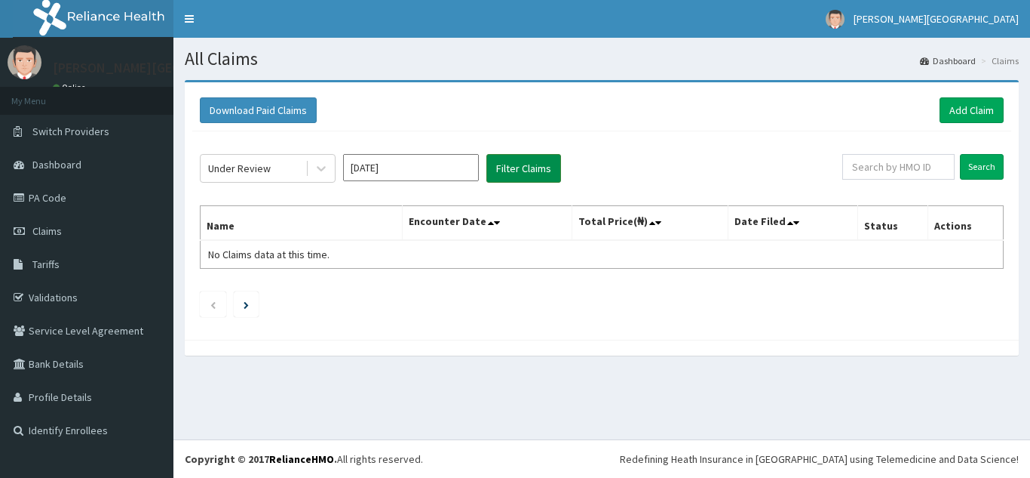
click at [526, 169] on button "Filter Claims" at bounding box center [524, 168] width 75 height 29
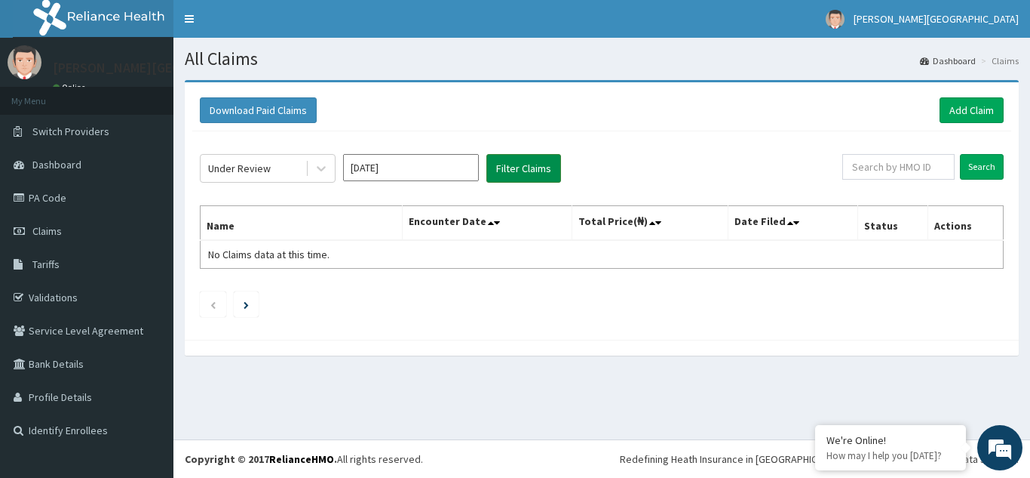
click at [526, 169] on button "Filter Claims" at bounding box center [524, 168] width 75 height 29
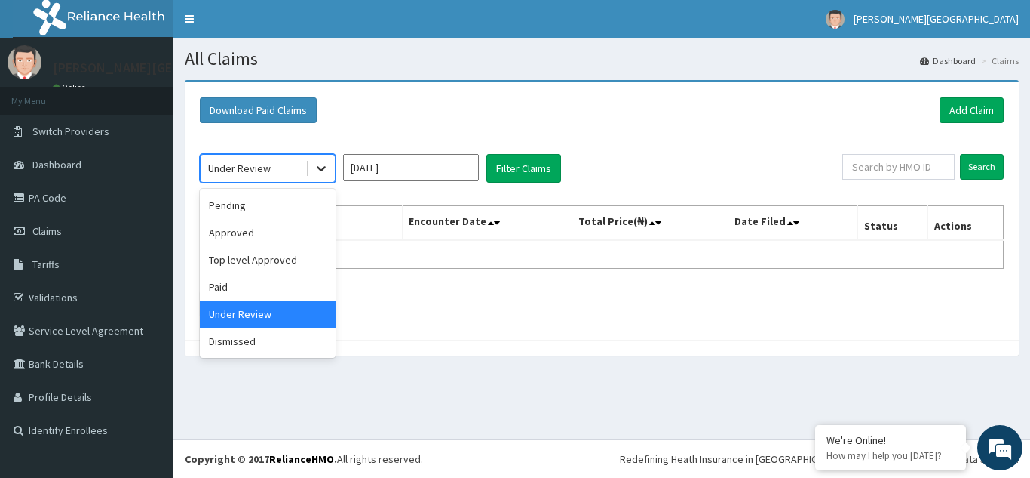
click at [325, 170] on icon at bounding box center [321, 168] width 15 height 15
drag, startPoint x: 279, startPoint y: 342, endPoint x: 355, endPoint y: 290, distance: 91.7
click at [281, 342] on div "Dismissed" at bounding box center [268, 340] width 136 height 27
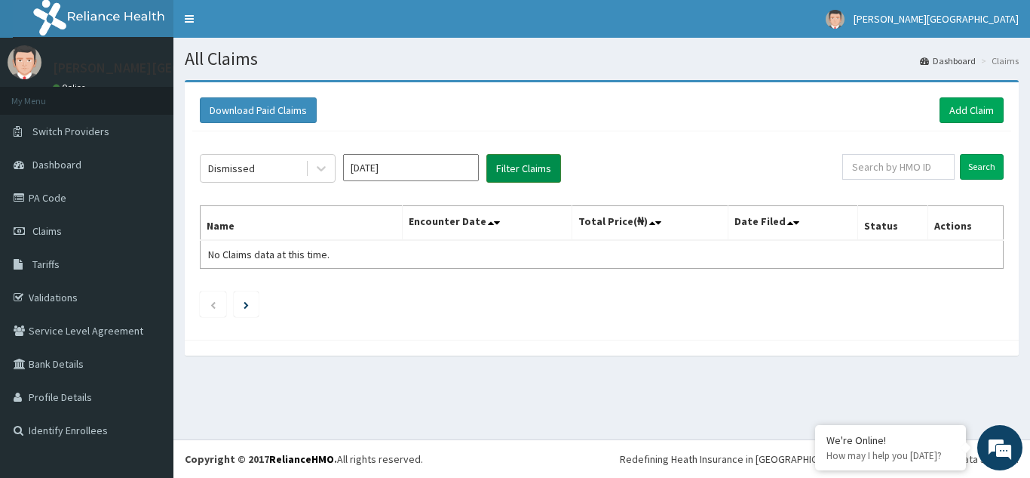
click at [539, 177] on button "Filter Claims" at bounding box center [524, 168] width 75 height 29
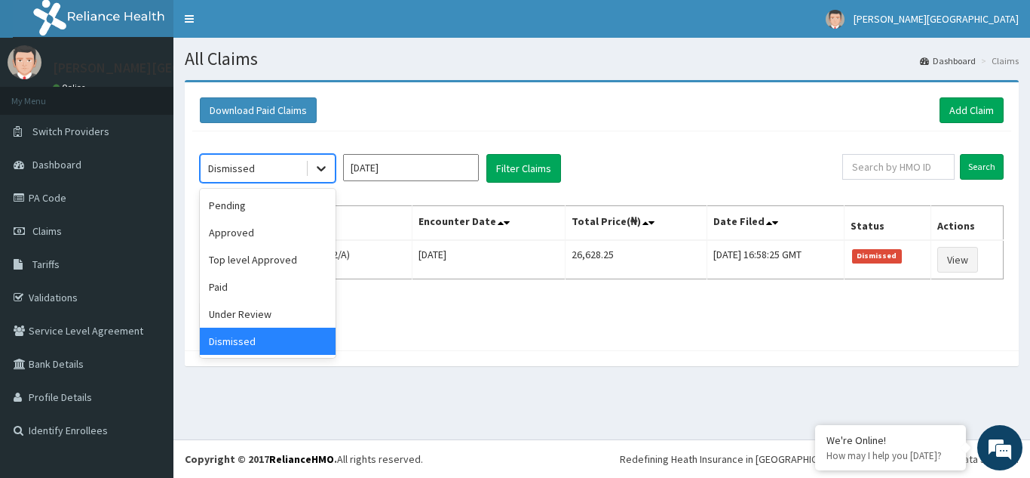
click at [322, 170] on icon at bounding box center [321, 169] width 9 height 5
click at [263, 284] on div "Paid" at bounding box center [268, 286] width 136 height 27
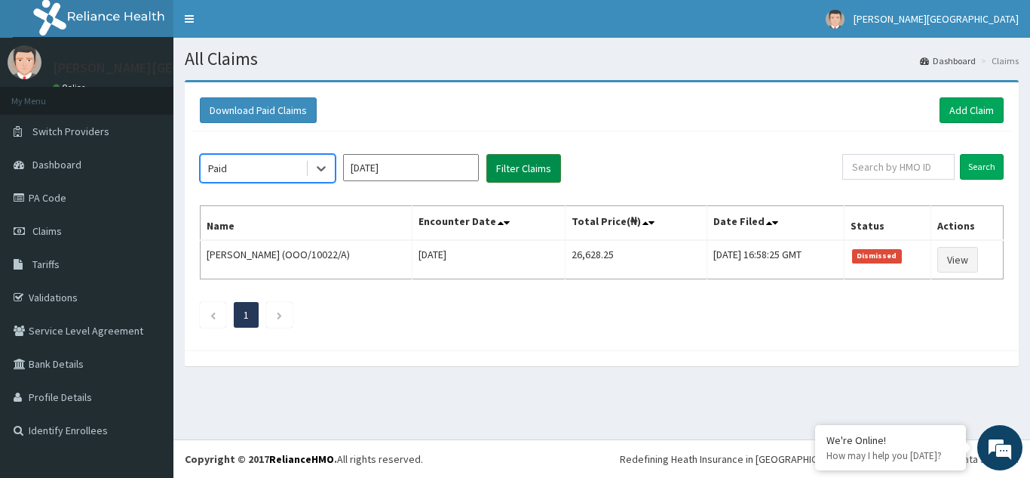
click at [511, 174] on button "Filter Claims" at bounding box center [524, 168] width 75 height 29
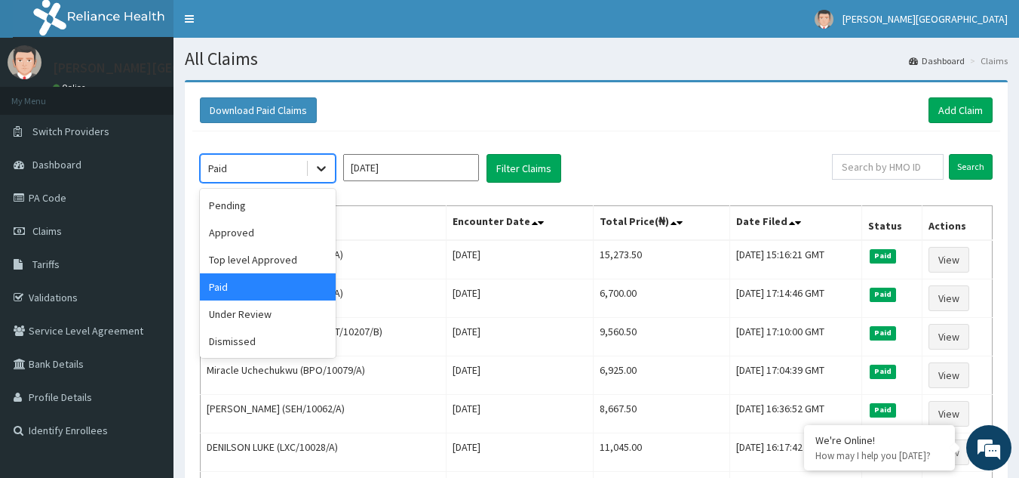
click at [327, 174] on icon at bounding box center [321, 168] width 15 height 15
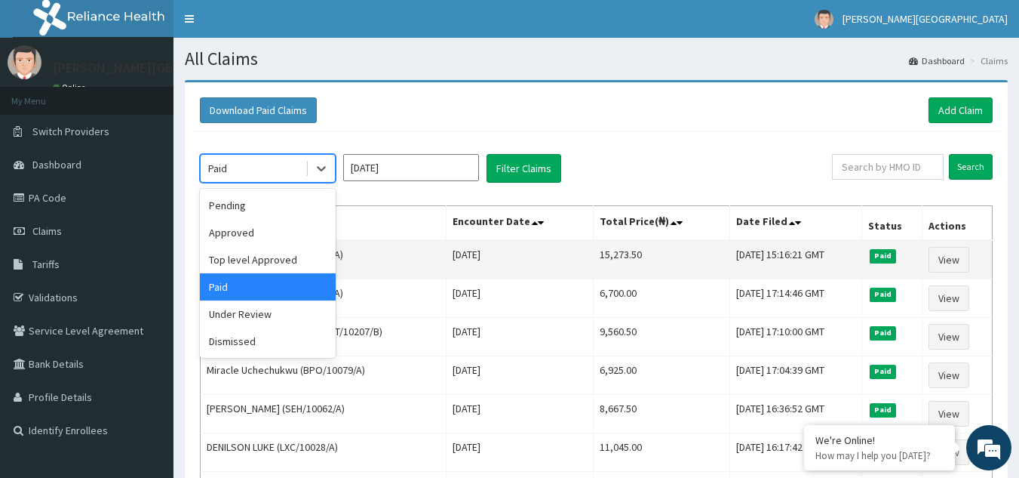
click at [594, 266] on td "15,273.50" at bounding box center [662, 259] width 137 height 39
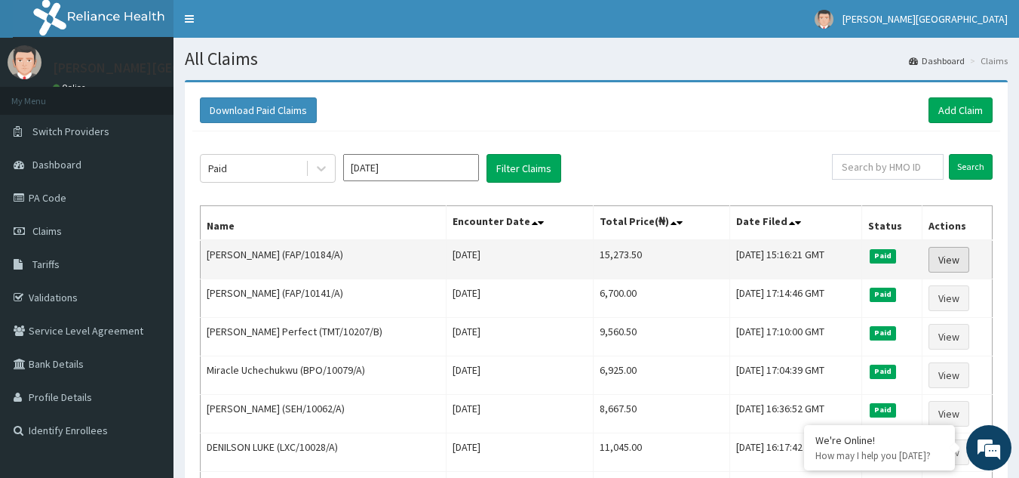
click at [952, 259] on link "View" at bounding box center [949, 260] width 41 height 26
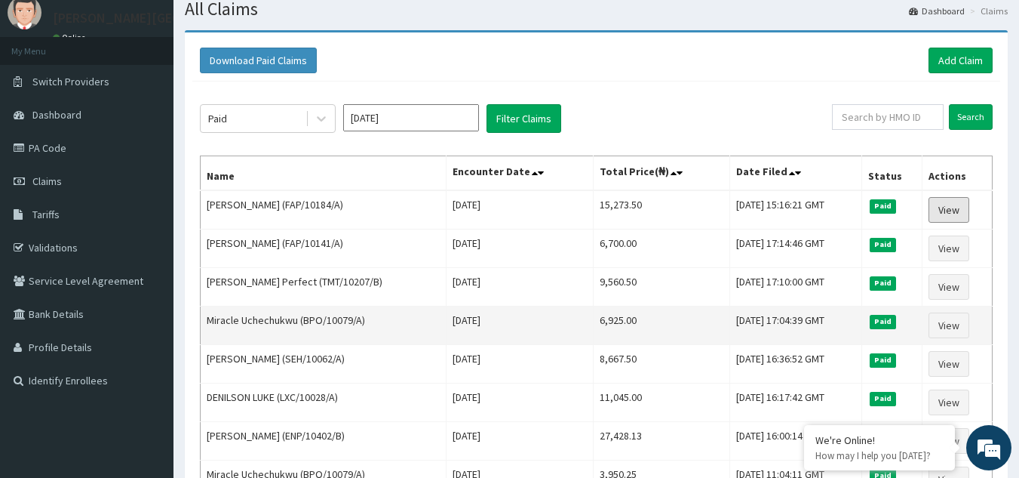
scroll to position [75, 0]
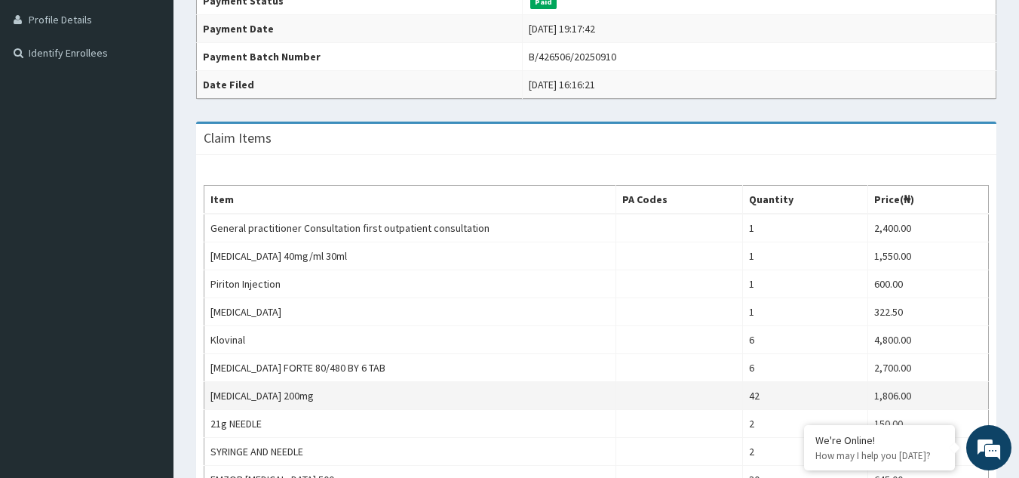
scroll to position [694, 0]
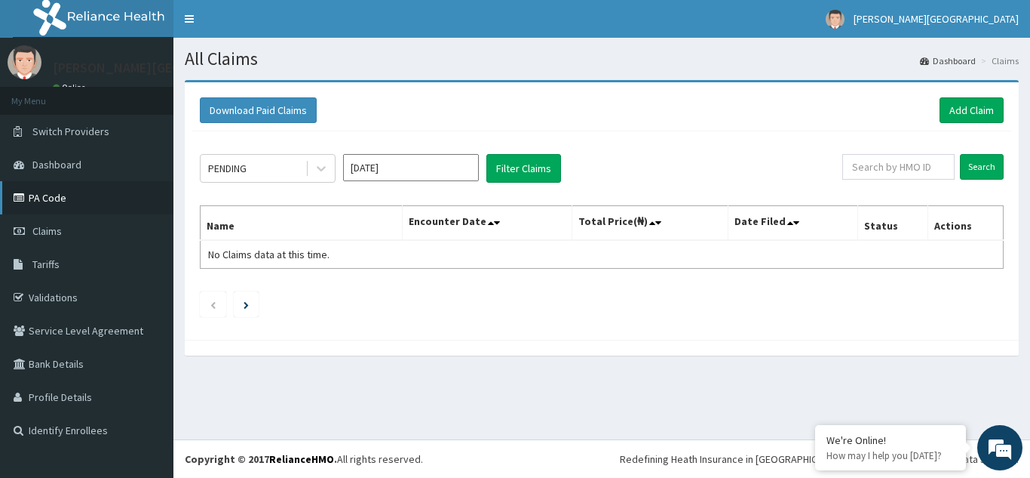
click at [53, 195] on link "PA Code" at bounding box center [87, 197] width 174 height 33
click at [54, 198] on link "PA Code" at bounding box center [87, 197] width 174 height 33
click at [77, 162] on span "Dashboard" at bounding box center [56, 165] width 49 height 14
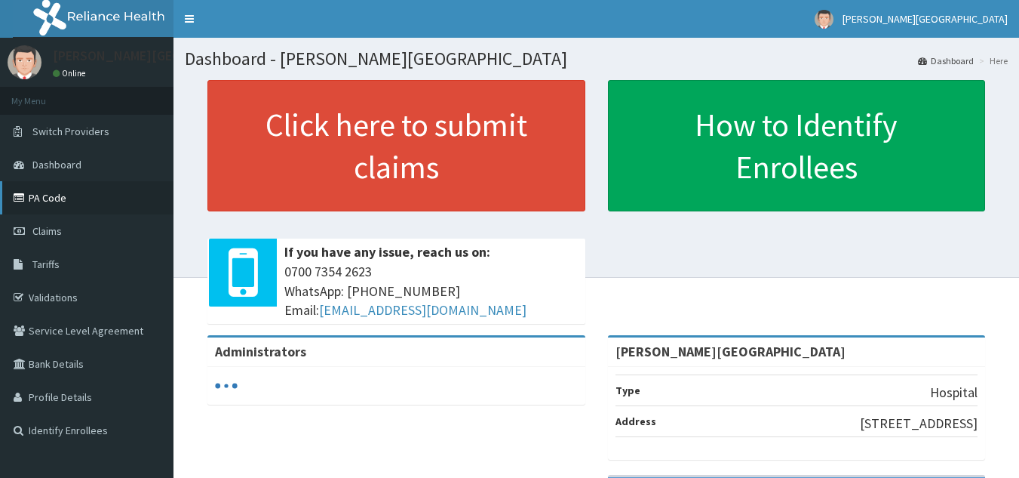
drag, startPoint x: 0, startPoint y: 0, endPoint x: 57, endPoint y: 197, distance: 205.1
click at [57, 197] on link "PA Code" at bounding box center [87, 197] width 174 height 33
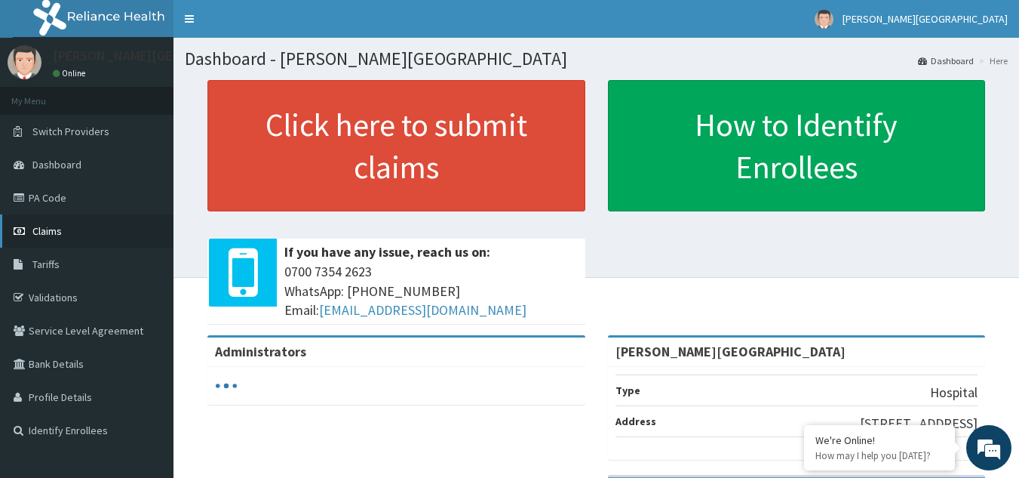
click at [53, 229] on span "Claims" at bounding box center [46, 231] width 29 height 14
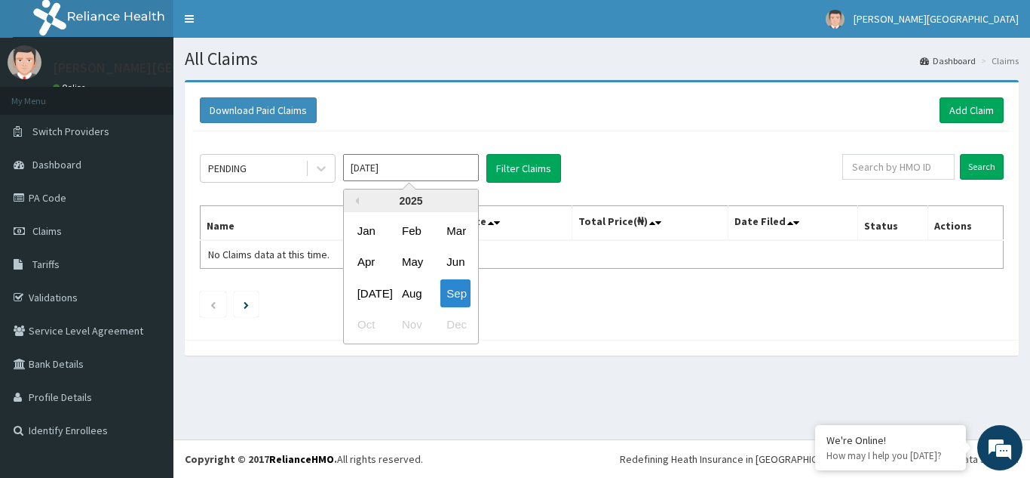
click at [436, 169] on input "[DATE]" at bounding box center [411, 167] width 136 height 27
click at [412, 290] on div "Aug" at bounding box center [411, 293] width 30 height 28
type input "[DATE]"
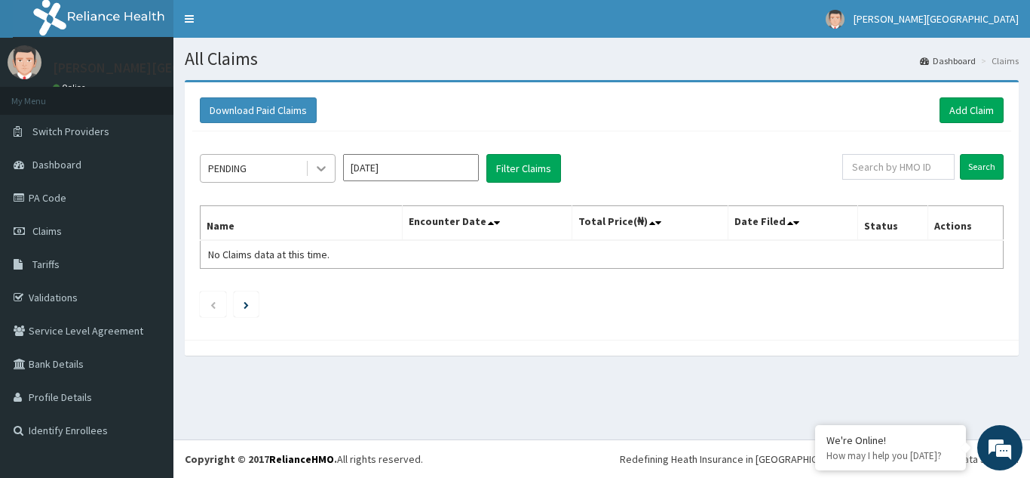
click at [324, 167] on icon at bounding box center [321, 169] width 9 height 5
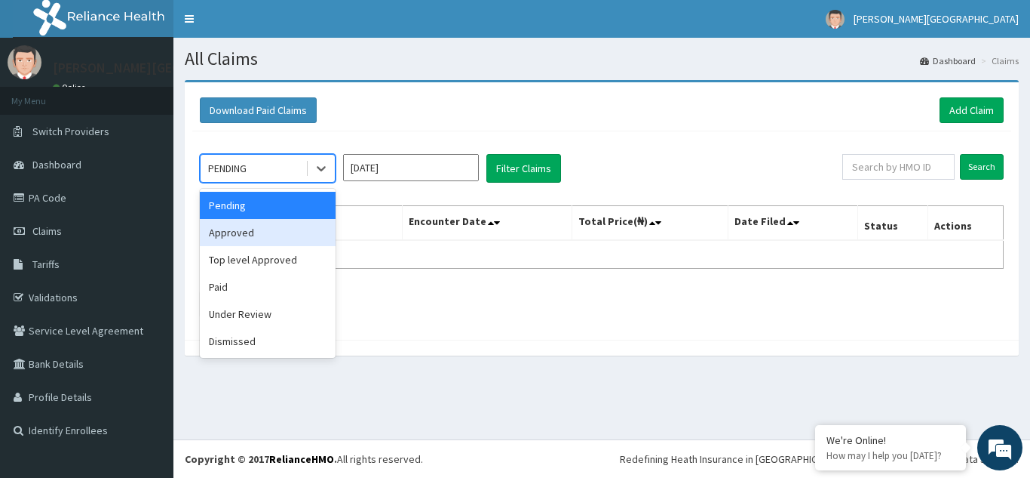
click at [296, 234] on div "Approved" at bounding box center [268, 232] width 136 height 27
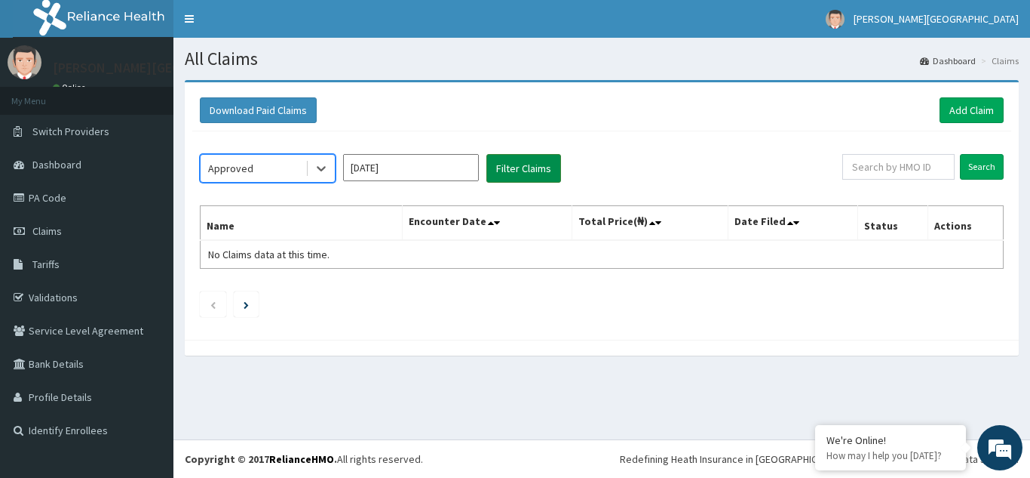
click at [517, 165] on button "Filter Claims" at bounding box center [524, 168] width 75 height 29
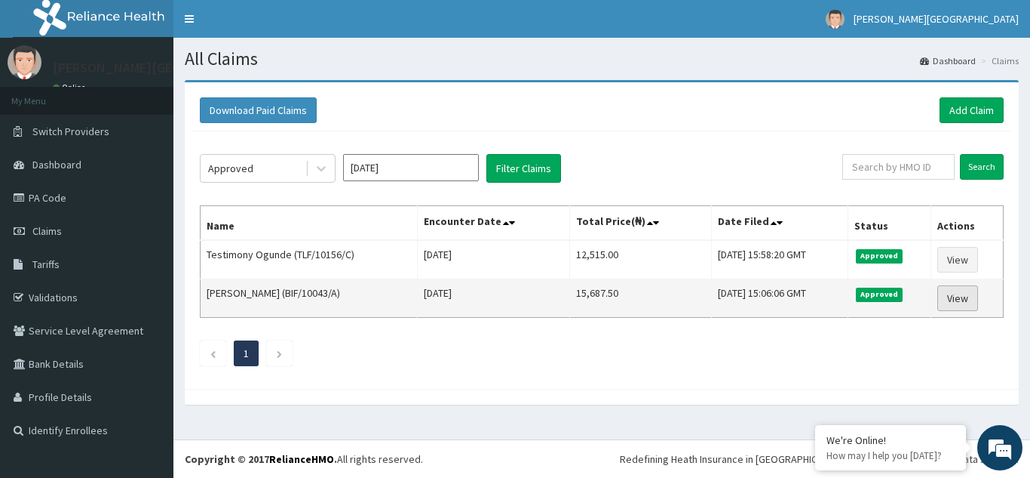
click at [959, 298] on link "View" at bounding box center [958, 298] width 41 height 26
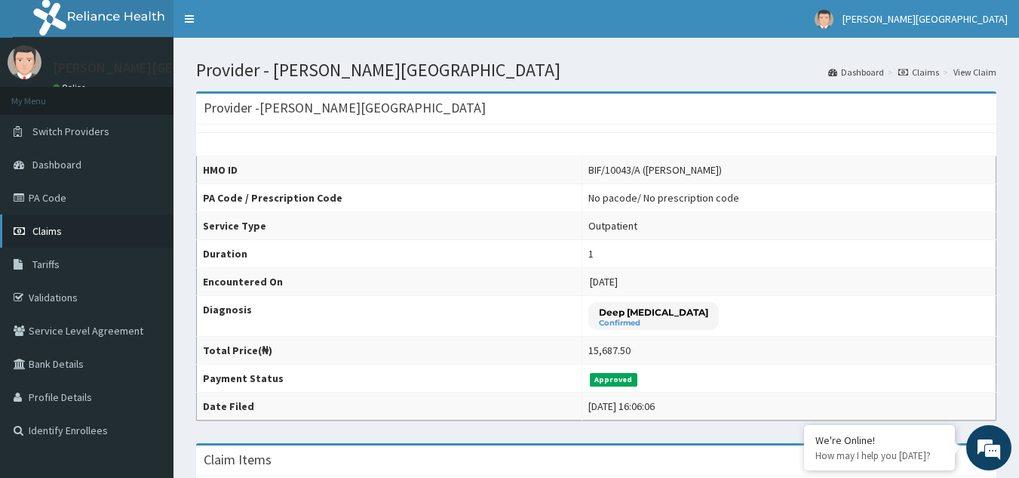
click at [64, 229] on link "Claims" at bounding box center [87, 230] width 174 height 33
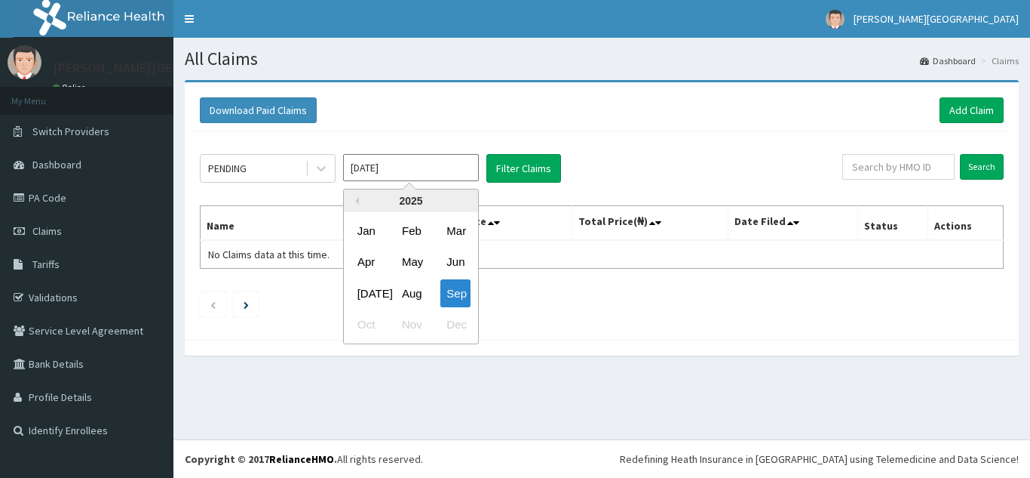
click at [401, 164] on input "[DATE]" at bounding box center [411, 167] width 136 height 27
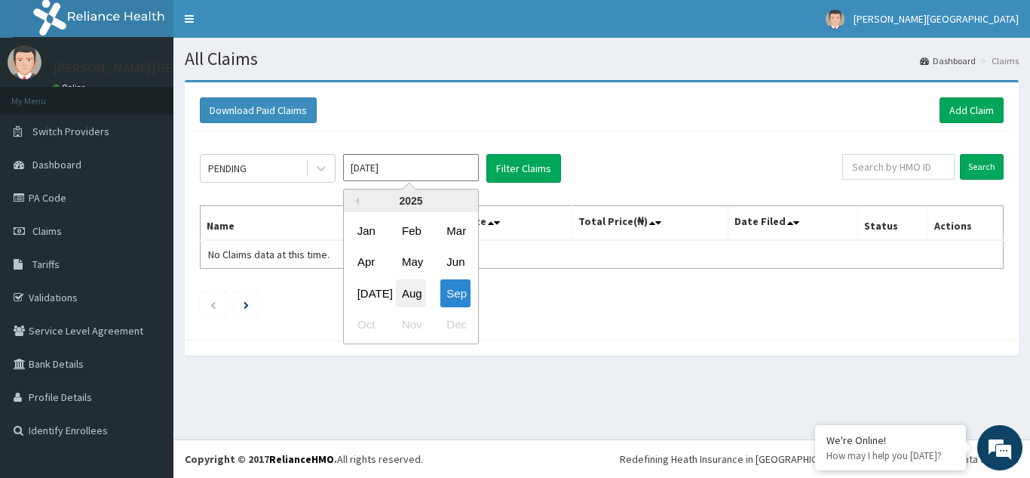
click at [416, 289] on div "Aug" at bounding box center [411, 293] width 30 height 28
type input "[DATE]"
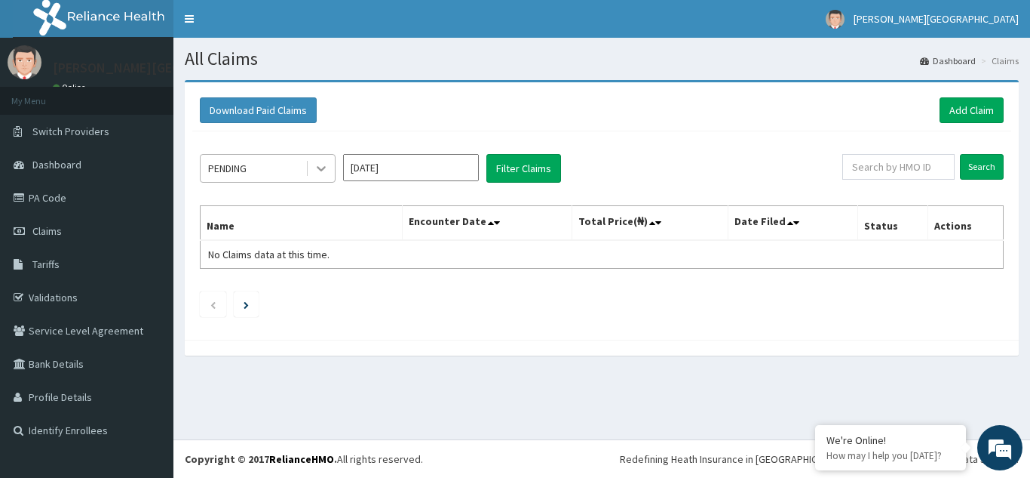
click at [317, 166] on icon at bounding box center [321, 168] width 15 height 15
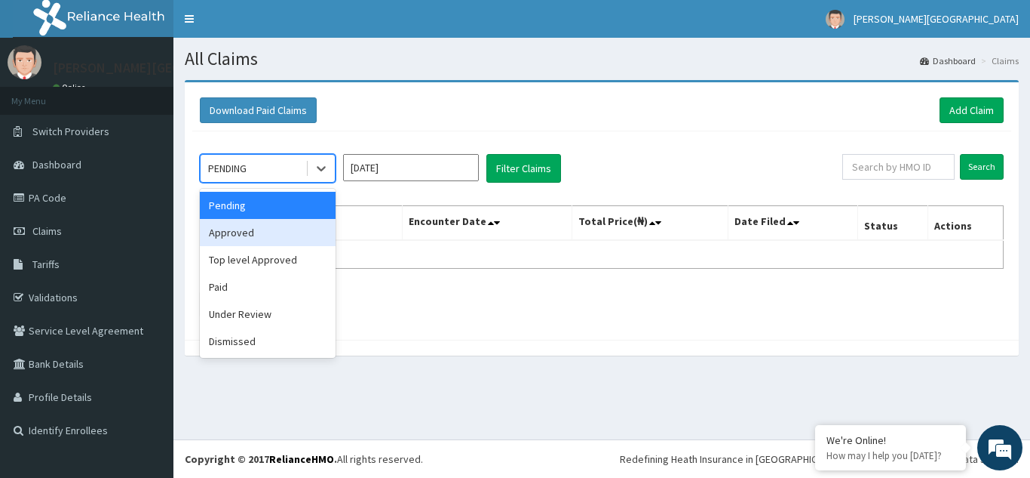
click at [281, 232] on div "Approved" at bounding box center [268, 232] width 136 height 27
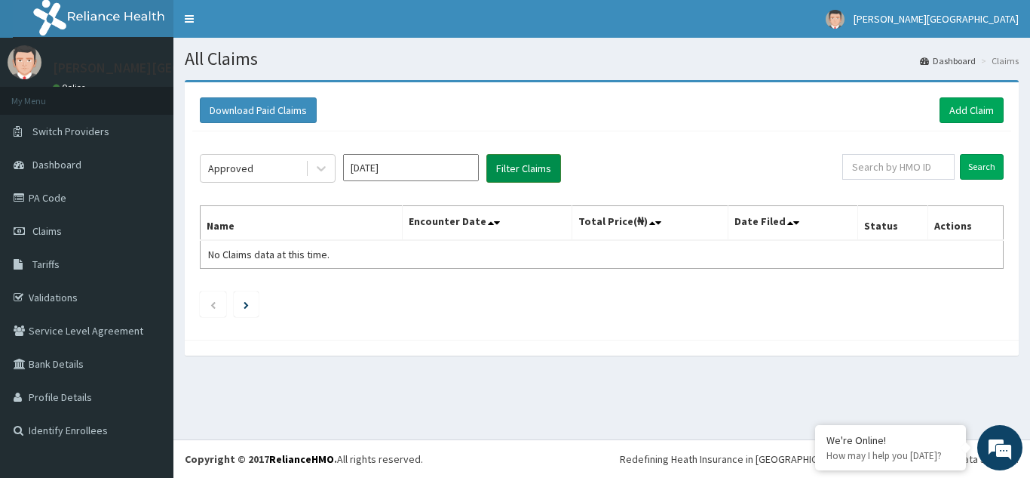
click at [504, 165] on button "Filter Claims" at bounding box center [524, 168] width 75 height 29
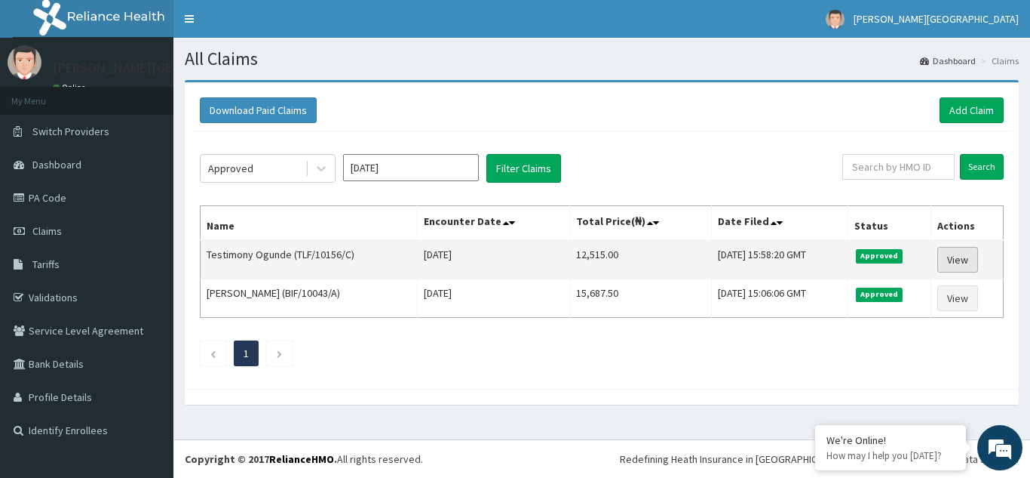
click at [958, 258] on link "View" at bounding box center [958, 260] width 41 height 26
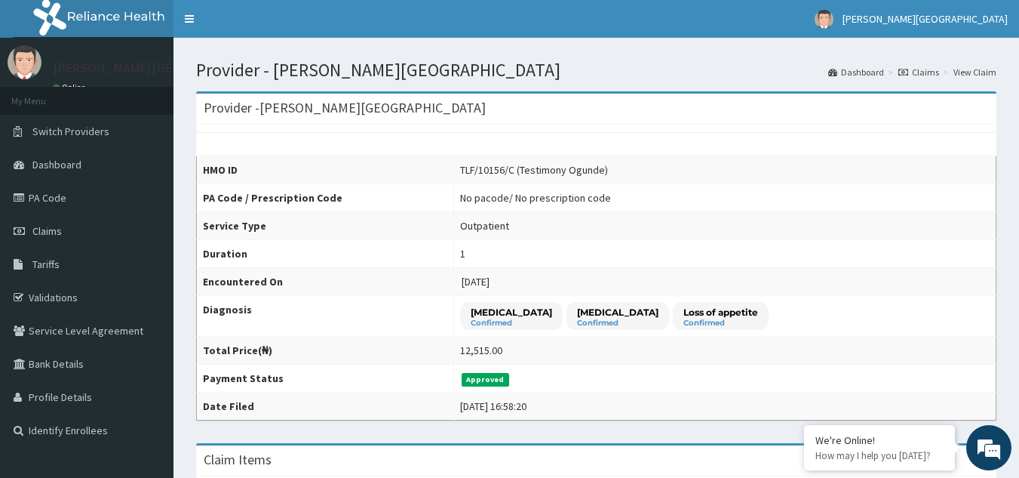
click at [932, 75] on link "Claims" at bounding box center [918, 72] width 41 height 13
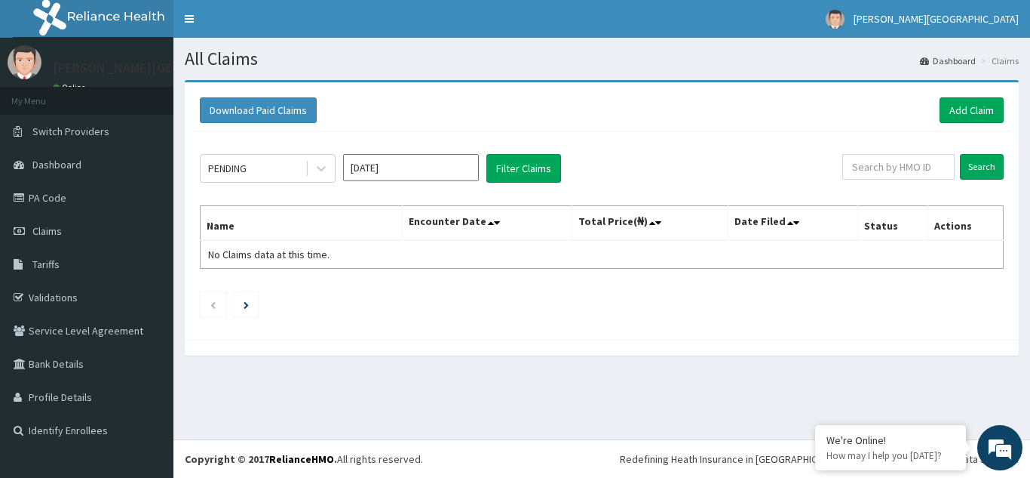
click at [406, 163] on input "[DATE]" at bounding box center [411, 167] width 136 height 27
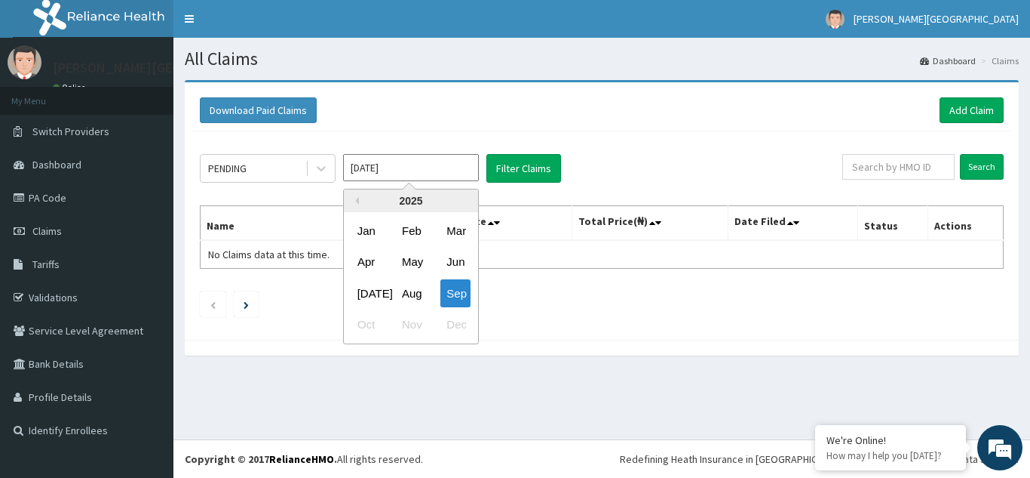
click at [415, 293] on div "Aug" at bounding box center [411, 293] width 30 height 28
type input "[DATE]"
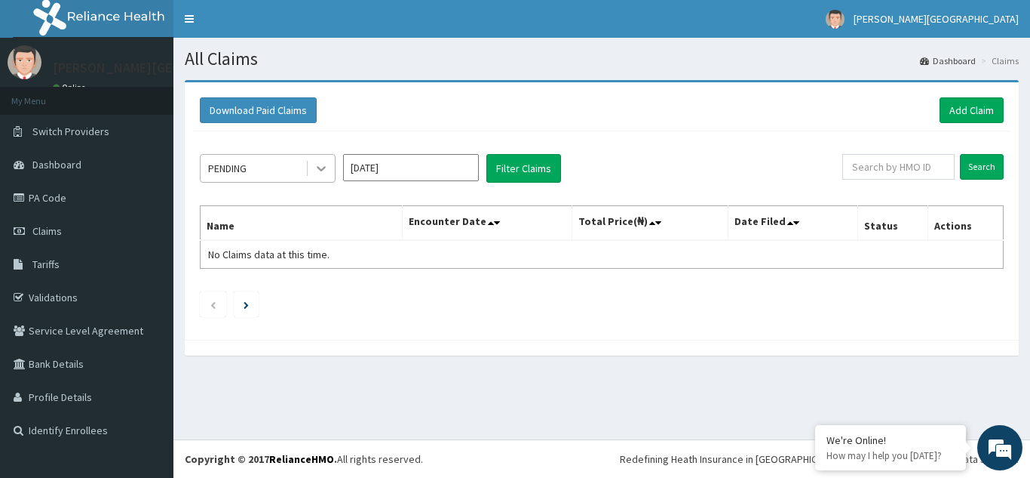
click at [325, 172] on icon at bounding box center [321, 168] width 15 height 15
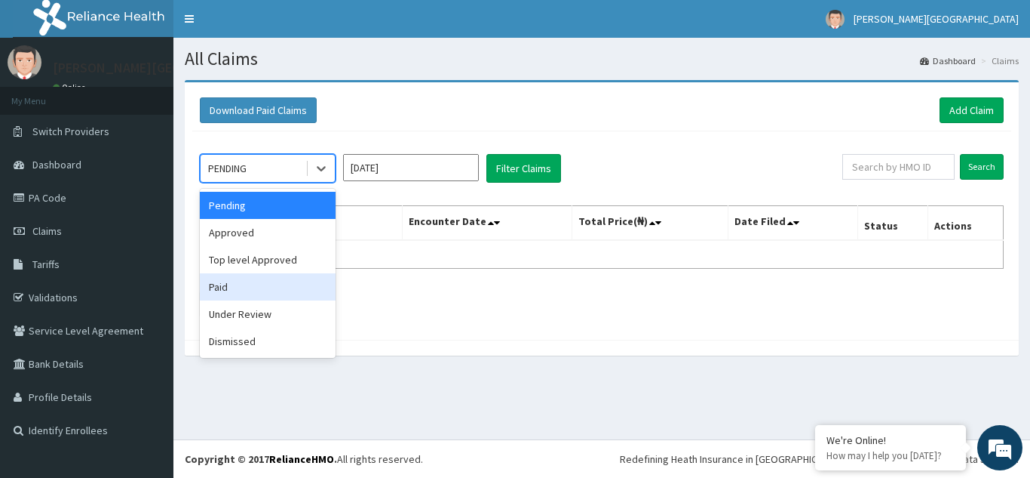
click at [296, 291] on div "Paid" at bounding box center [268, 286] width 136 height 27
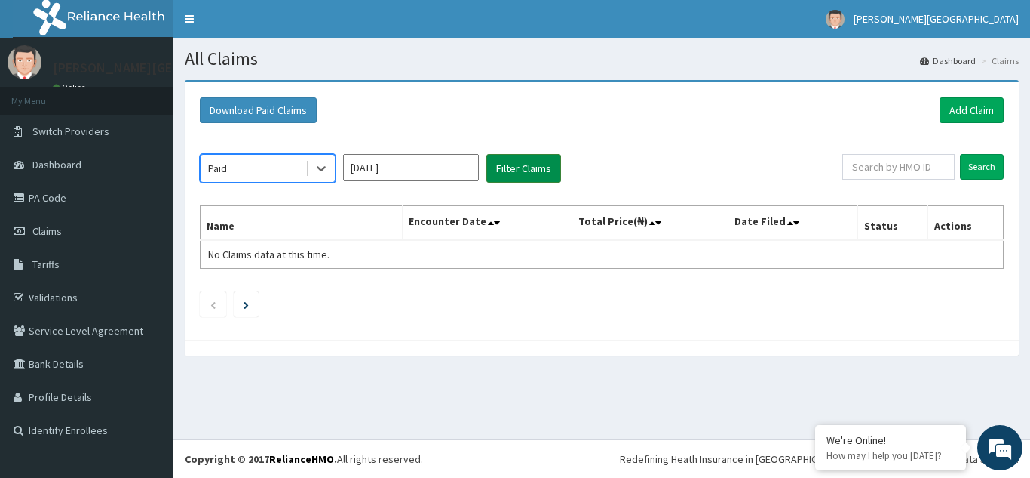
click at [527, 167] on button "Filter Claims" at bounding box center [524, 168] width 75 height 29
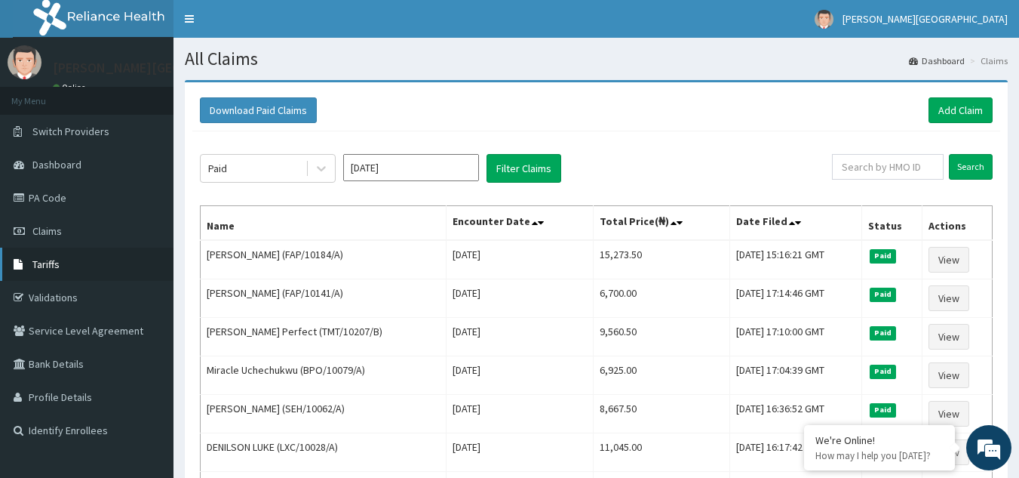
click at [57, 262] on span "Tariffs" at bounding box center [45, 264] width 27 height 14
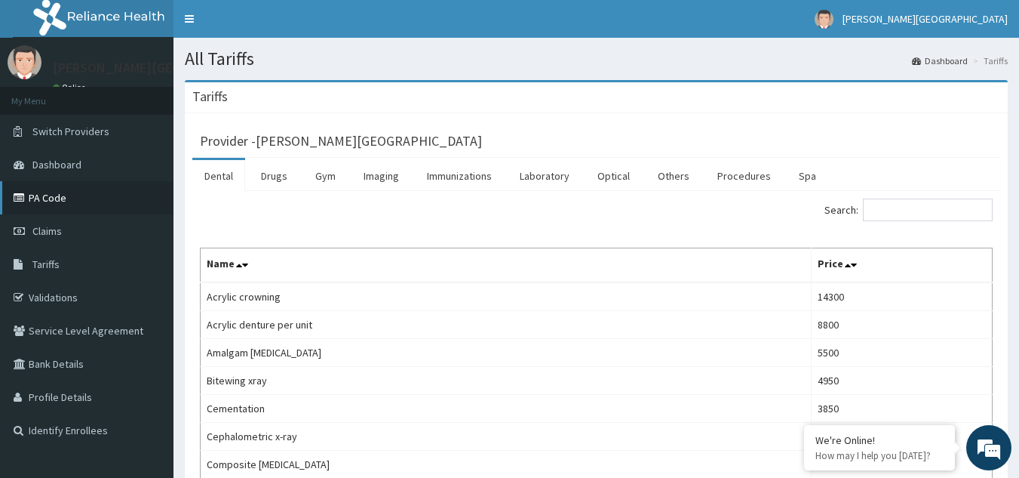
click at [43, 192] on link "PA Code" at bounding box center [87, 197] width 174 height 33
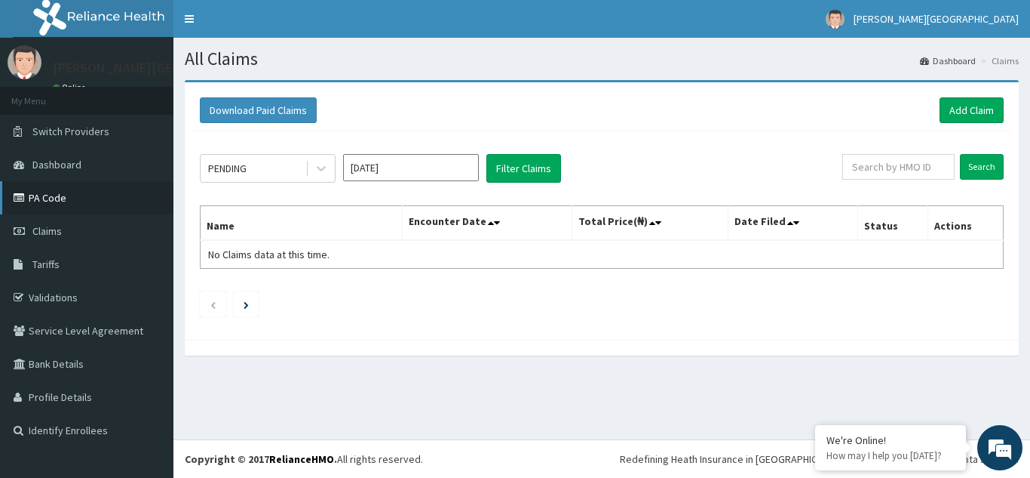
click at [54, 199] on link "PA Code" at bounding box center [87, 197] width 174 height 33
